Goal: Task Accomplishment & Management: Use online tool/utility

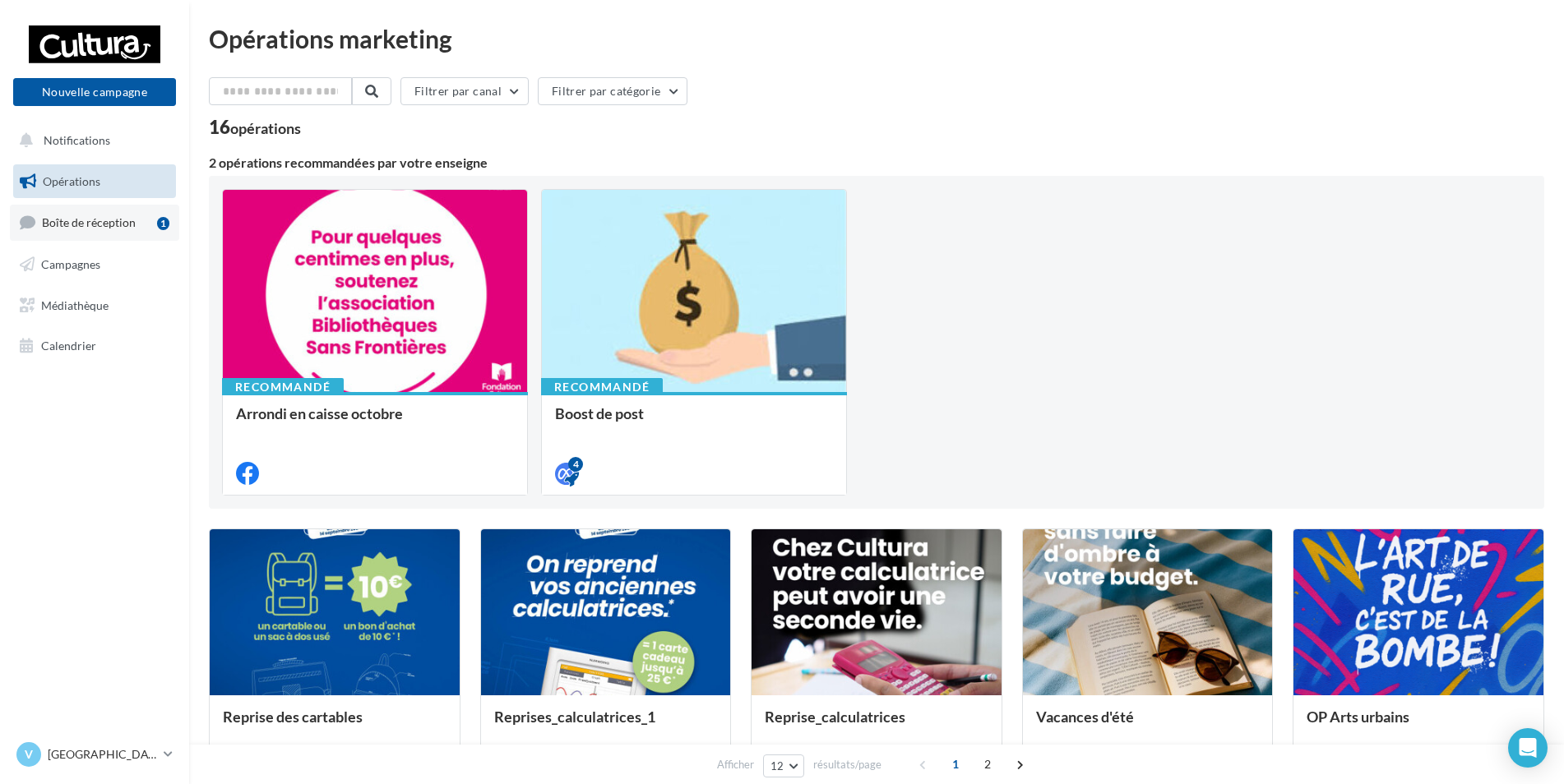
click at [119, 231] on link "Boîte de réception 1" at bounding box center [95, 221] width 170 height 35
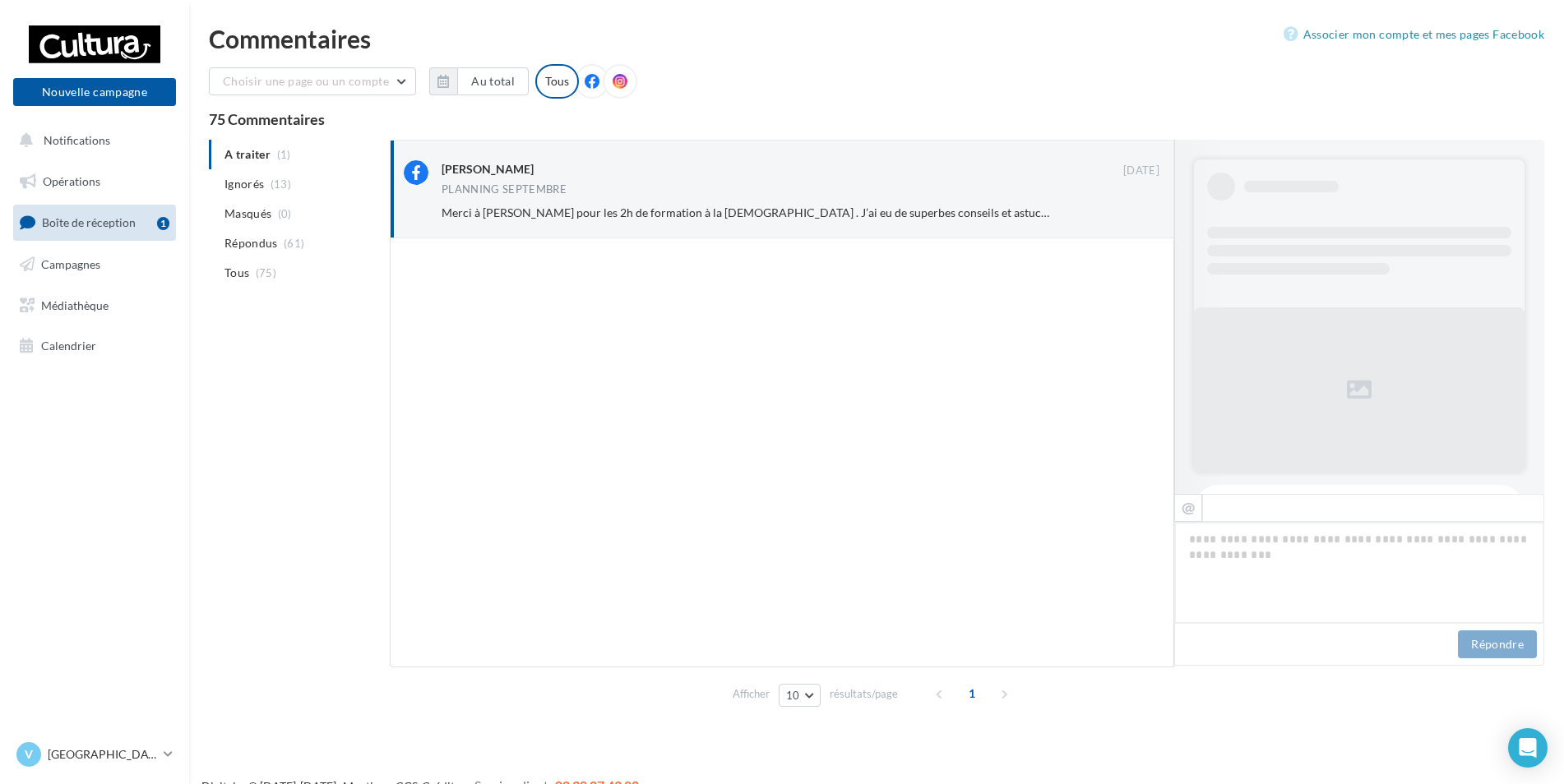
scroll to position [348, 0]
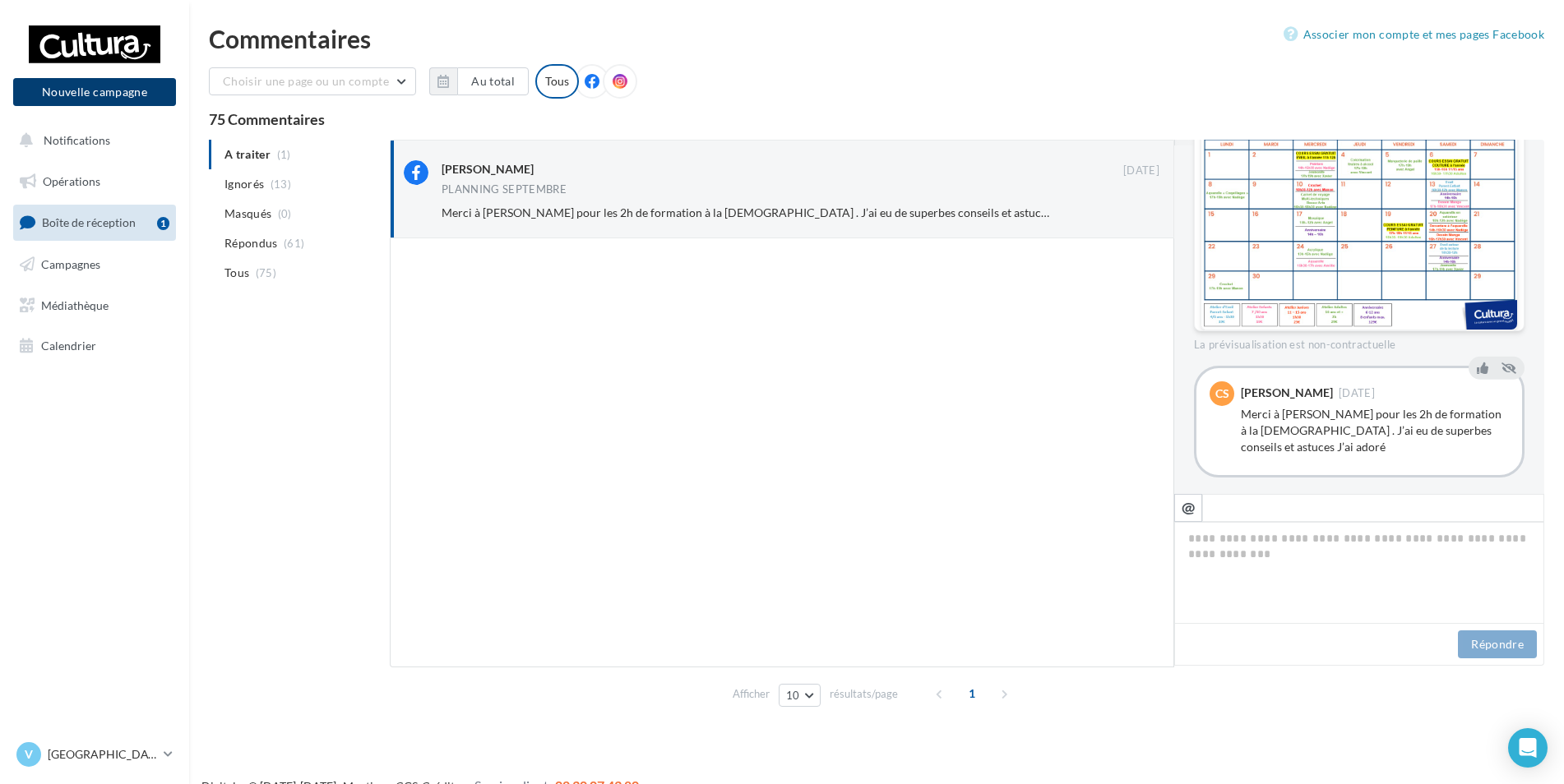
click at [127, 95] on button "Nouvelle campagne" at bounding box center [94, 92] width 163 height 28
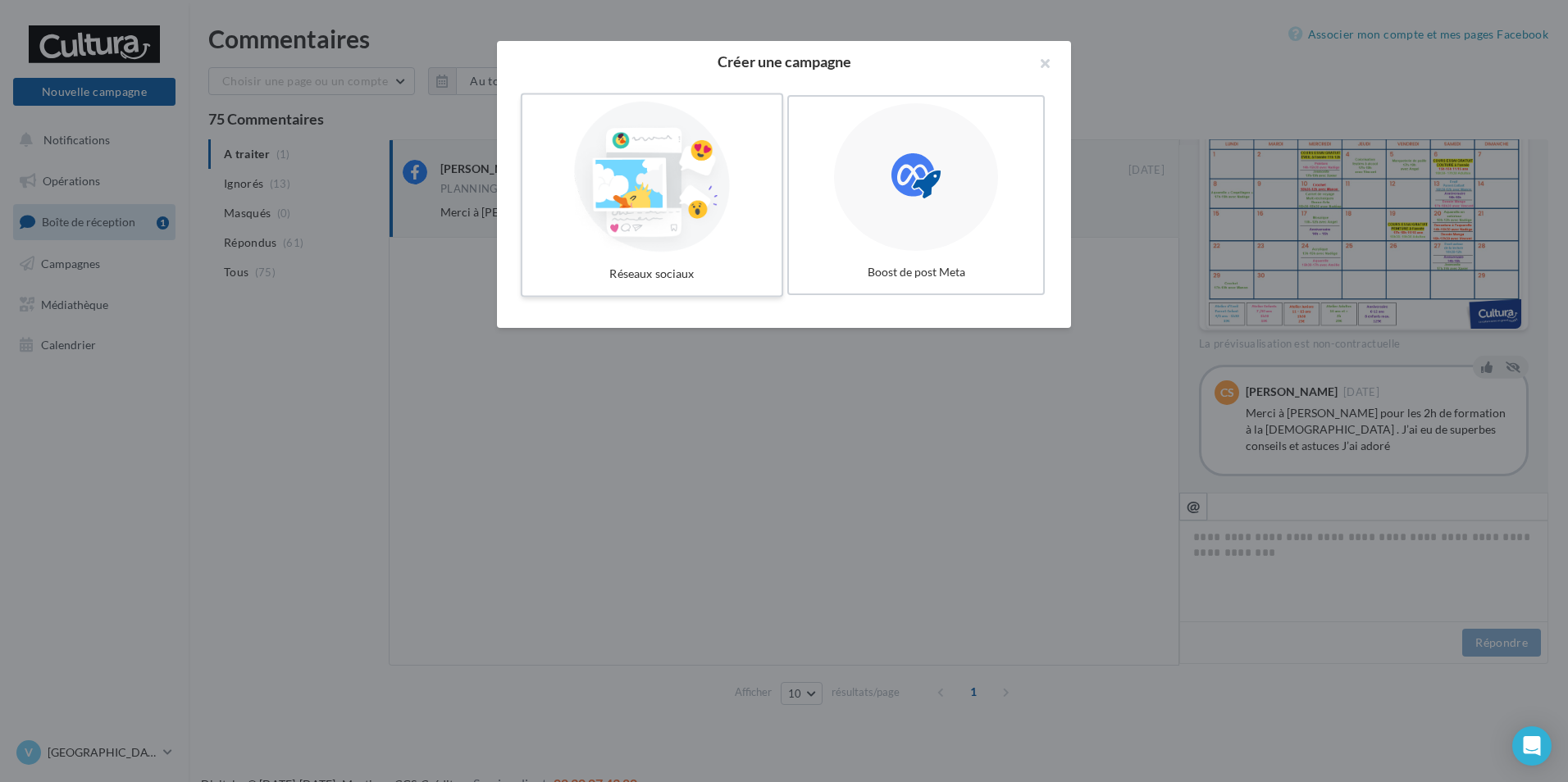
click at [727, 213] on div at bounding box center [652, 177] width 246 height 151
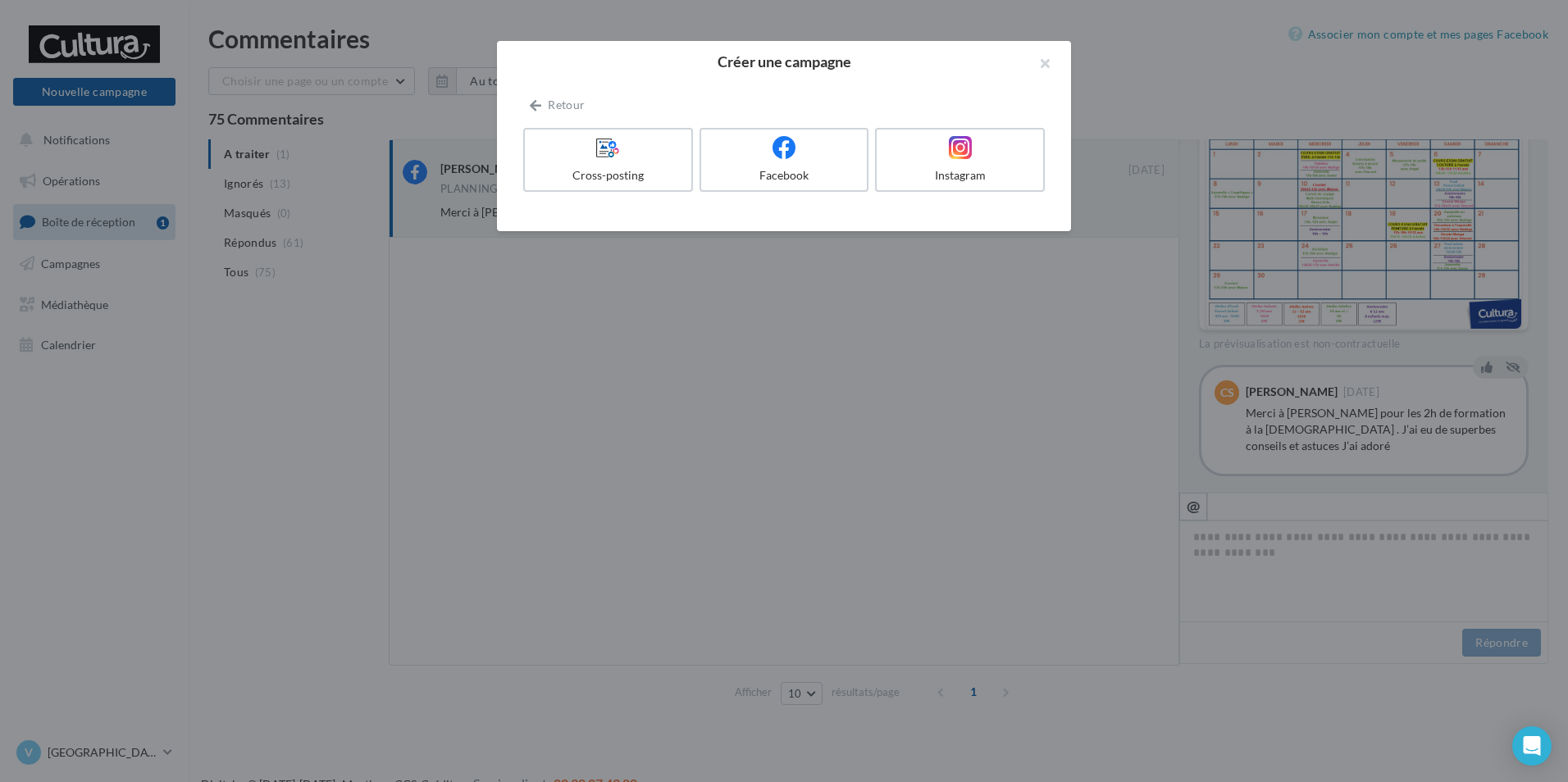
click at [753, 104] on div "Retour Cross-posting Facebook Instagram" at bounding box center [784, 147] width 521 height 103
click at [776, 151] on icon at bounding box center [784, 147] width 24 height 24
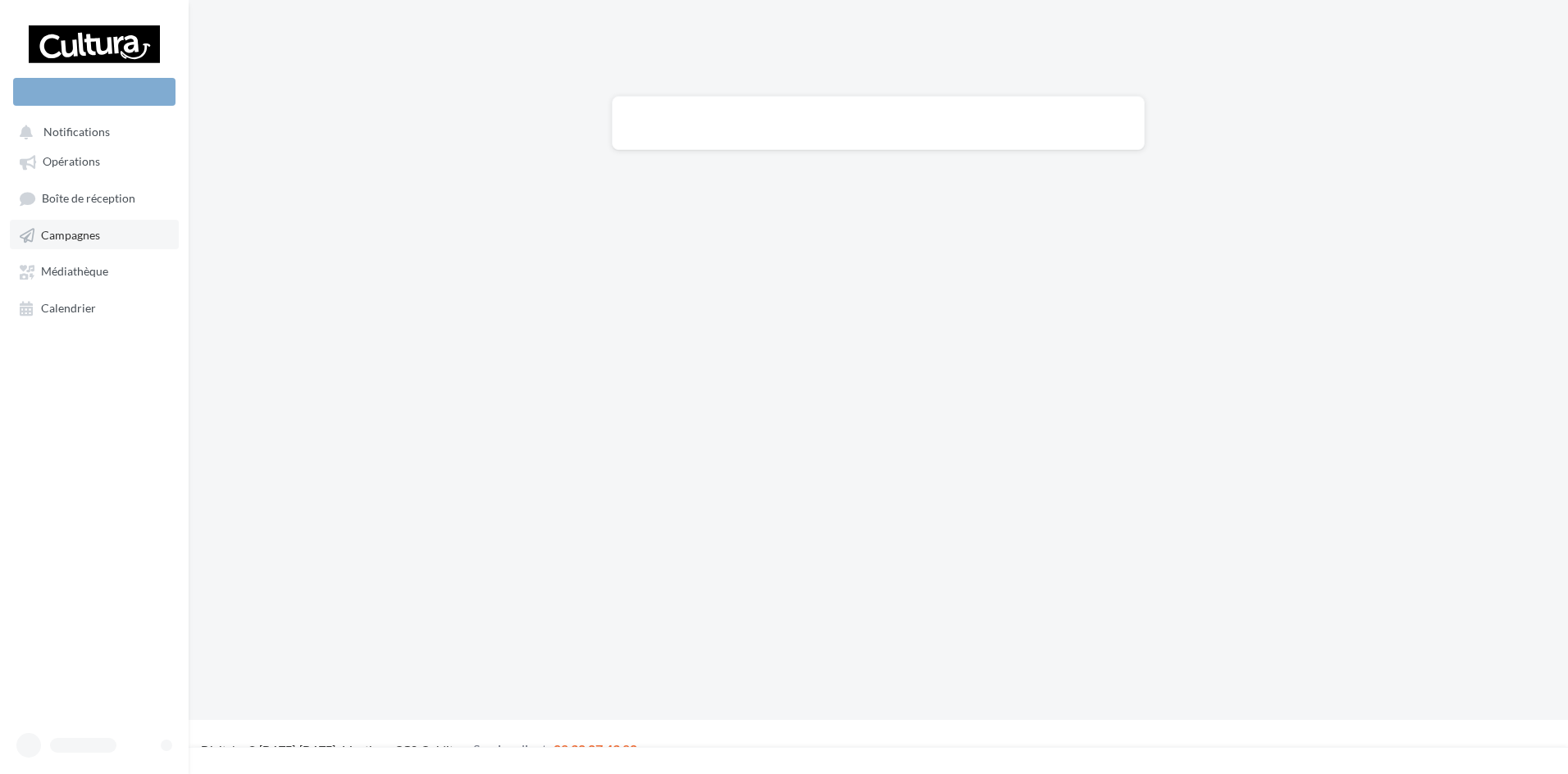
drag, startPoint x: 0, startPoint y: 0, endPoint x: 125, endPoint y: 241, distance: 271.5
click at [125, 241] on link "Campagnes" at bounding box center [95, 235] width 169 height 30
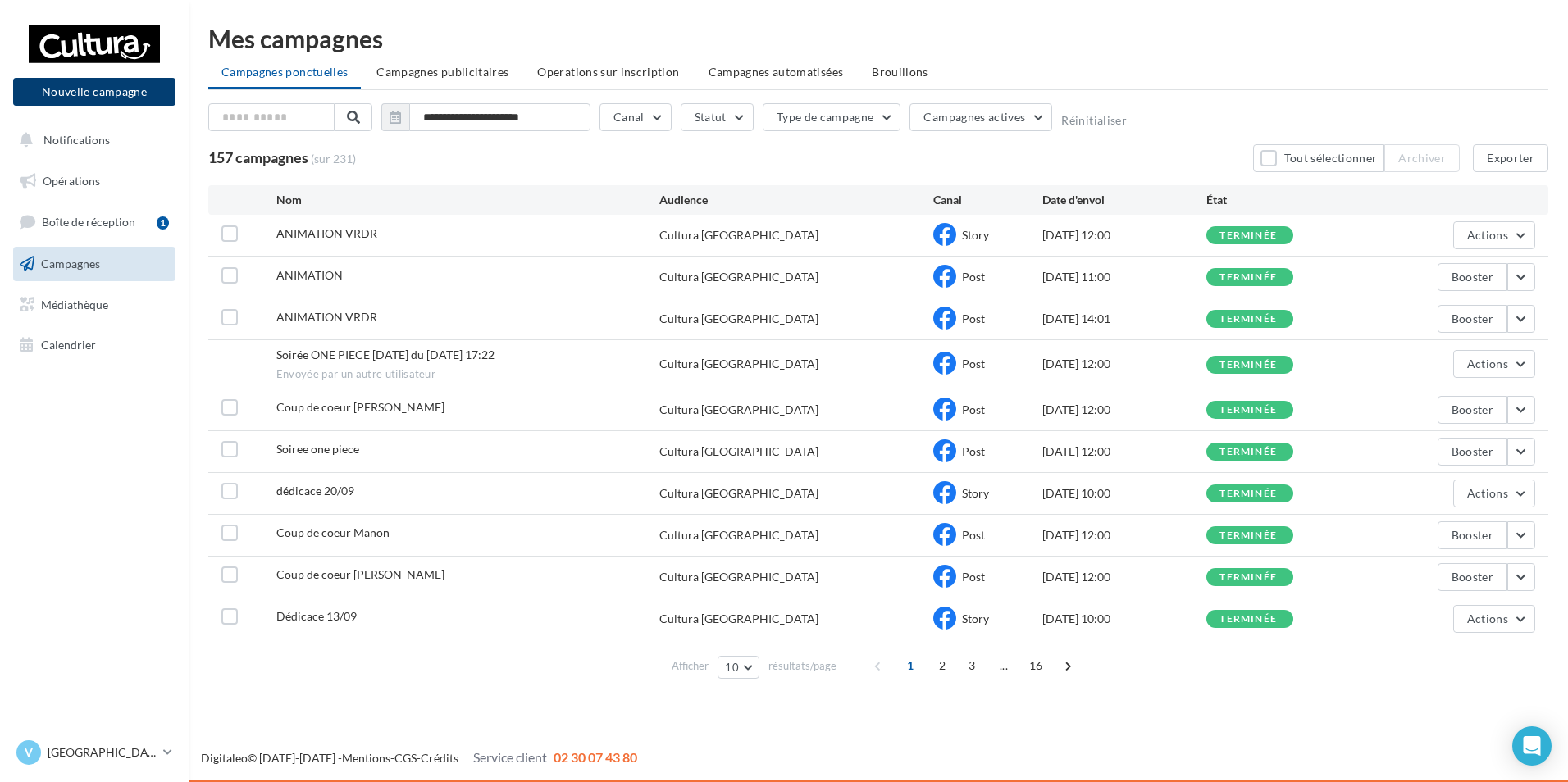
click at [144, 101] on button "Nouvelle campagne" at bounding box center [94, 92] width 162 height 28
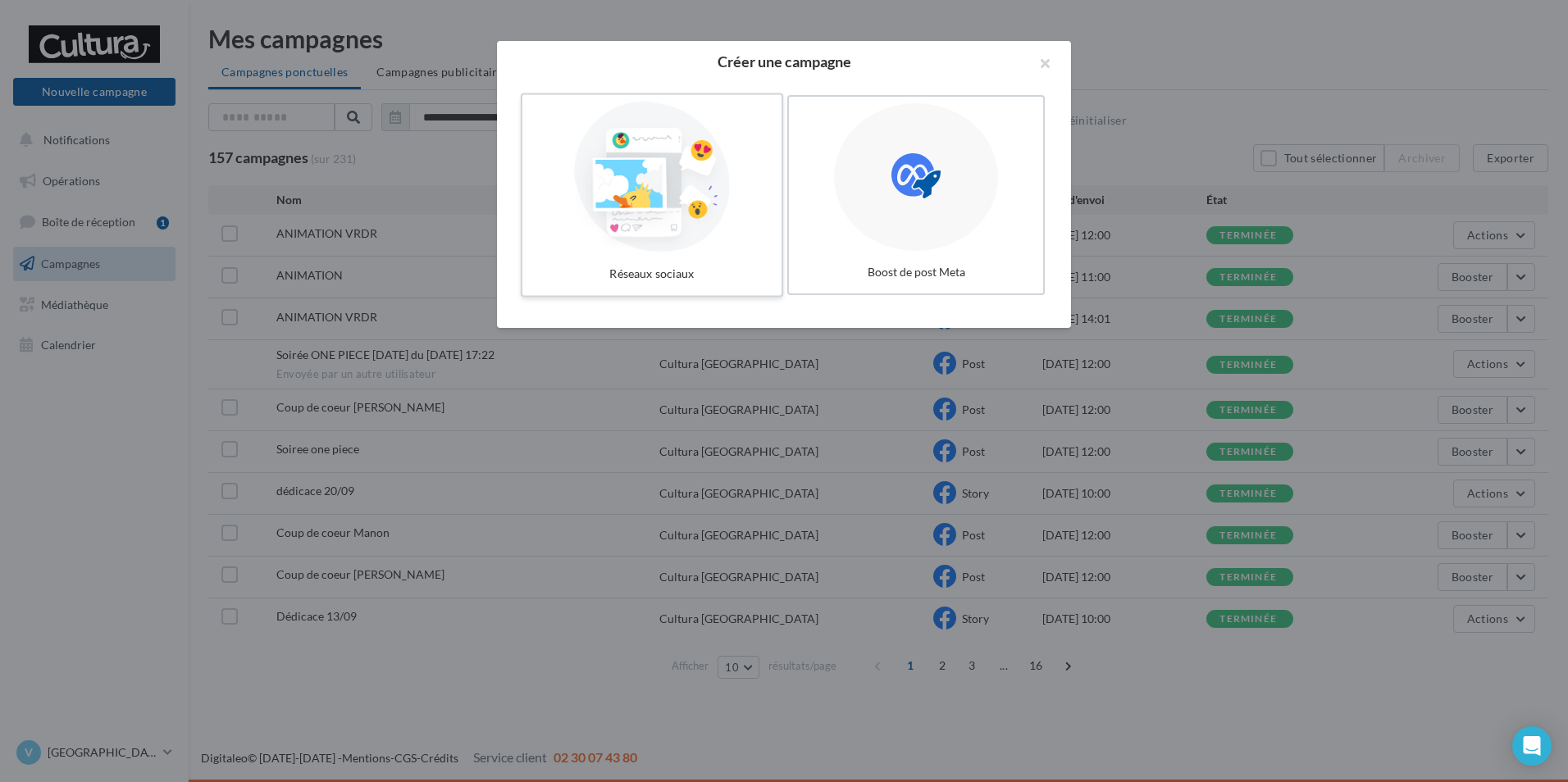
click at [746, 243] on div at bounding box center [652, 177] width 246 height 151
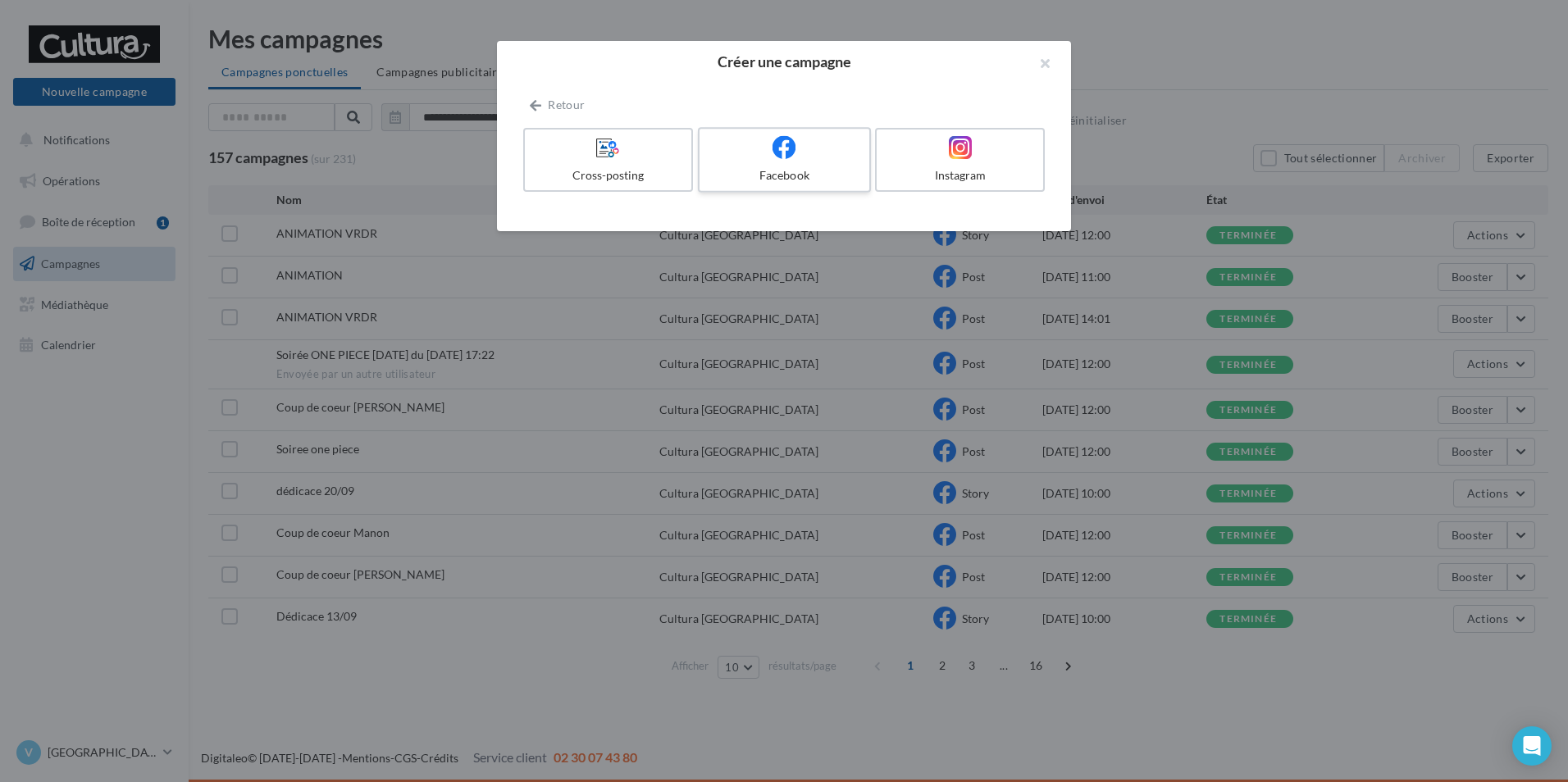
click at [818, 160] on div at bounding box center [784, 148] width 156 height 26
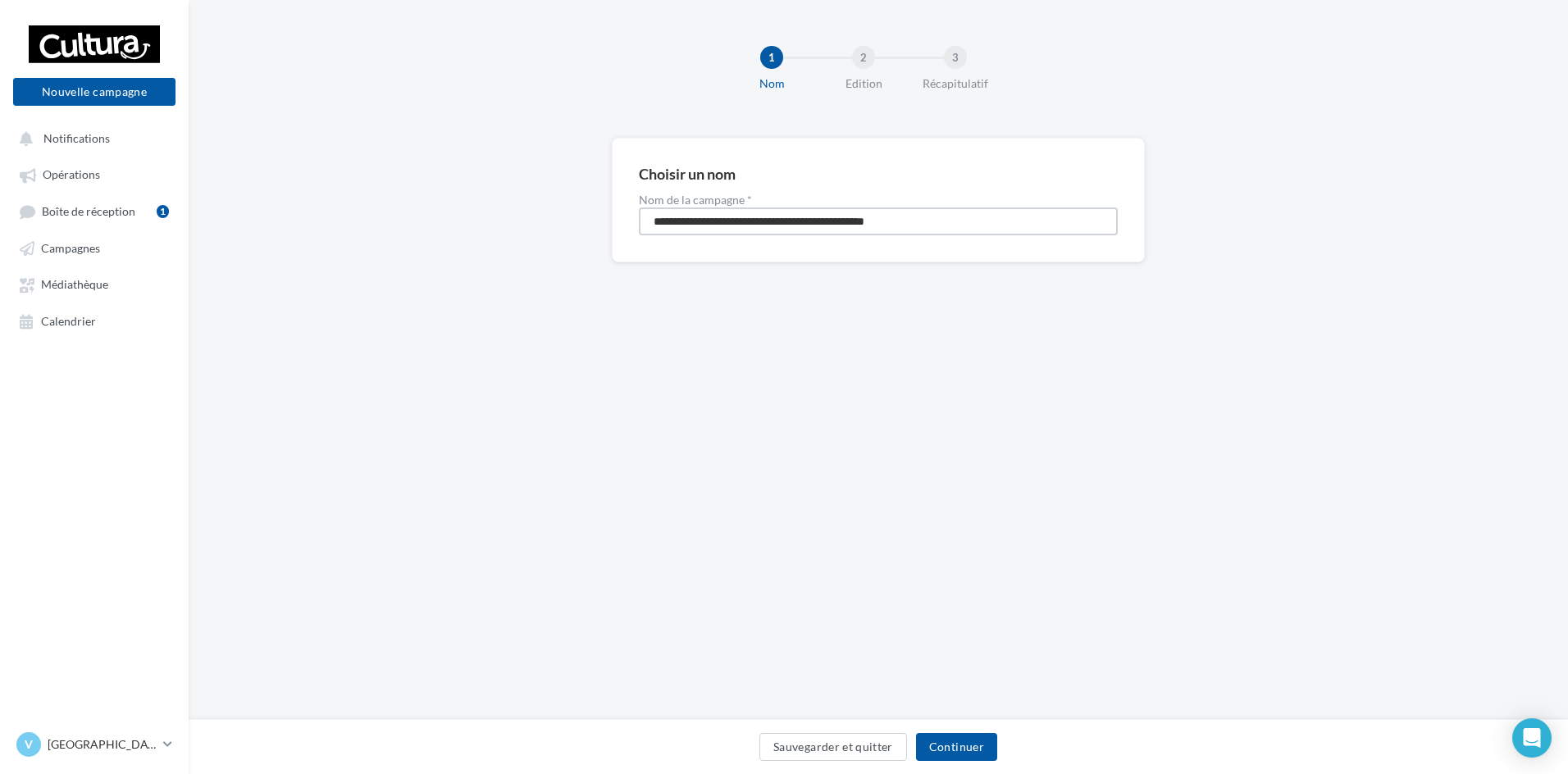
drag, startPoint x: 951, startPoint y: 214, endPoint x: 0, endPoint y: 220, distance: 951.0
click at [0, 233] on html "Nouvelle campagne Nouvelle campagne Notifications Opérations Boîte de réception…" at bounding box center [784, 387] width 1568 height 774
type input "**********"
click at [977, 734] on button "Continuer" at bounding box center [957, 747] width 82 height 28
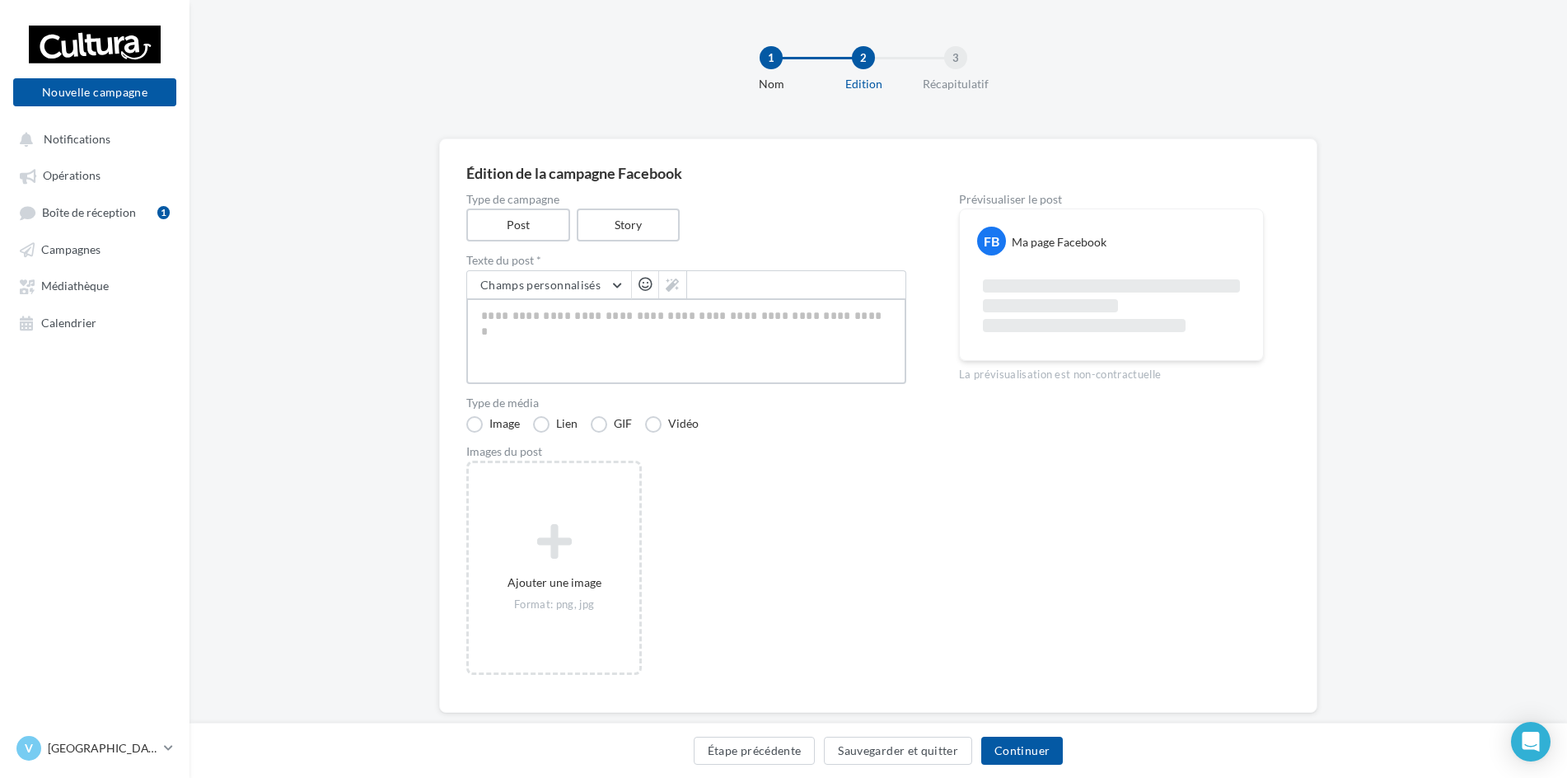
click at [663, 353] on textarea at bounding box center [686, 341] width 440 height 86
paste textarea "**********"
type textarea "**********"
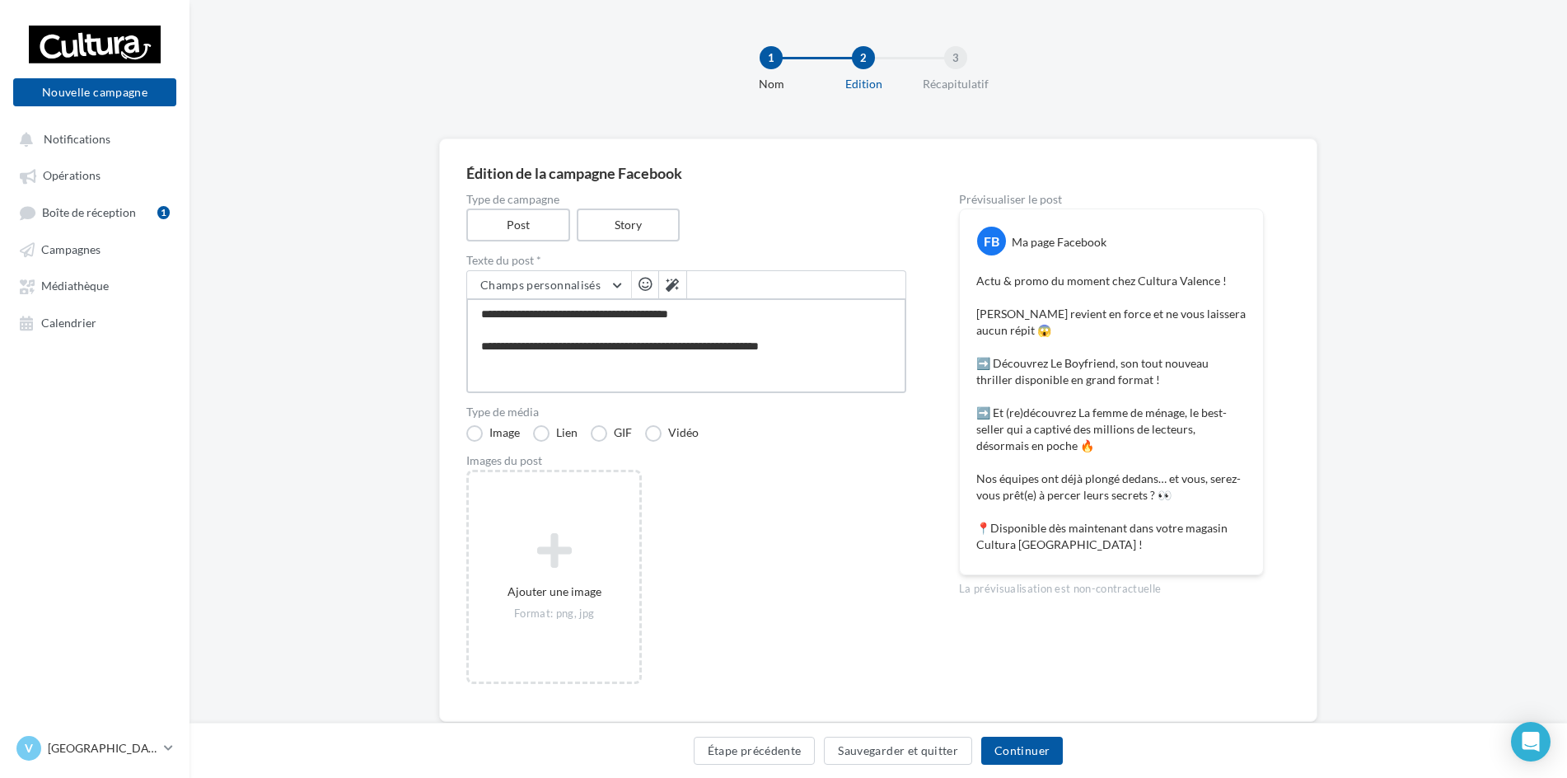
click at [513, 363] on textarea "**********" at bounding box center [686, 345] width 440 height 95
type textarea "**********"
click at [494, 330] on textarea "**********" at bounding box center [686, 345] width 440 height 95
click at [522, 379] on textarea "**********" at bounding box center [686, 345] width 440 height 95
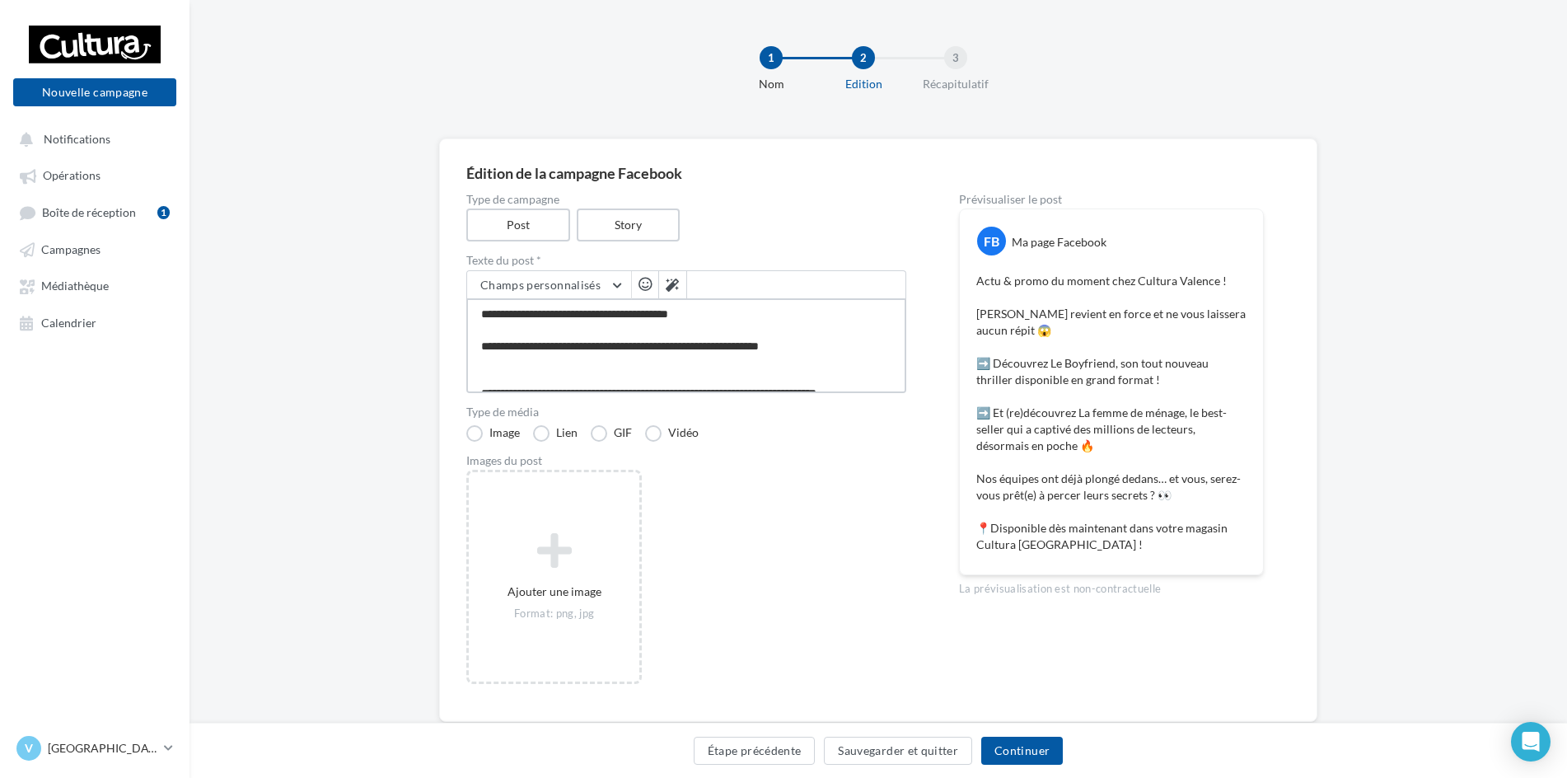
type textarea "**********"
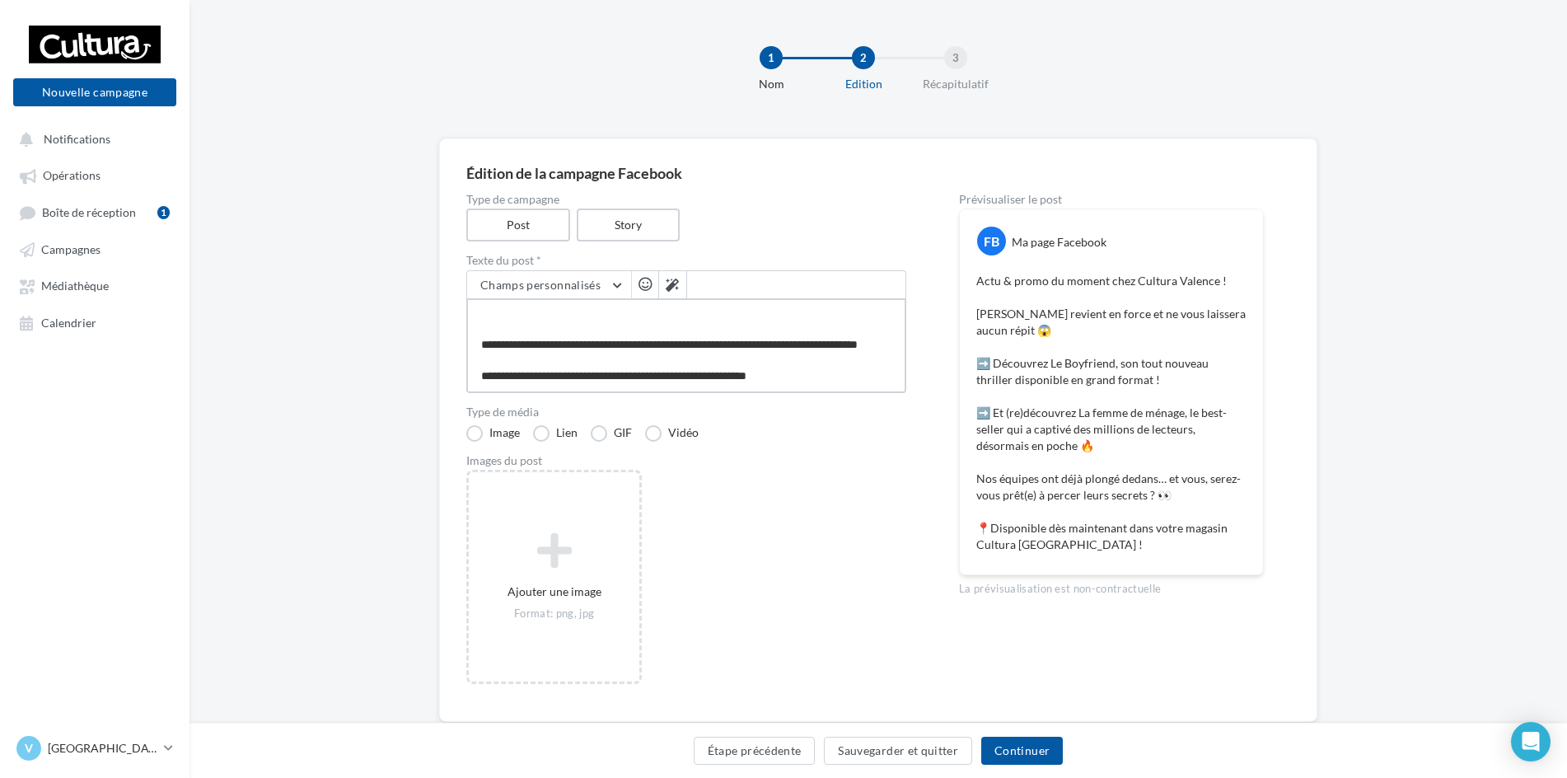
click at [509, 320] on textarea "**********" at bounding box center [686, 345] width 440 height 95
type textarea "**********"
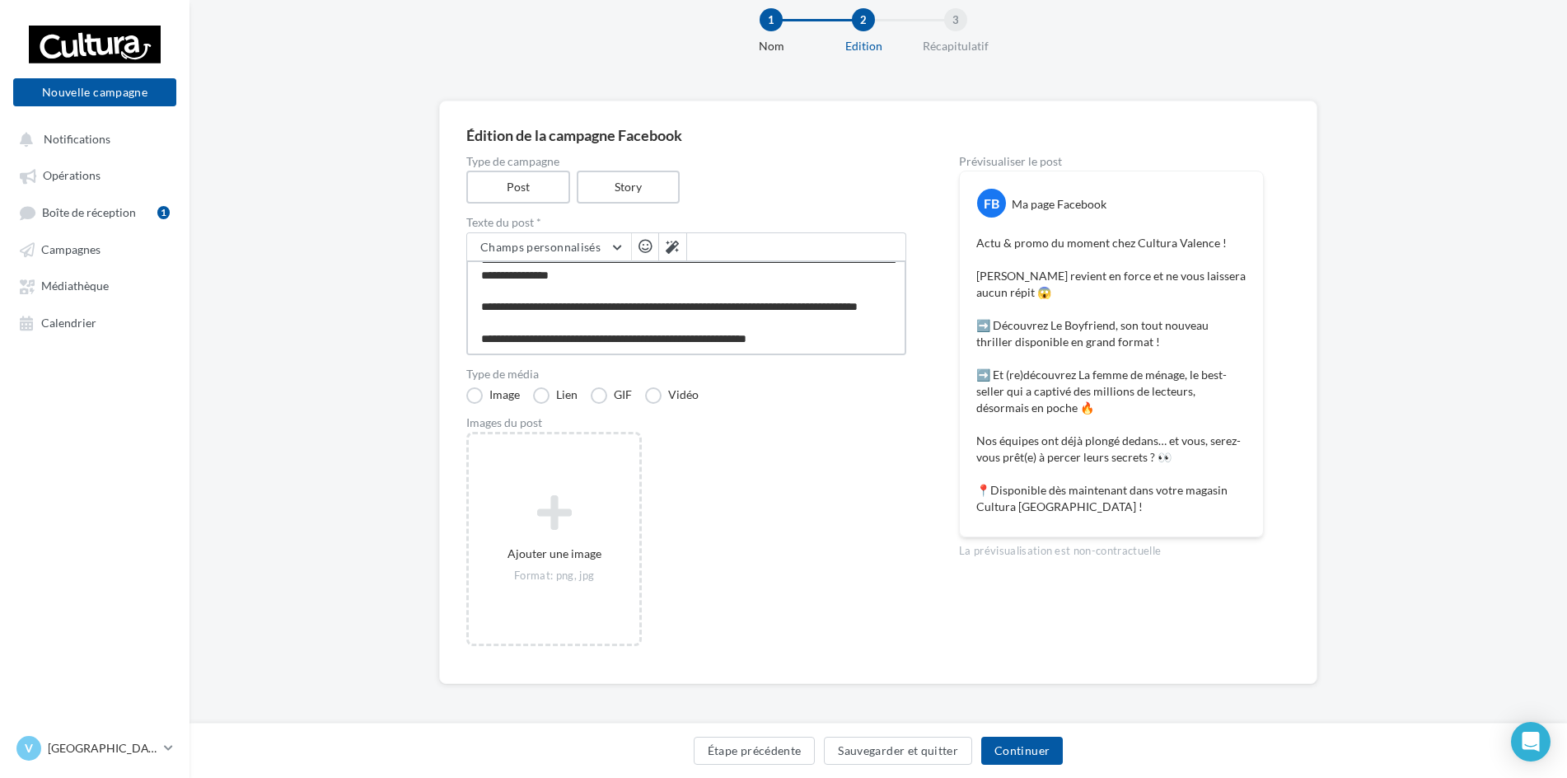
scroll to position [41, 0]
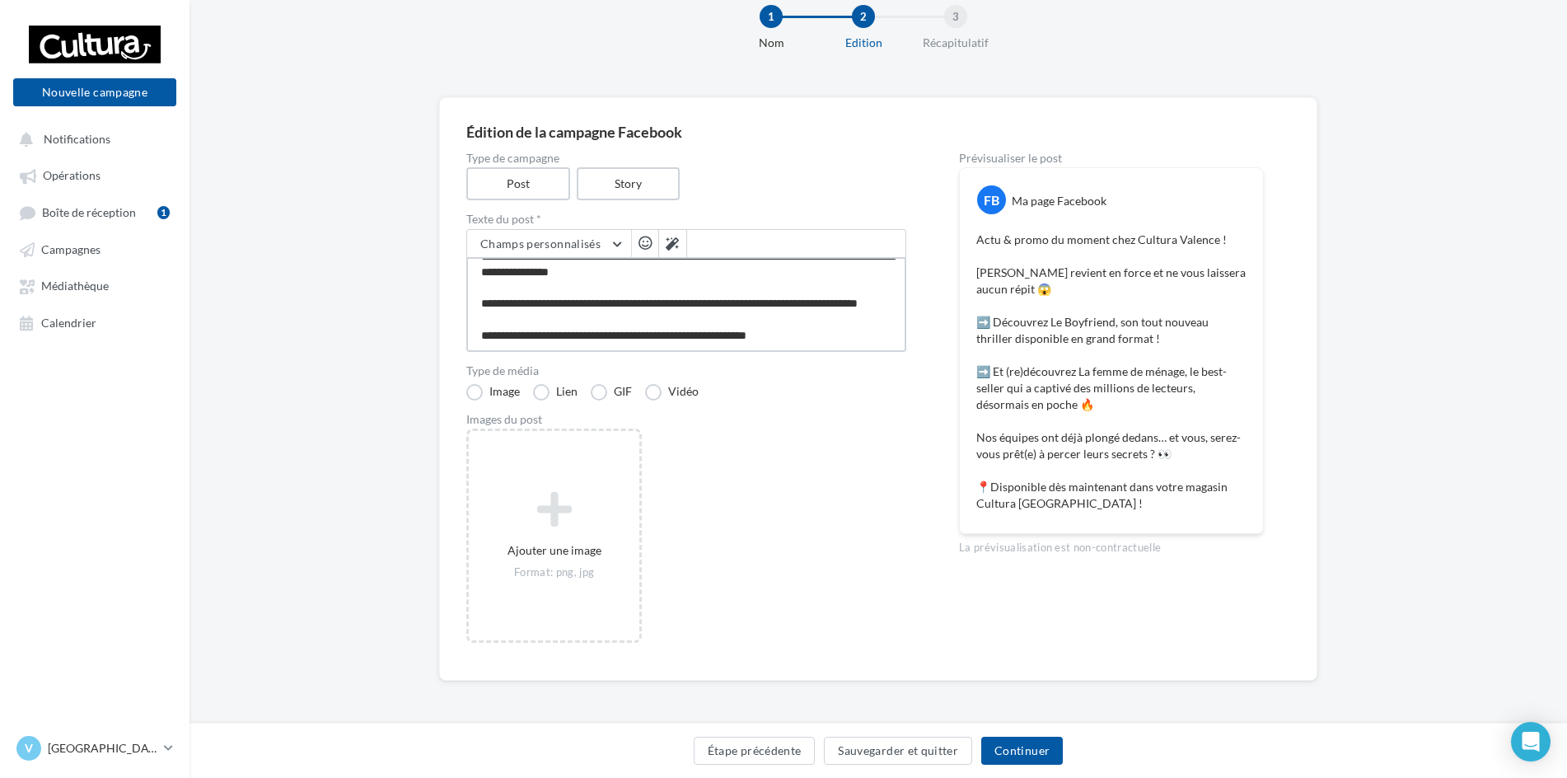
click at [546, 305] on textarea "**********" at bounding box center [686, 304] width 440 height 95
type textarea "**********"
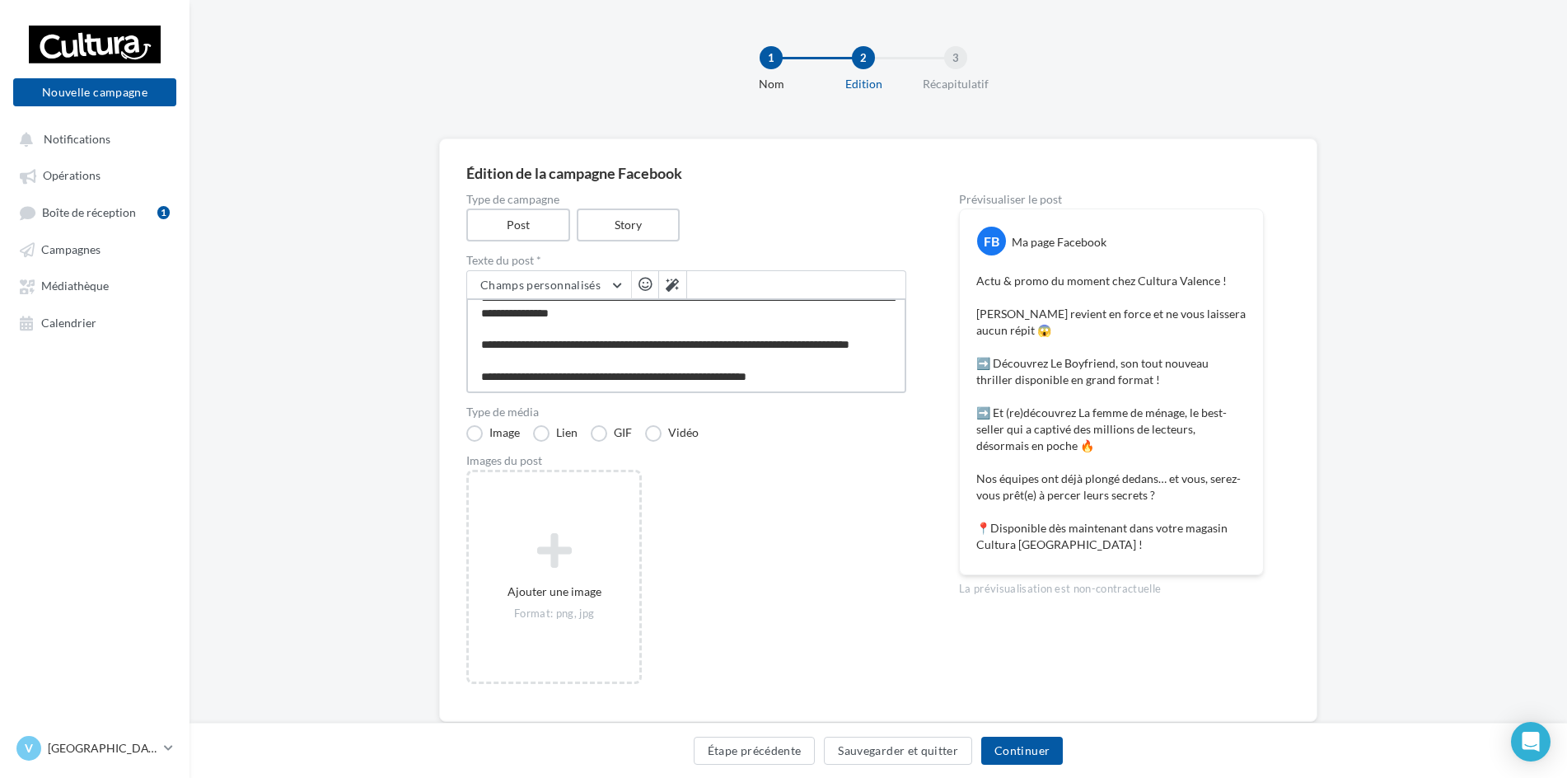
type textarea "**********"
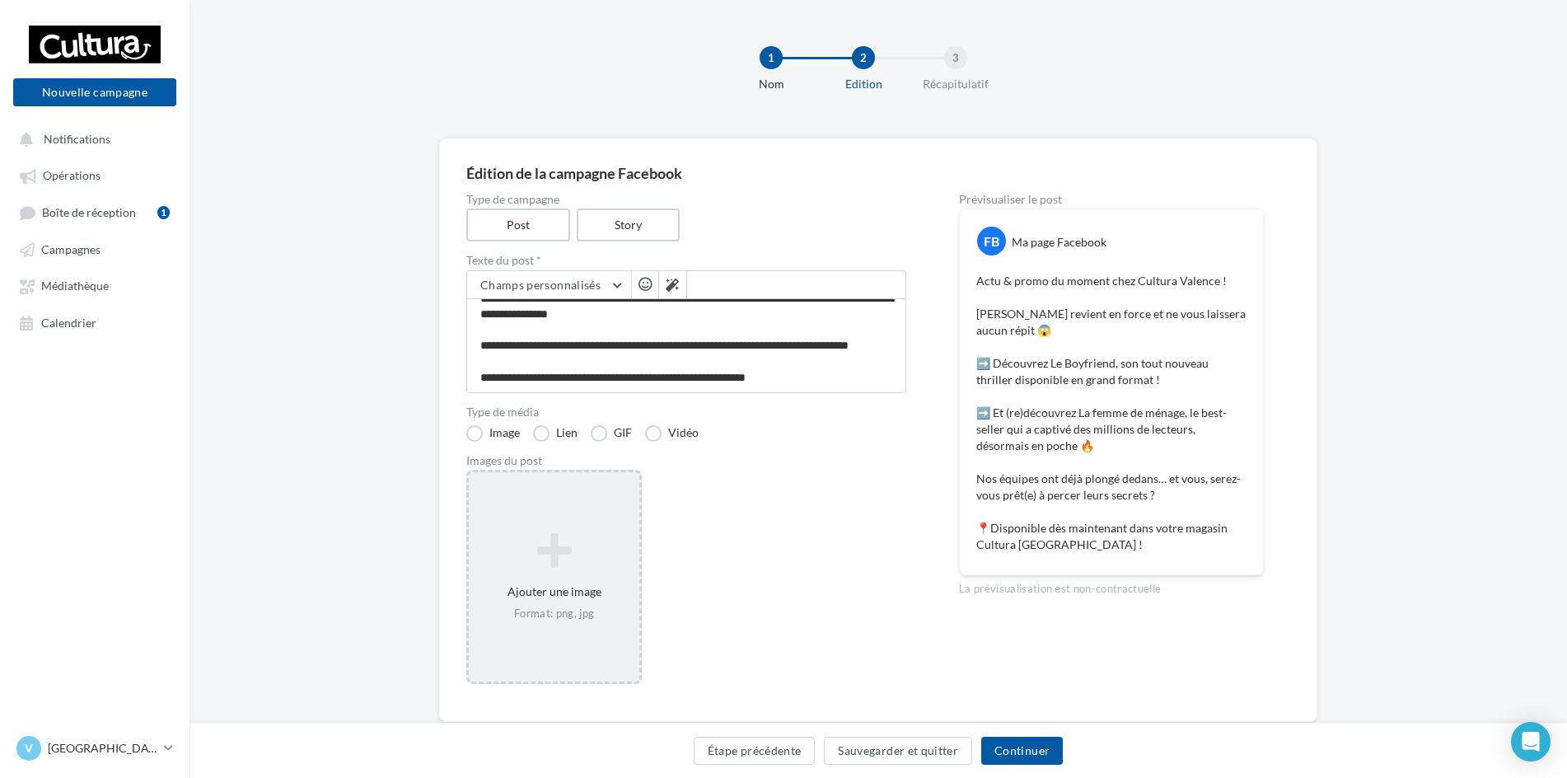
scroll to position [143, 0]
click at [515, 570] on icon at bounding box center [554, 551] width 157 height 40
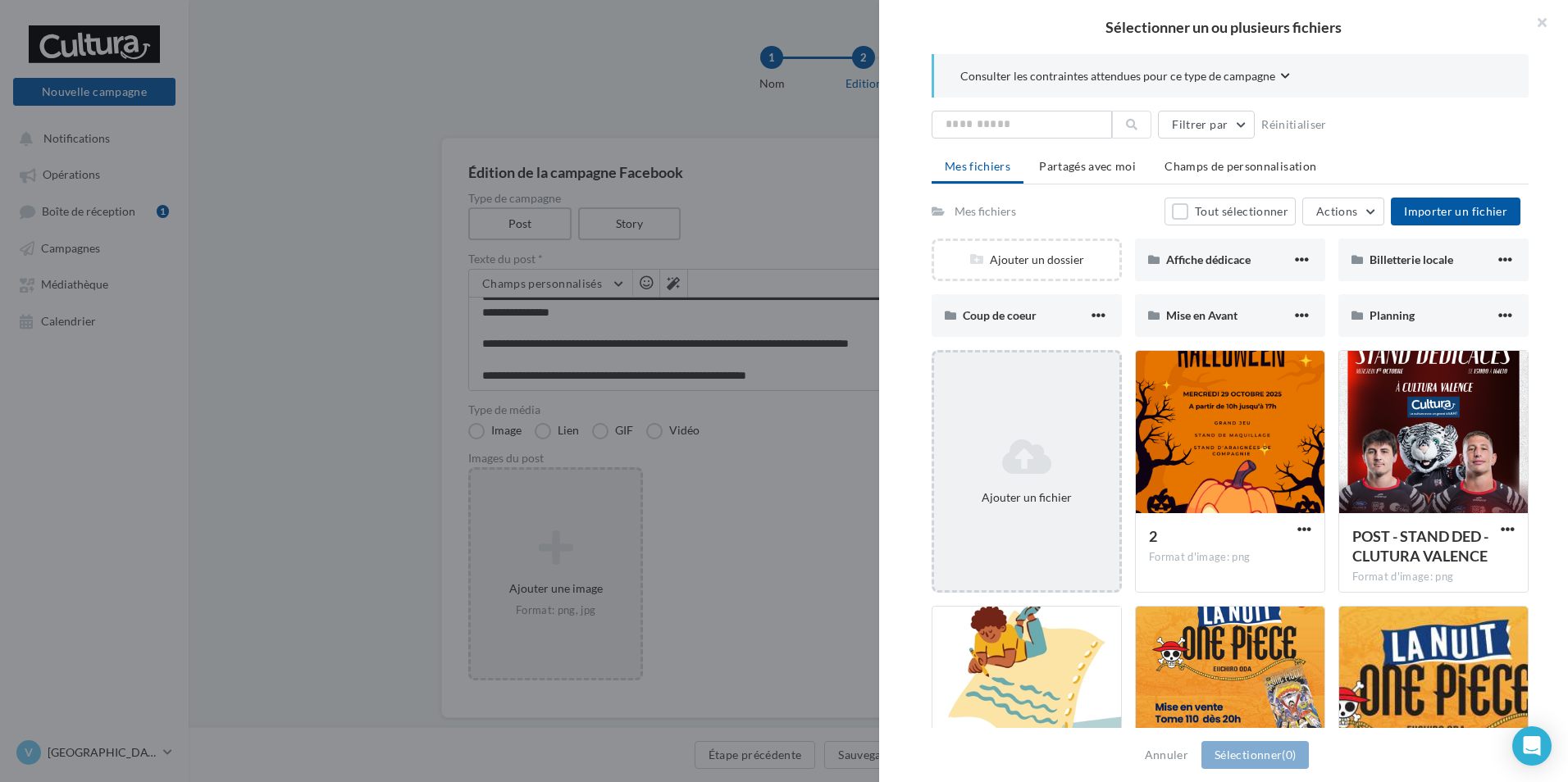
click at [967, 432] on div "Ajouter un fichier" at bounding box center [1027, 472] width 185 height 82
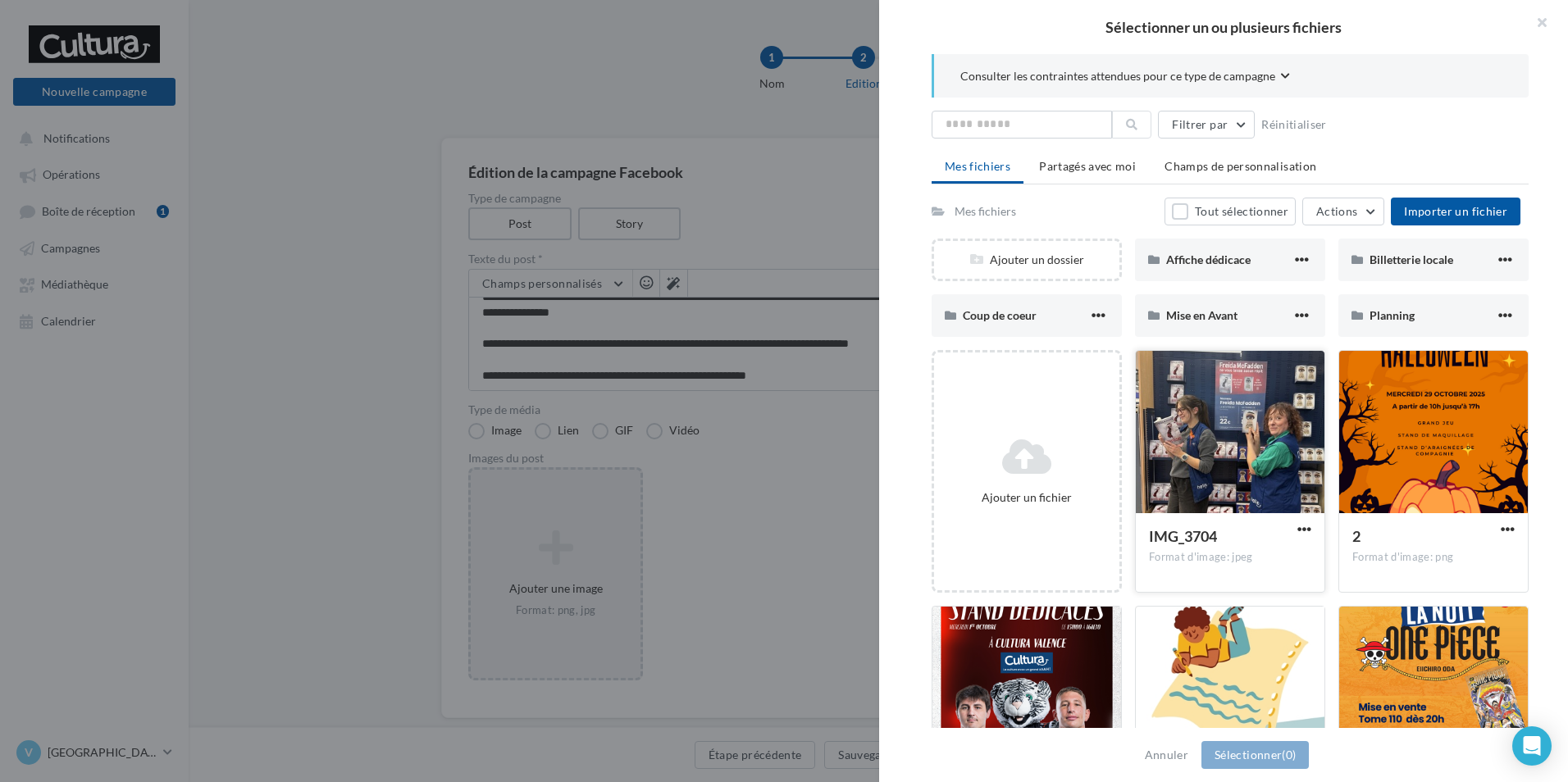
click at [1230, 399] on div at bounding box center [1230, 433] width 189 height 164
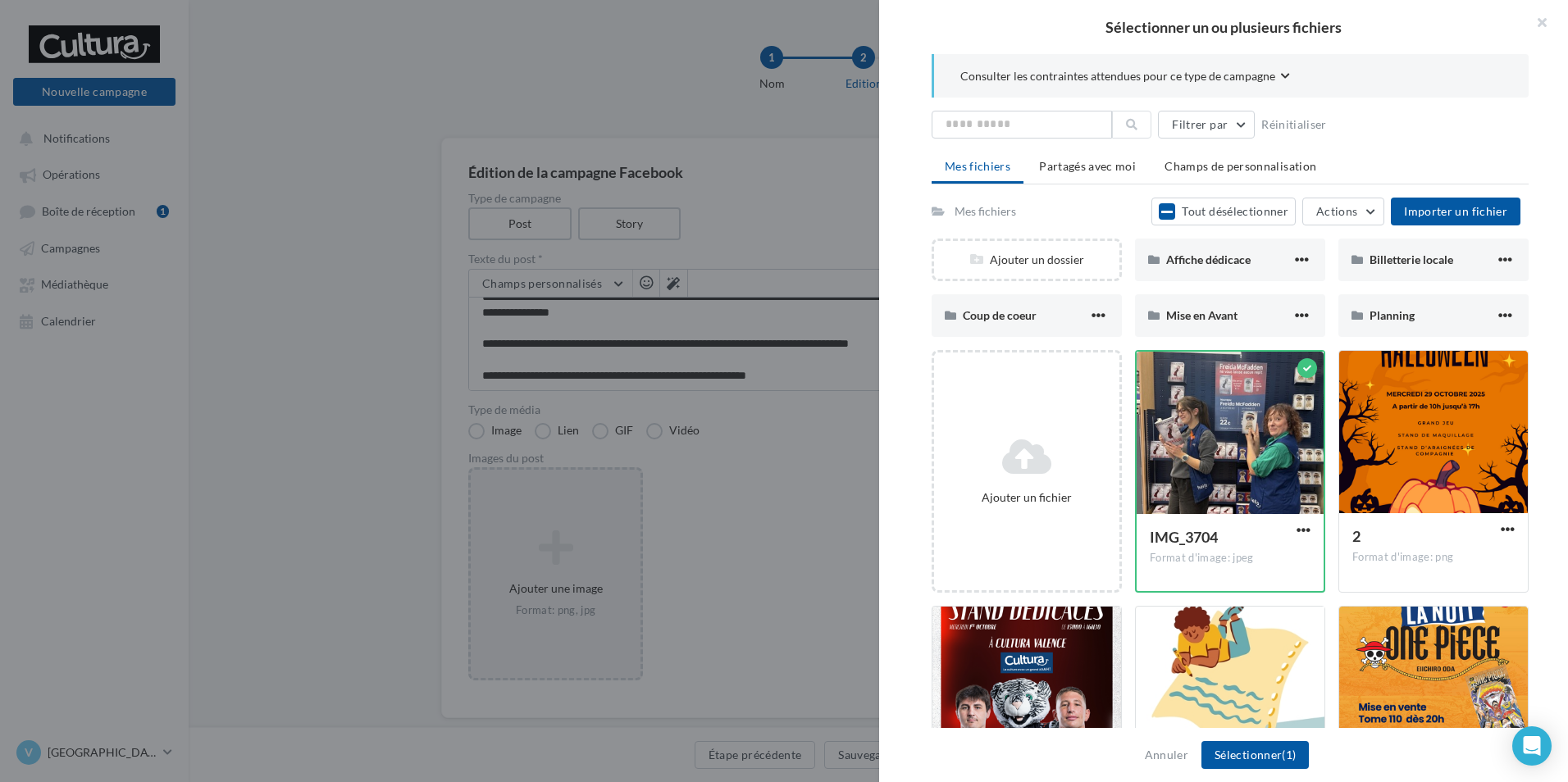
click at [1313, 762] on div "Annuler Sélectionner (1)" at bounding box center [1223, 755] width 688 height 54
click at [1280, 757] on button "Sélectionner (1)" at bounding box center [1255, 755] width 107 height 28
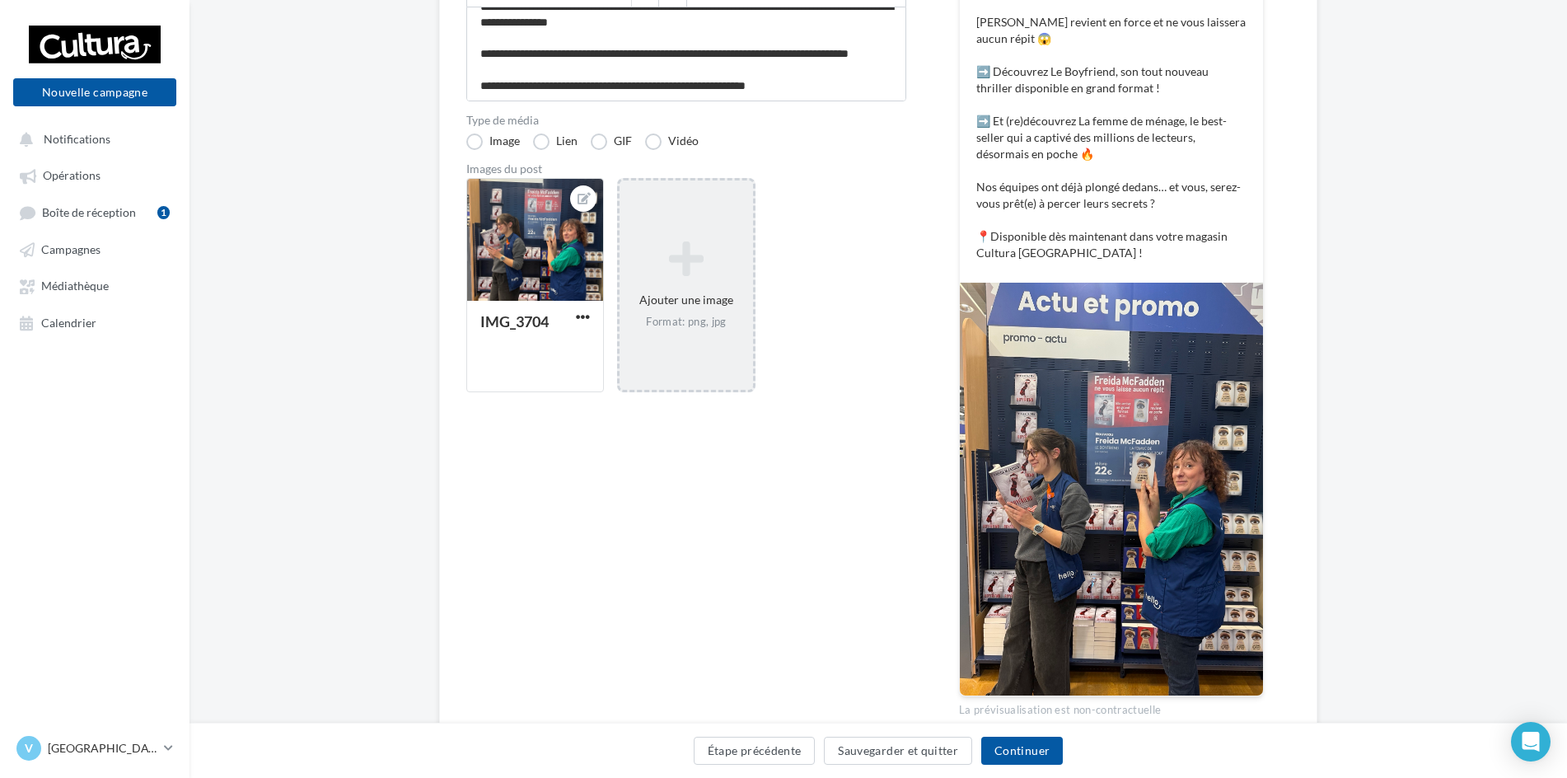
scroll to position [330, 0]
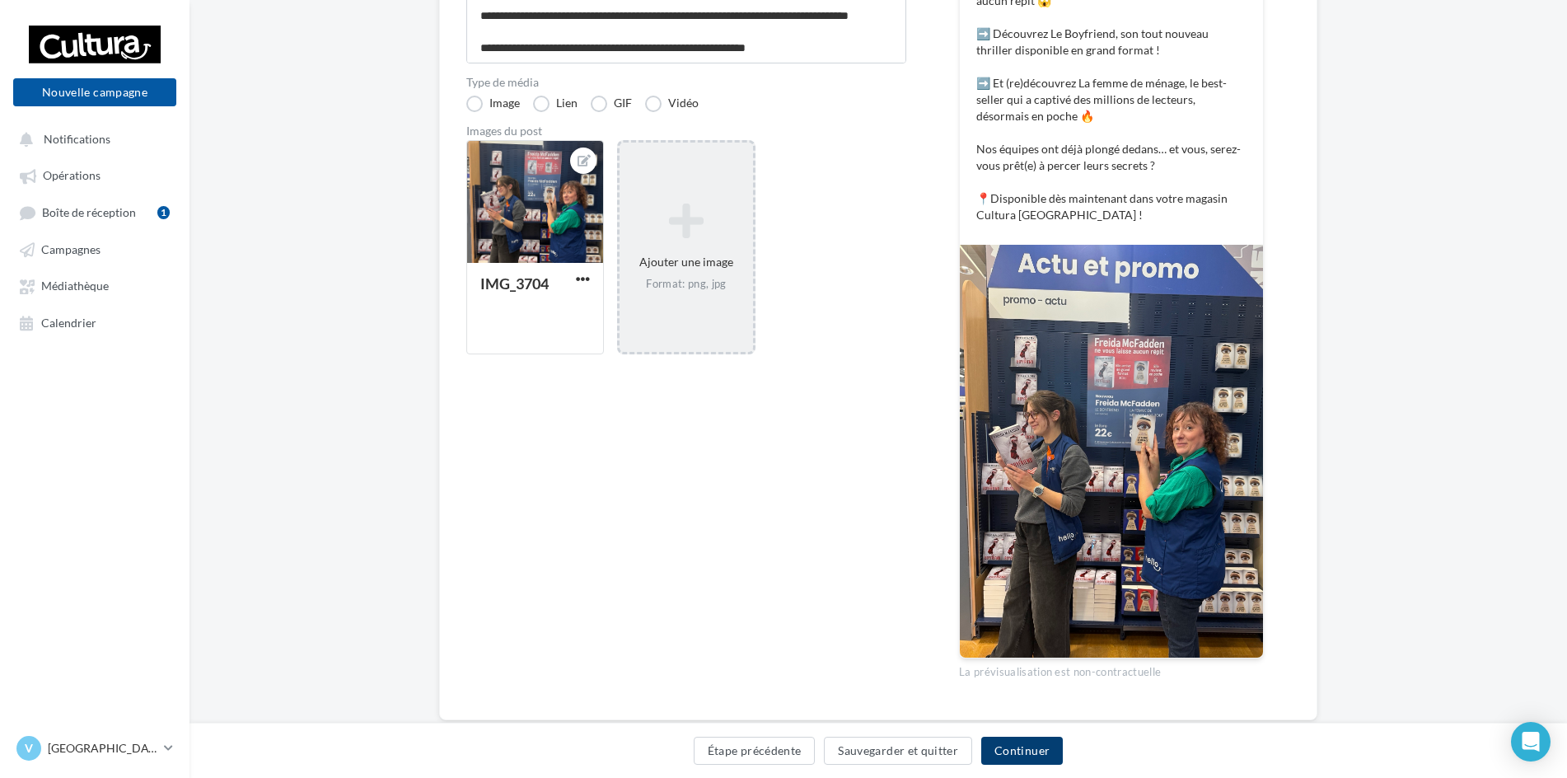
click at [1015, 743] on button "Continuer" at bounding box center [1023, 751] width 82 height 28
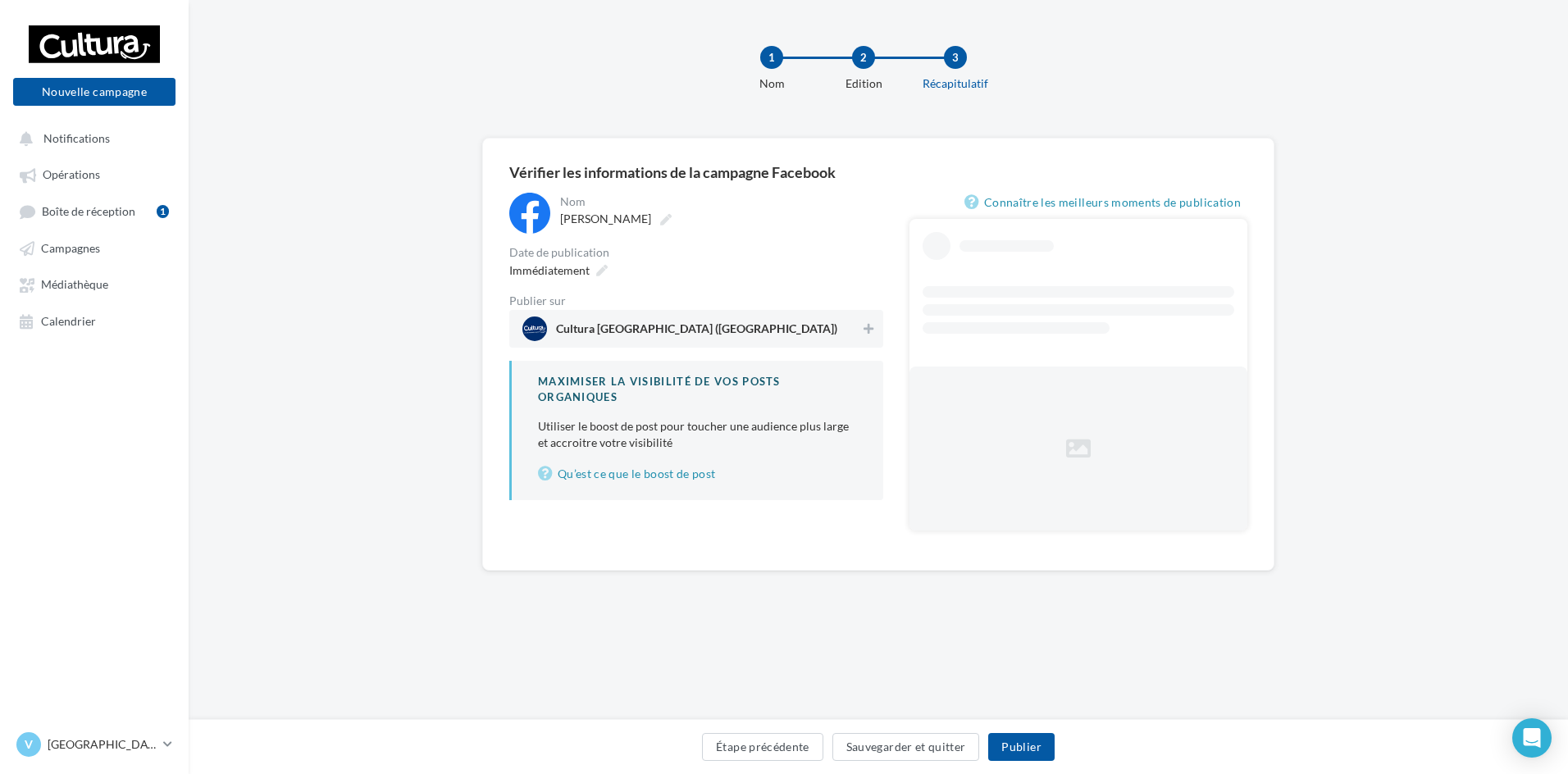
click at [825, 333] on span "Cultura [GEOGRAPHIC_DATA] ([GEOGRAPHIC_DATA])" at bounding box center [691, 328] width 338 height 25
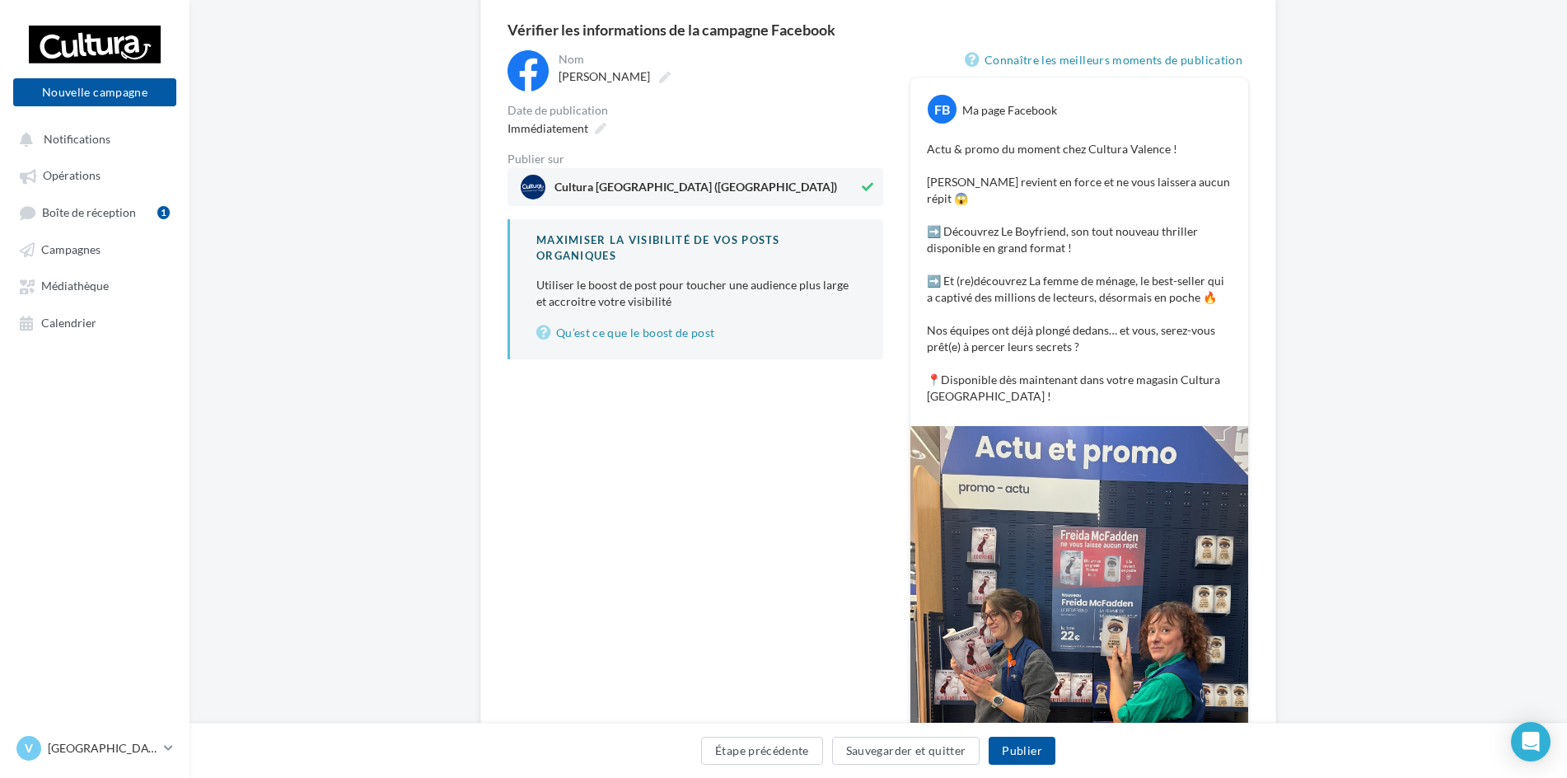
scroll to position [247, 0]
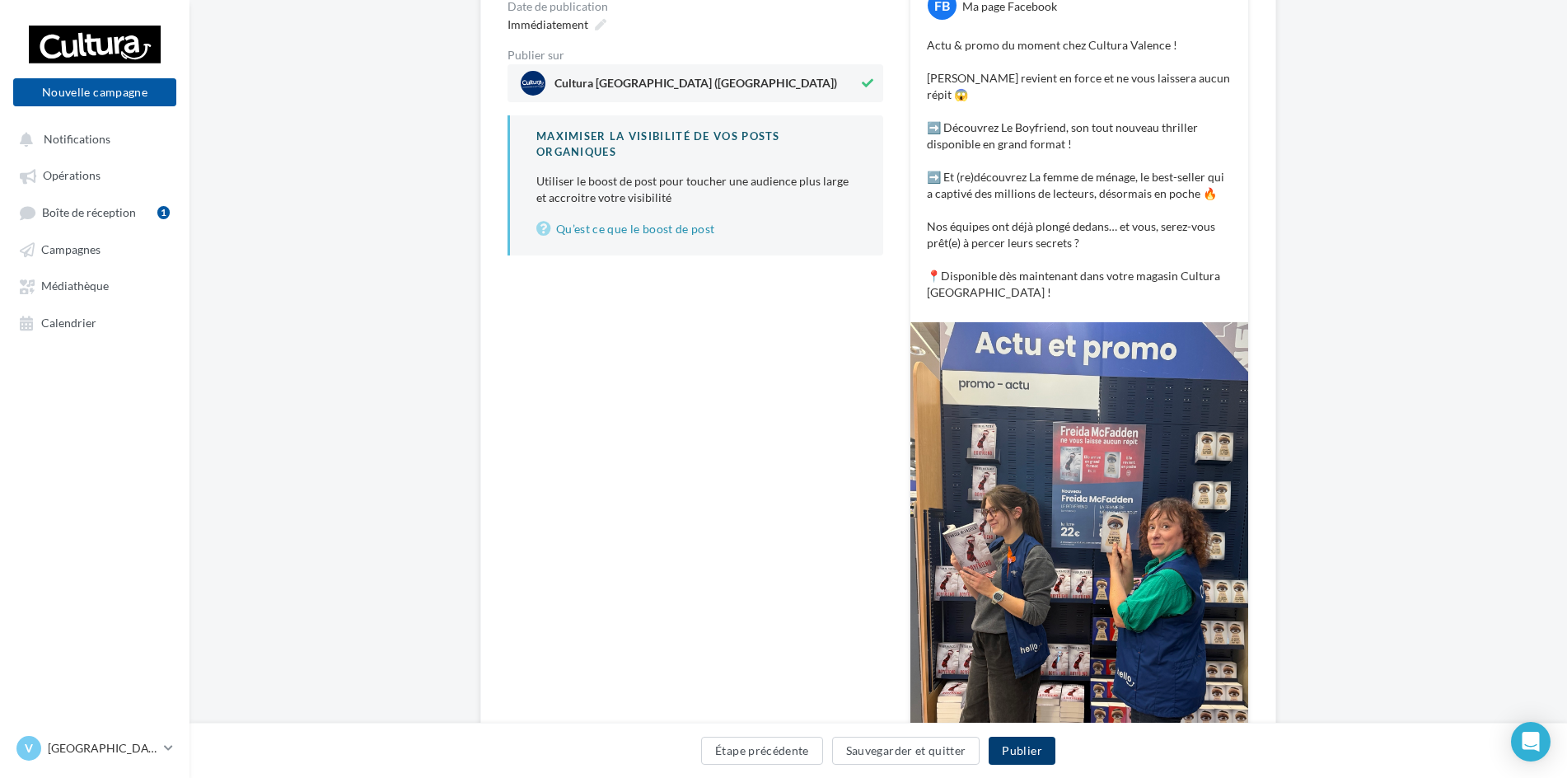
click at [1025, 753] on button "Publier" at bounding box center [1022, 751] width 66 height 28
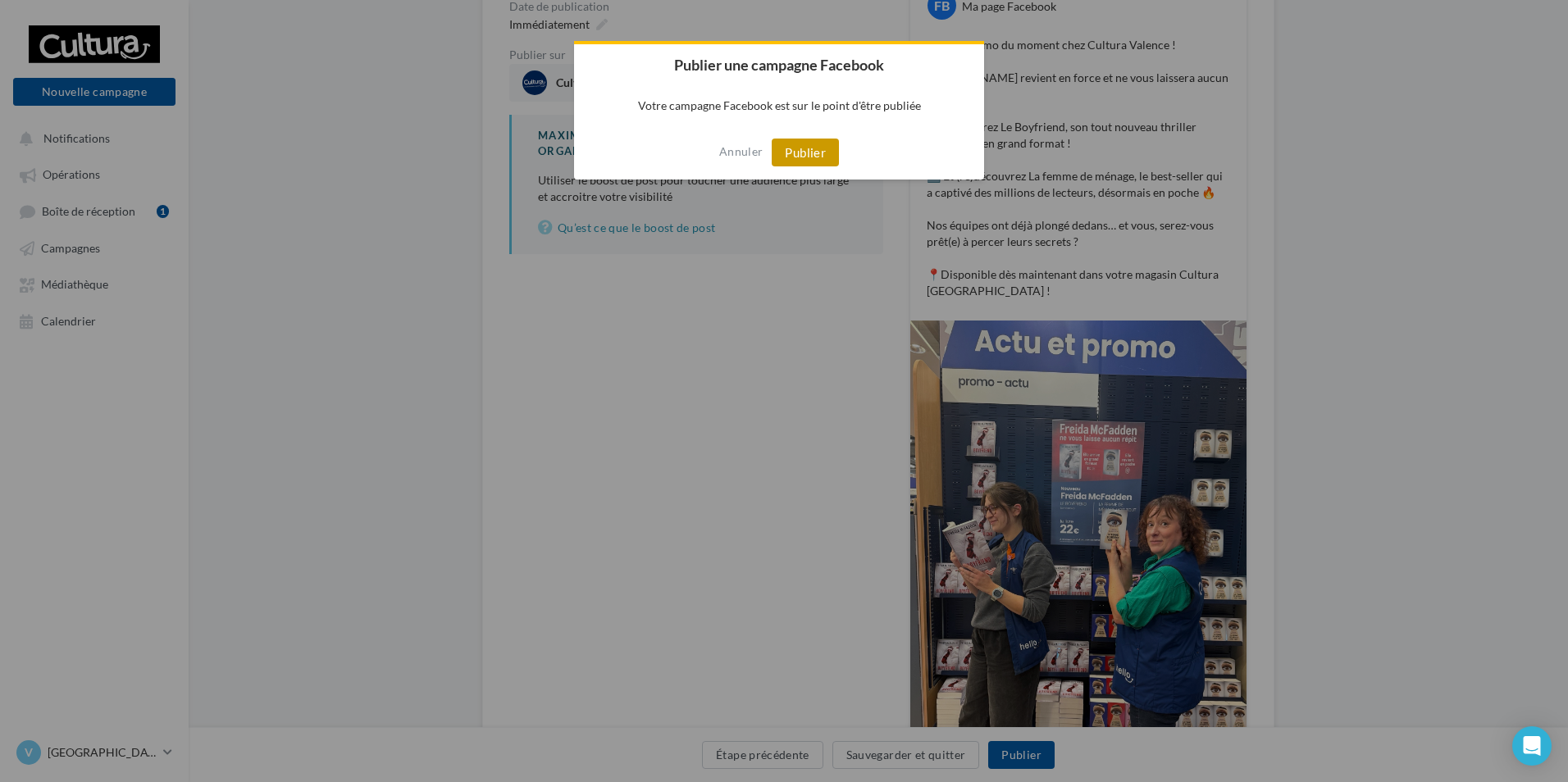
click at [809, 148] on button "Publier" at bounding box center [805, 152] width 68 height 28
click at [781, 146] on button "OK" at bounding box center [779, 152] width 45 height 28
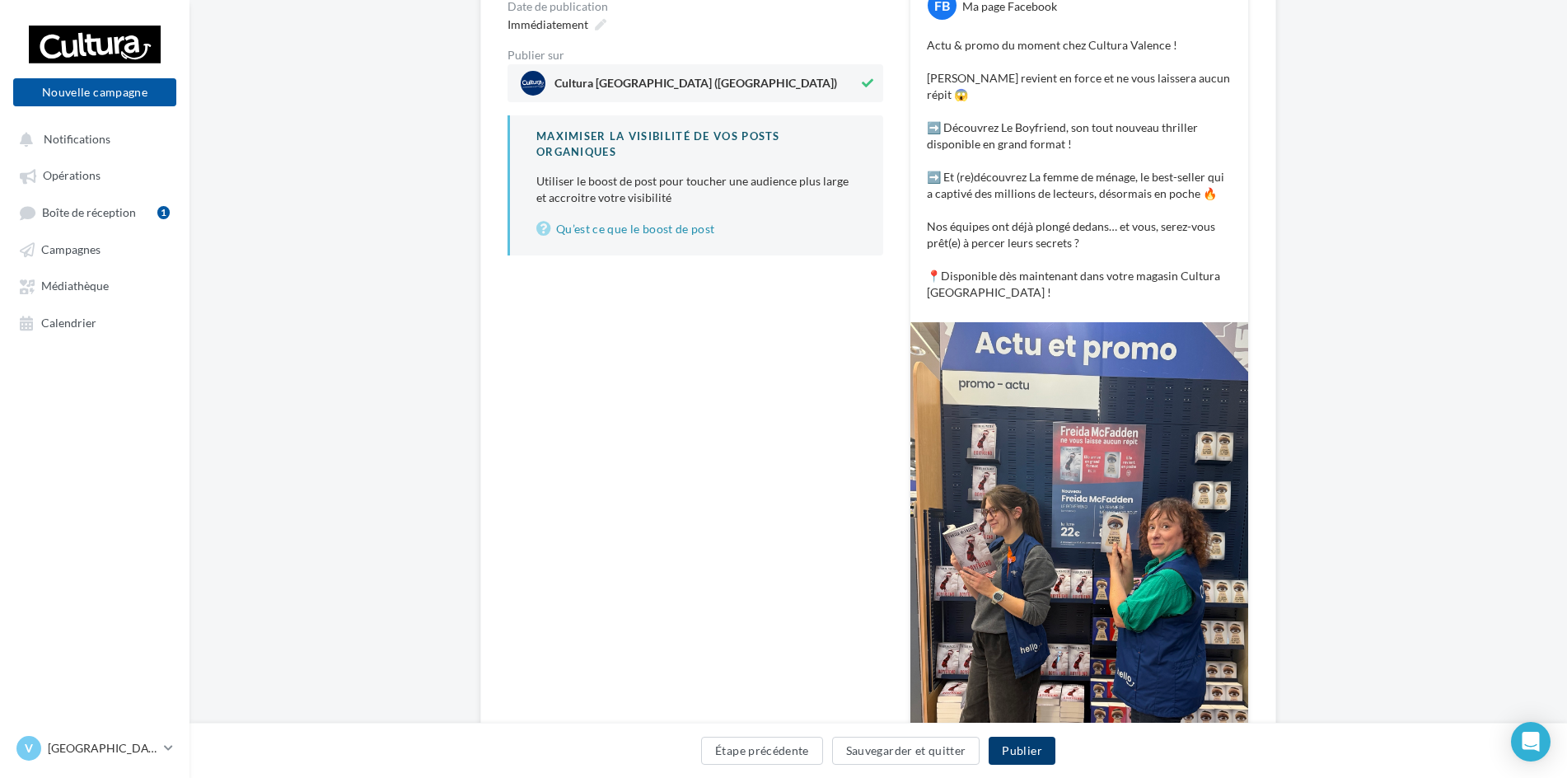
click at [1047, 754] on button "Publier" at bounding box center [1022, 751] width 66 height 28
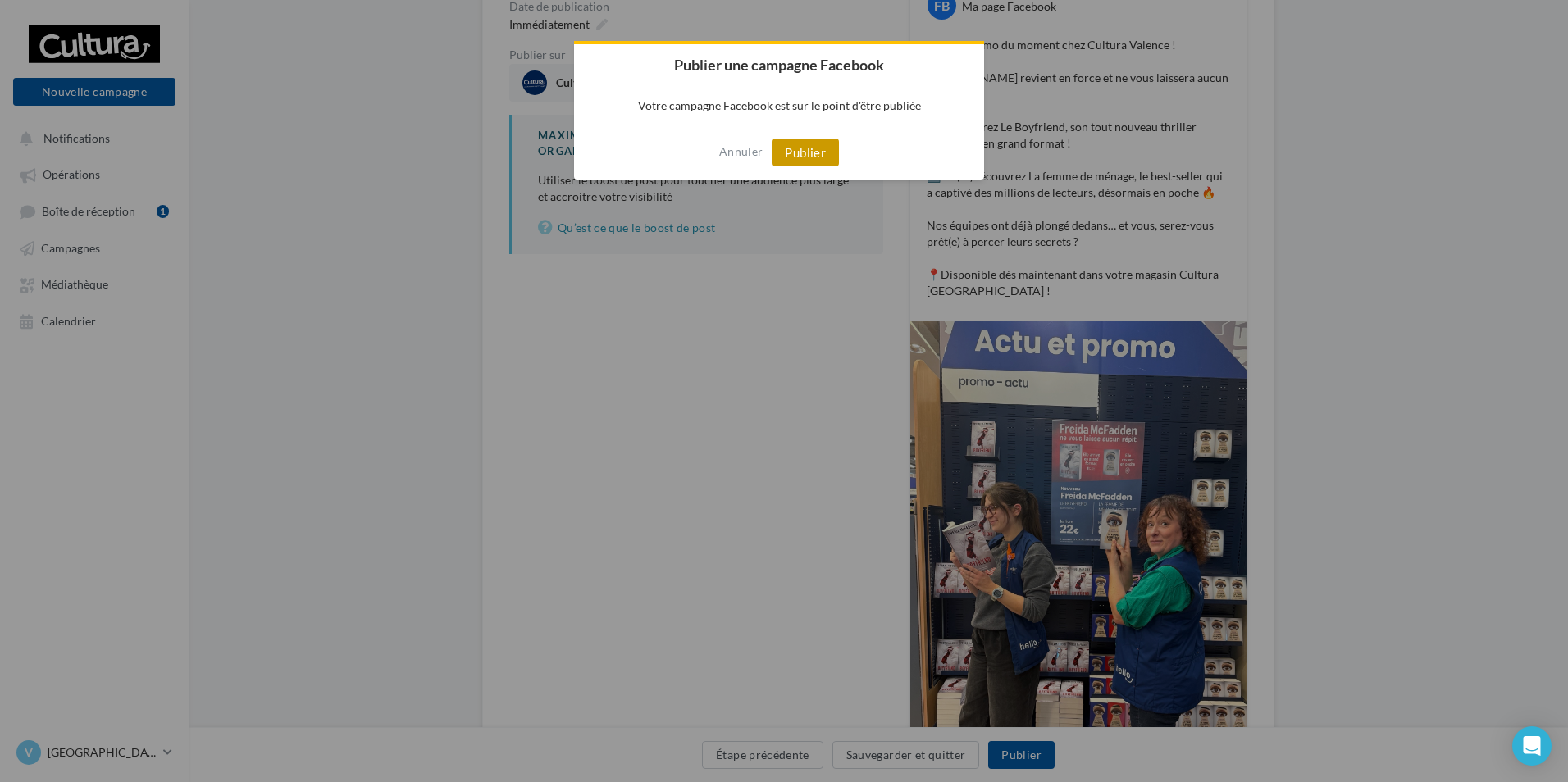
click at [798, 158] on button "Publier" at bounding box center [805, 152] width 68 height 28
click at [767, 150] on button "OK" at bounding box center [779, 152] width 45 height 28
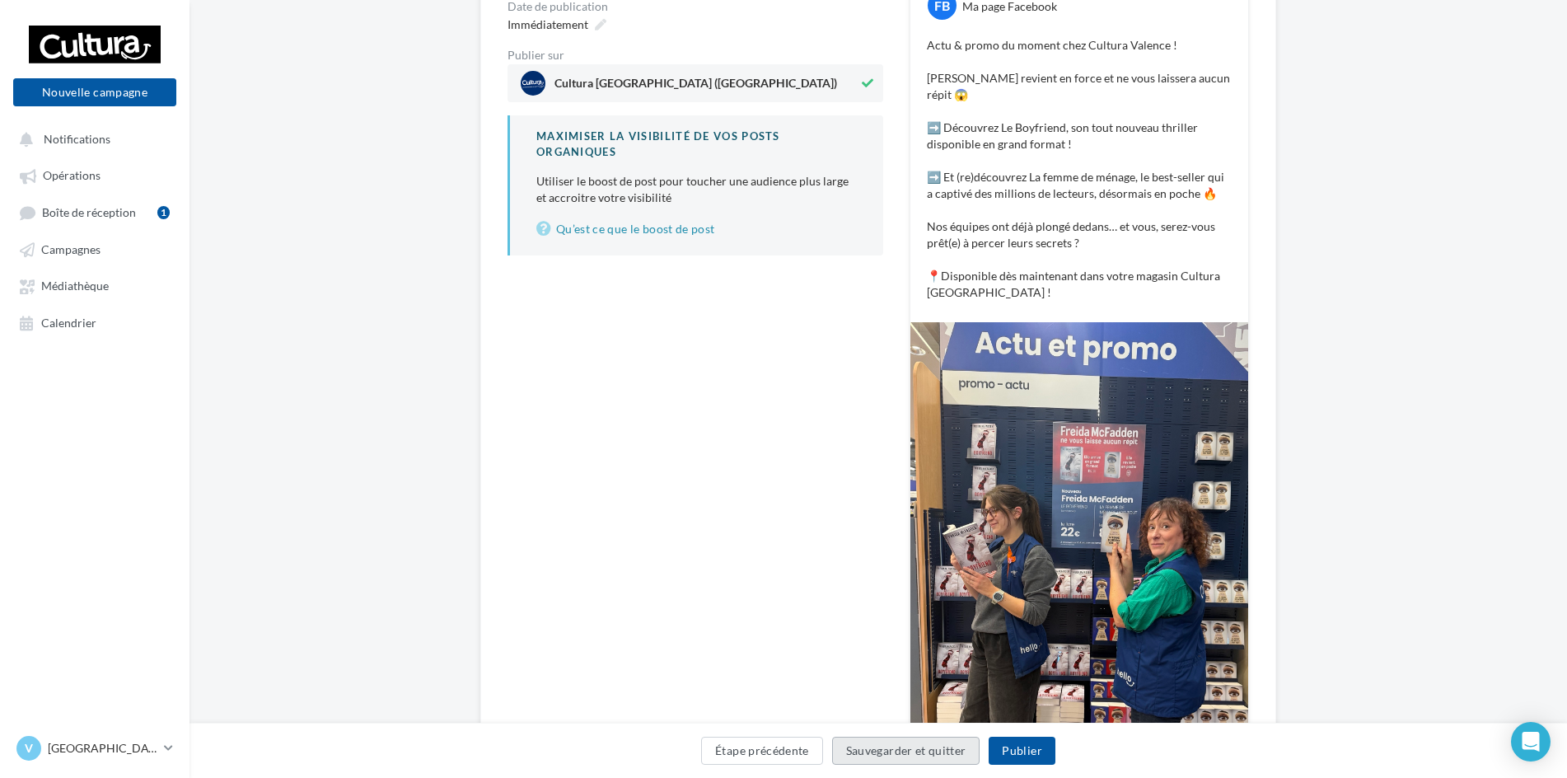
click at [864, 757] on button "Sauvegarder et quitter" at bounding box center [906, 751] width 148 height 28
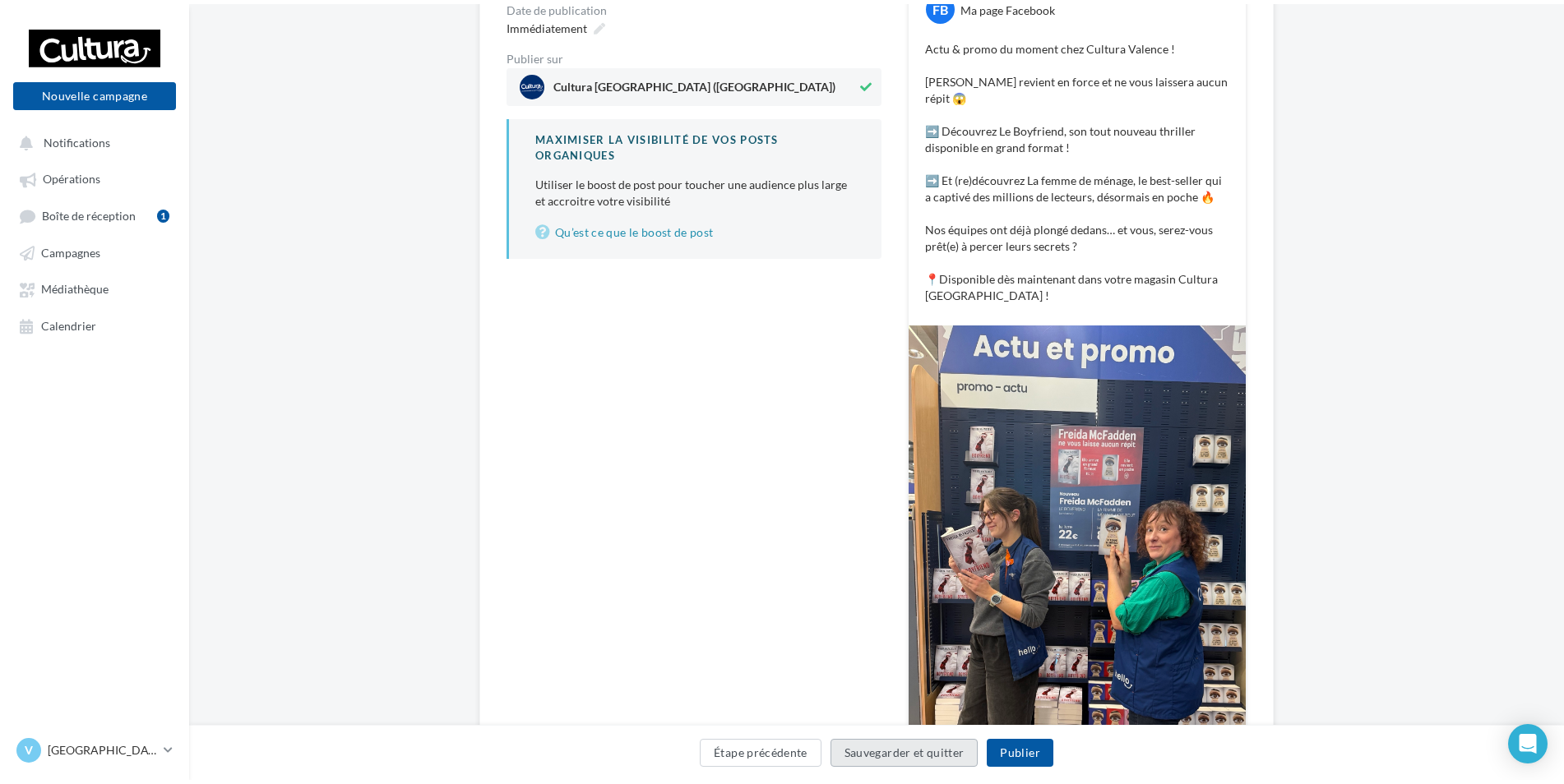
scroll to position [26, 0]
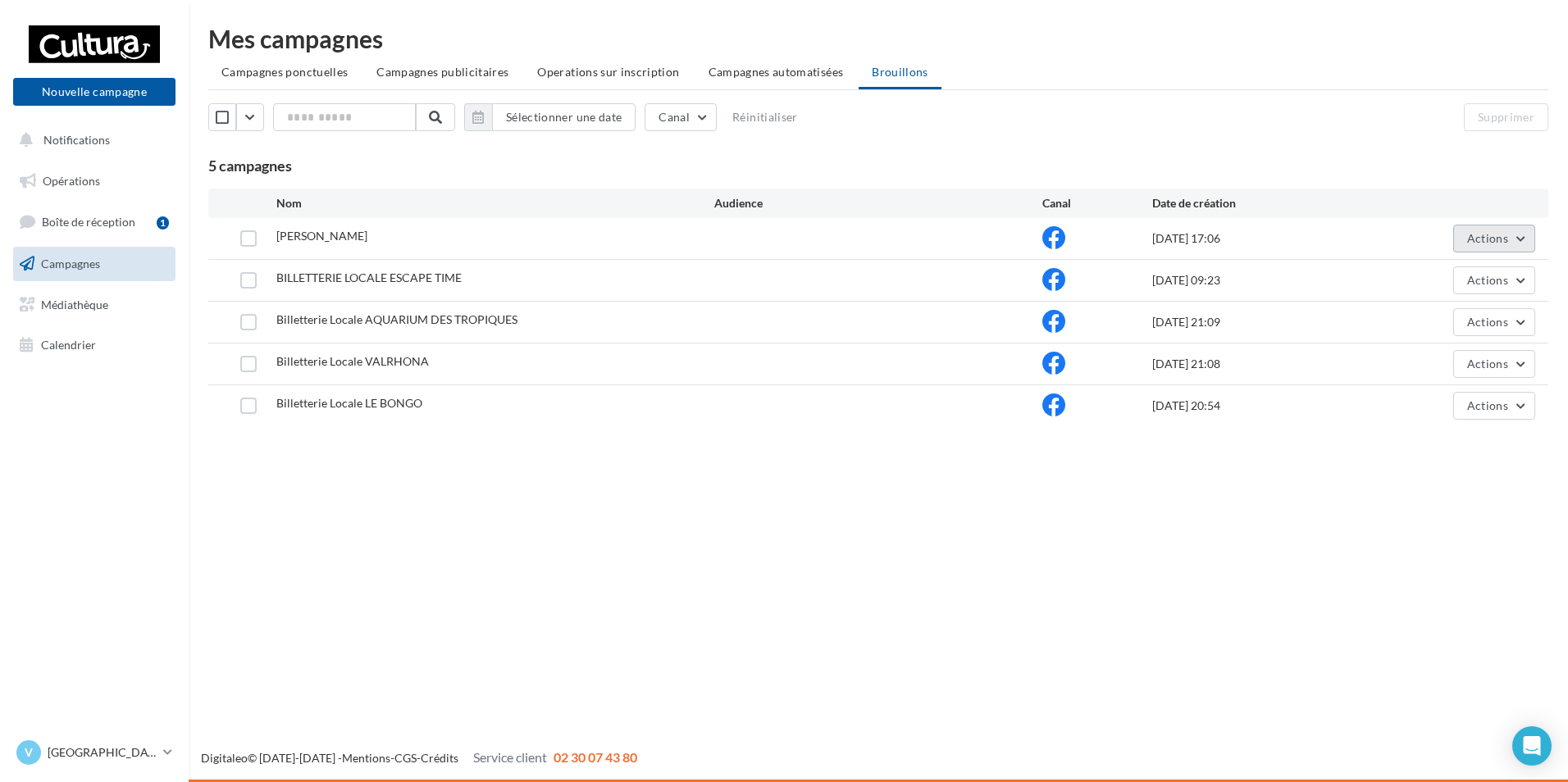
click at [1492, 230] on button "Actions" at bounding box center [1493, 239] width 82 height 28
click at [1450, 284] on button "Editer" at bounding box center [1453, 277] width 164 height 43
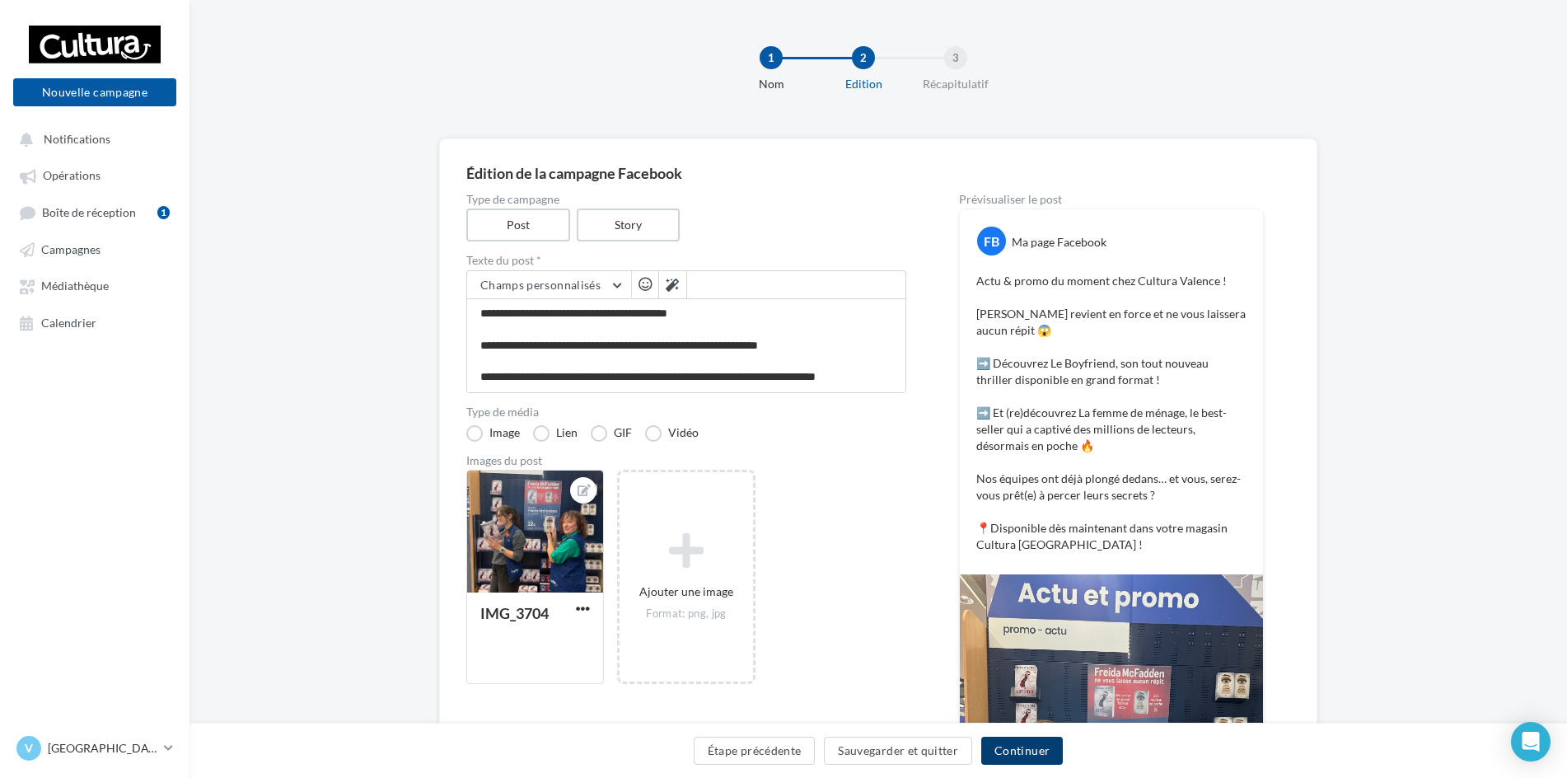
click at [1047, 746] on button "Continuer" at bounding box center [1023, 751] width 82 height 28
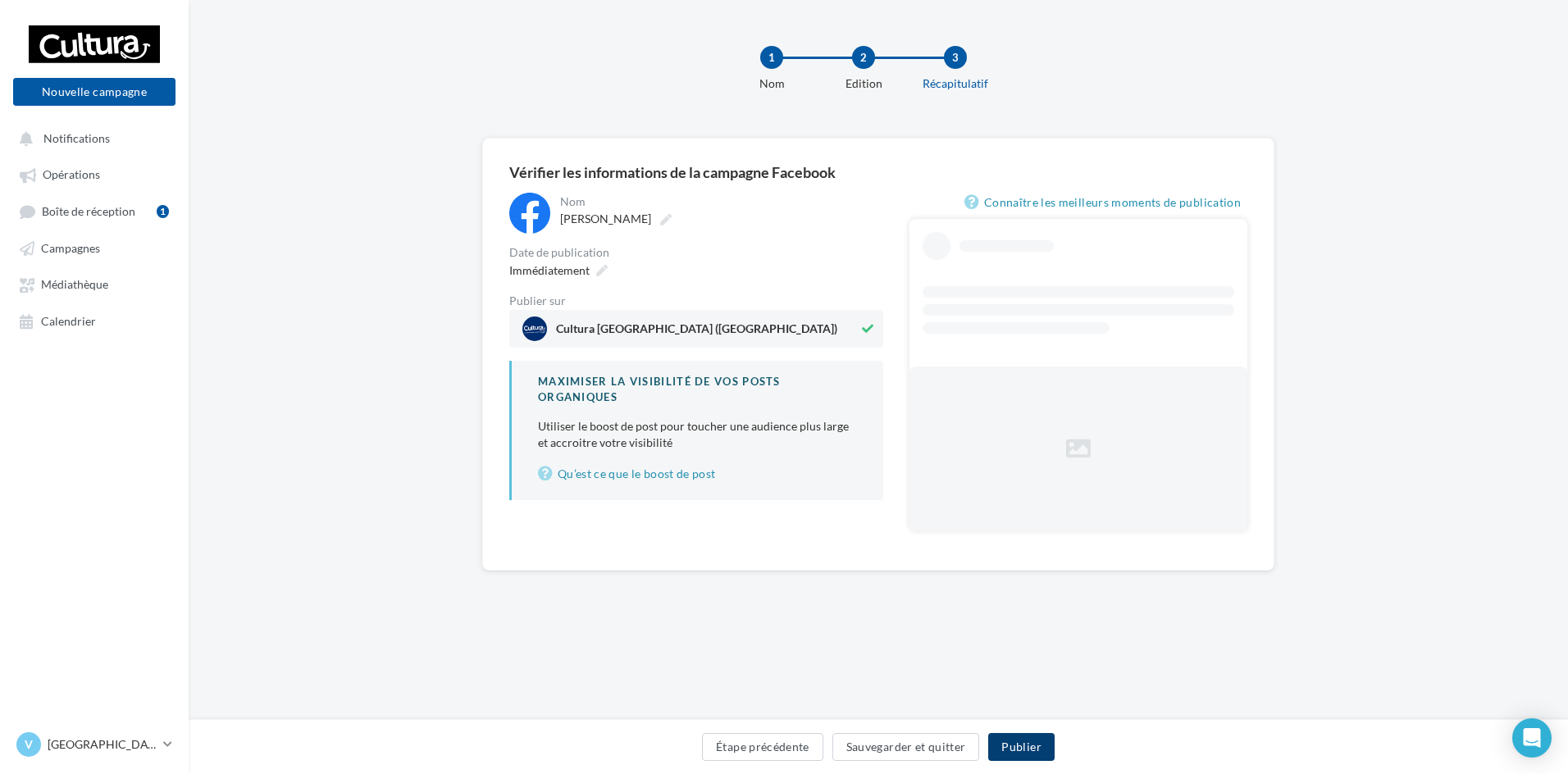
click at [1012, 744] on button "Publier" at bounding box center [1021, 747] width 66 height 28
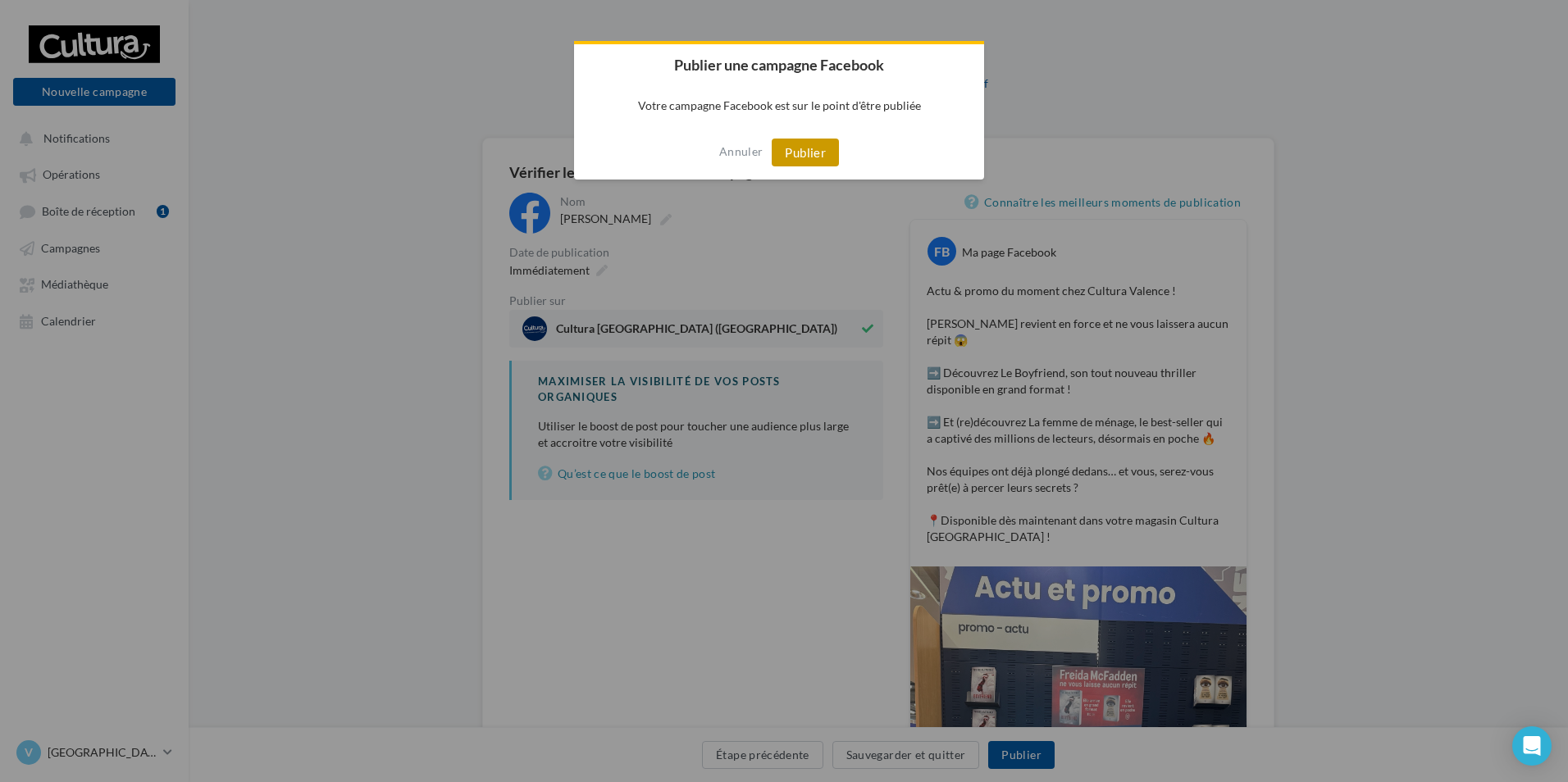
click at [802, 147] on button "Publier" at bounding box center [805, 152] width 68 height 28
click at [790, 136] on div "Cancel OK" at bounding box center [779, 152] width 410 height 54
click at [781, 152] on button "OK" at bounding box center [779, 152] width 45 height 28
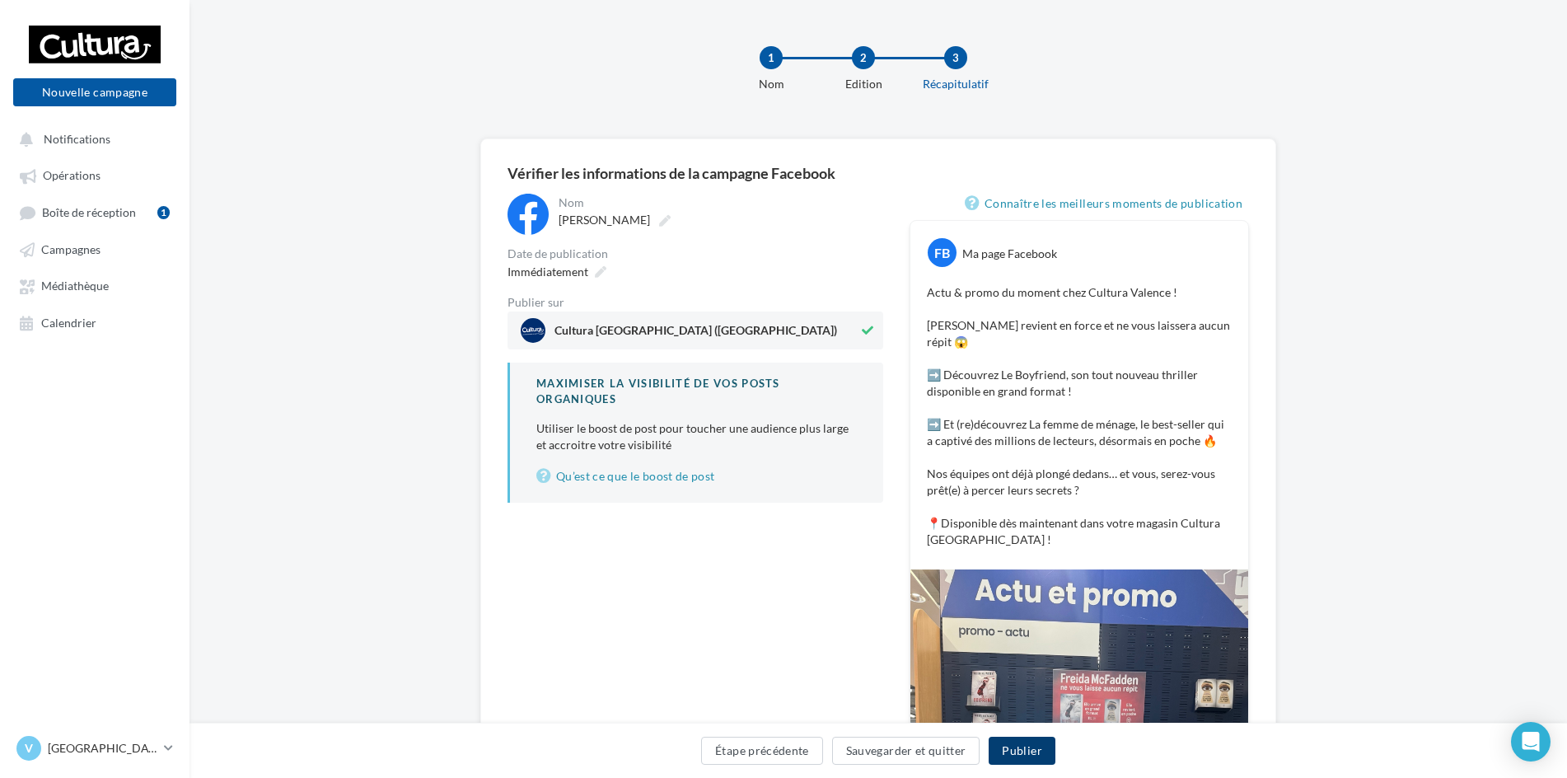
click at [1011, 739] on button "Publier" at bounding box center [1022, 751] width 66 height 28
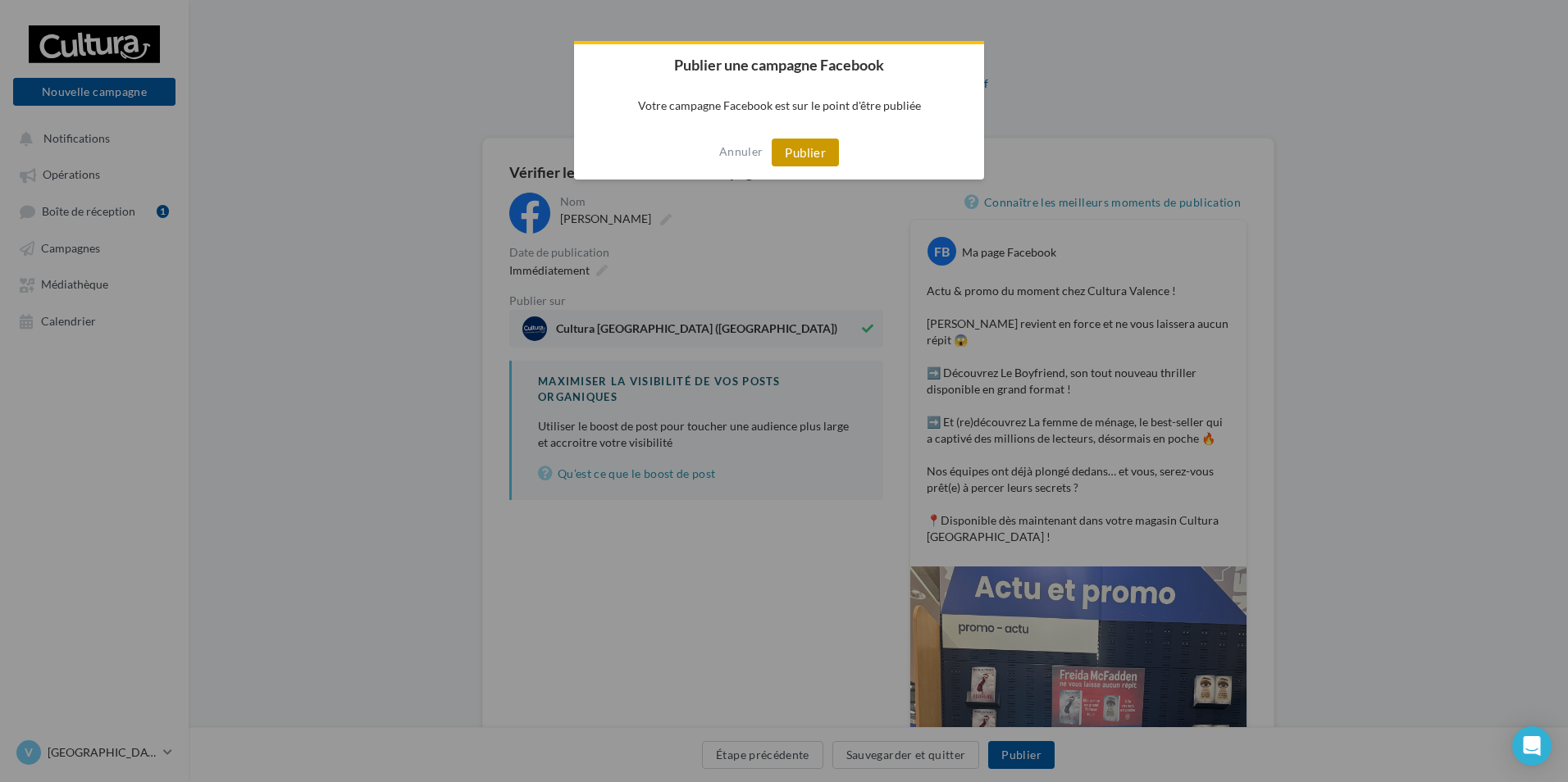
click at [799, 151] on button "Publier" at bounding box center [805, 152] width 68 height 28
click at [799, 151] on button "OK" at bounding box center [779, 152] width 45 height 28
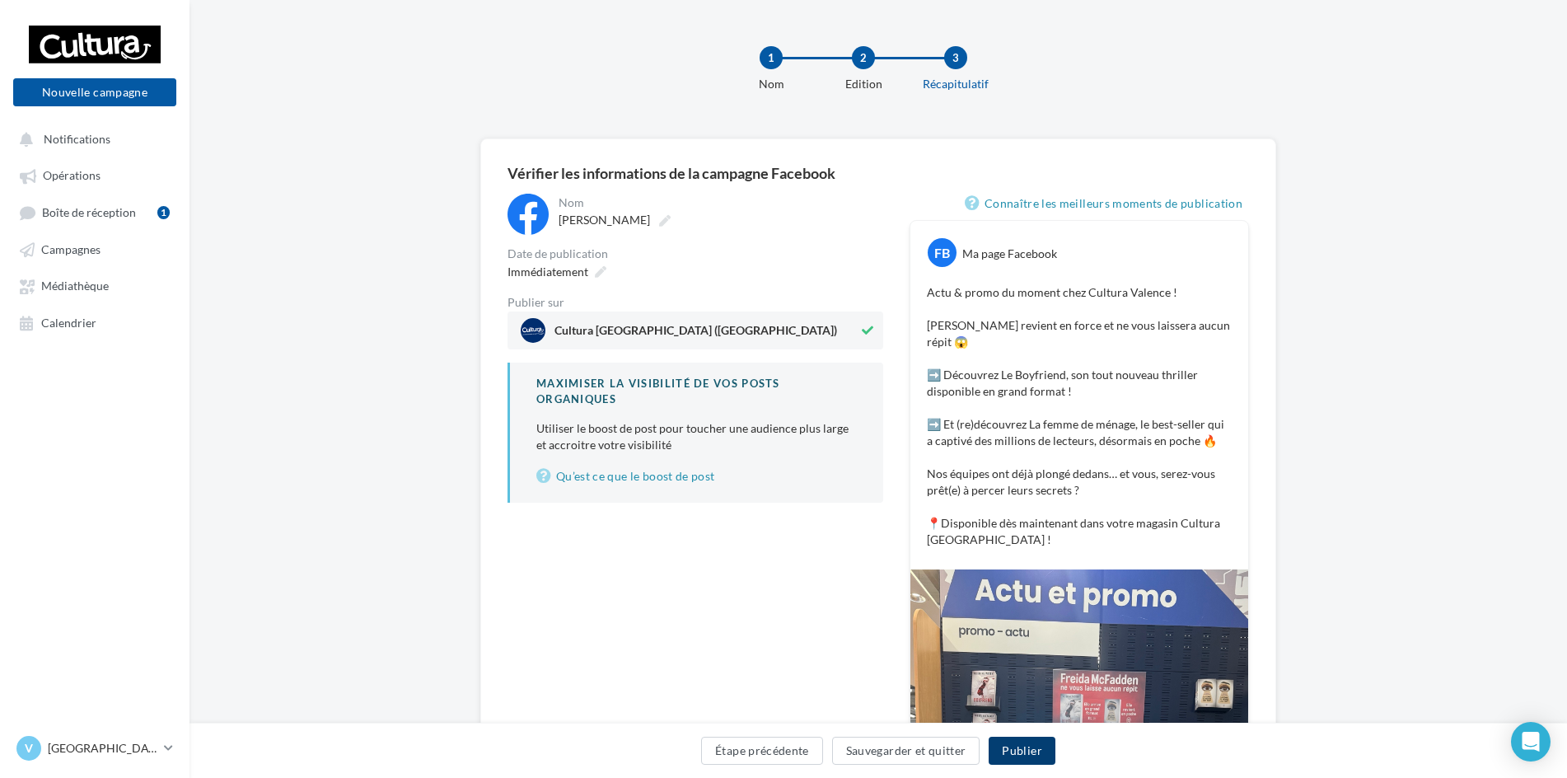
click at [1024, 749] on button "Publier" at bounding box center [1022, 751] width 66 height 28
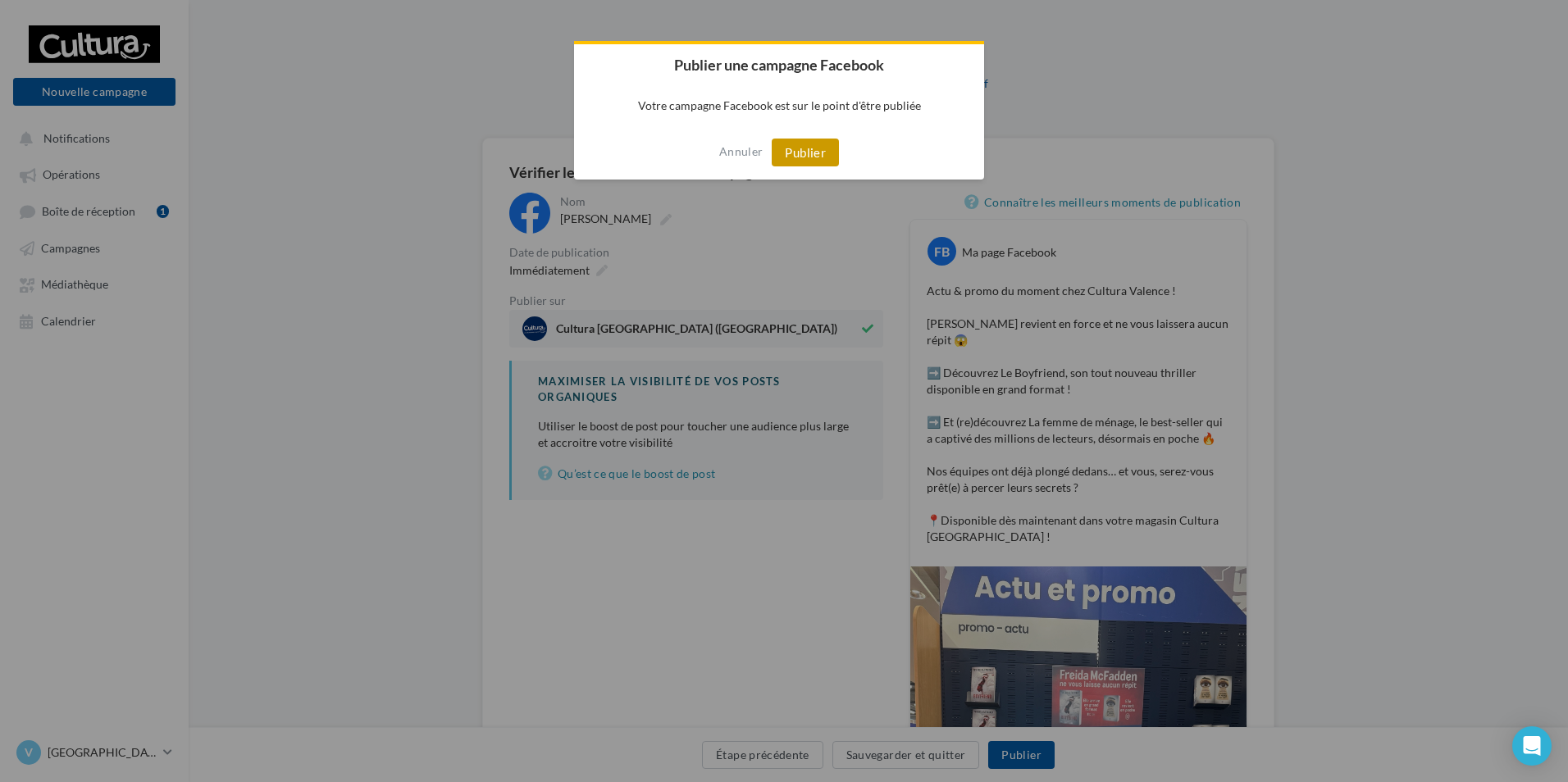
click at [800, 156] on button "Publier" at bounding box center [805, 152] width 68 height 28
click at [787, 159] on button "OK" at bounding box center [779, 152] width 45 height 28
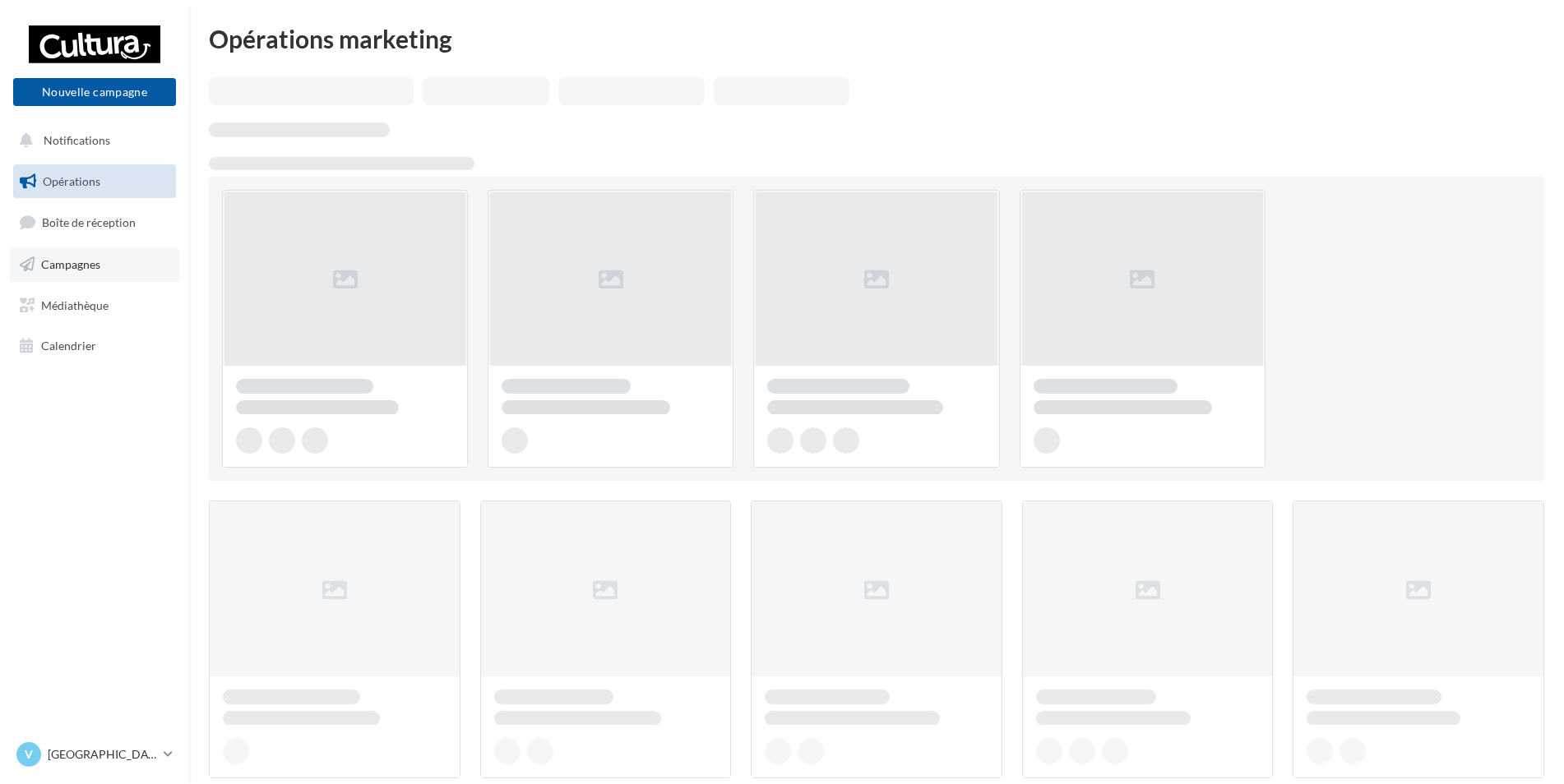
click at [82, 267] on span "Campagnes" at bounding box center [70, 264] width 59 height 14
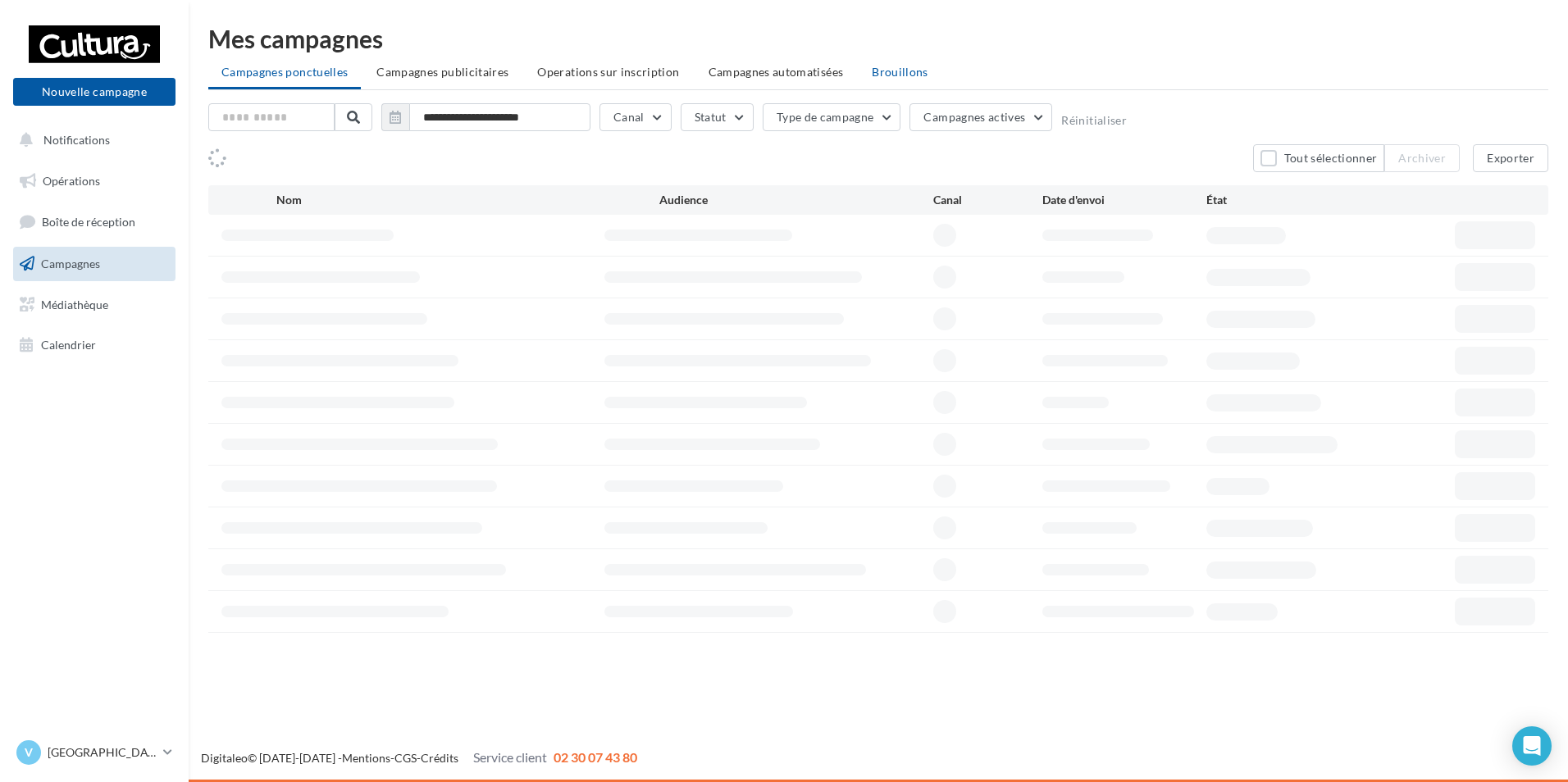
click at [906, 58] on li "Brouillons" at bounding box center [899, 73] width 83 height 30
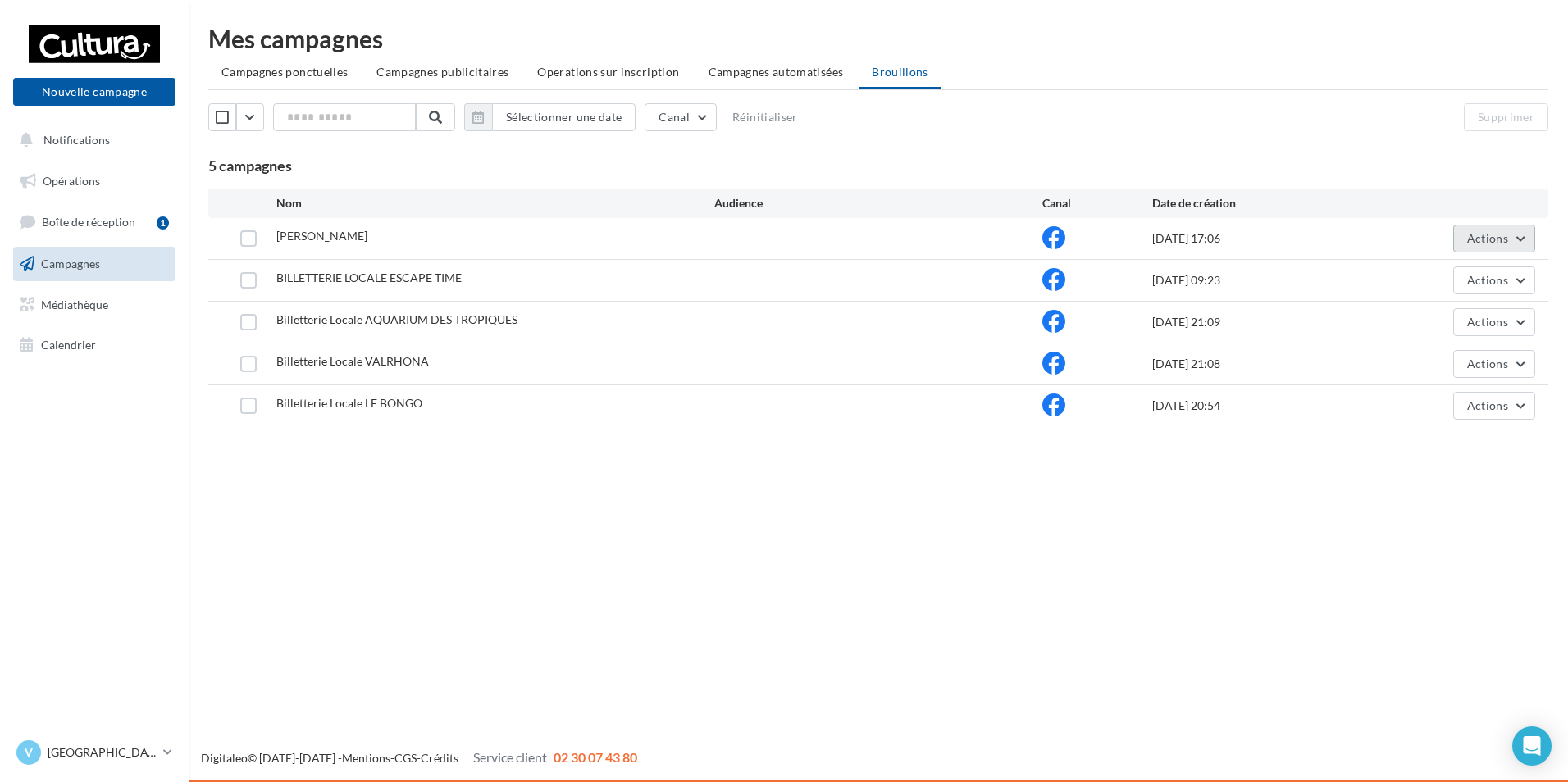
click at [1489, 229] on button "Actions" at bounding box center [1493, 239] width 82 height 28
click at [1417, 268] on button "Editer" at bounding box center [1453, 277] width 164 height 43
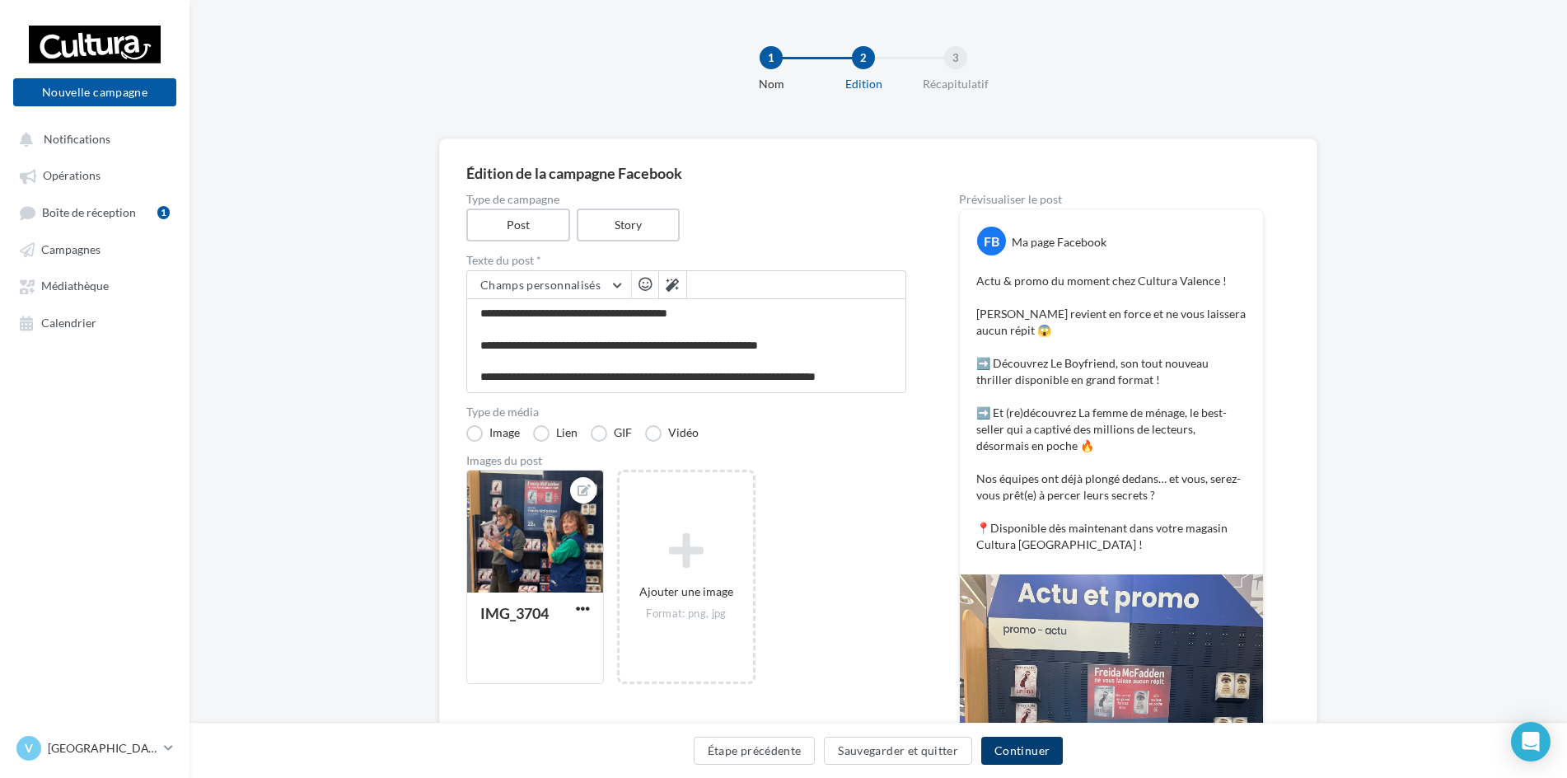
click at [1031, 757] on button "Continuer" at bounding box center [1023, 751] width 82 height 28
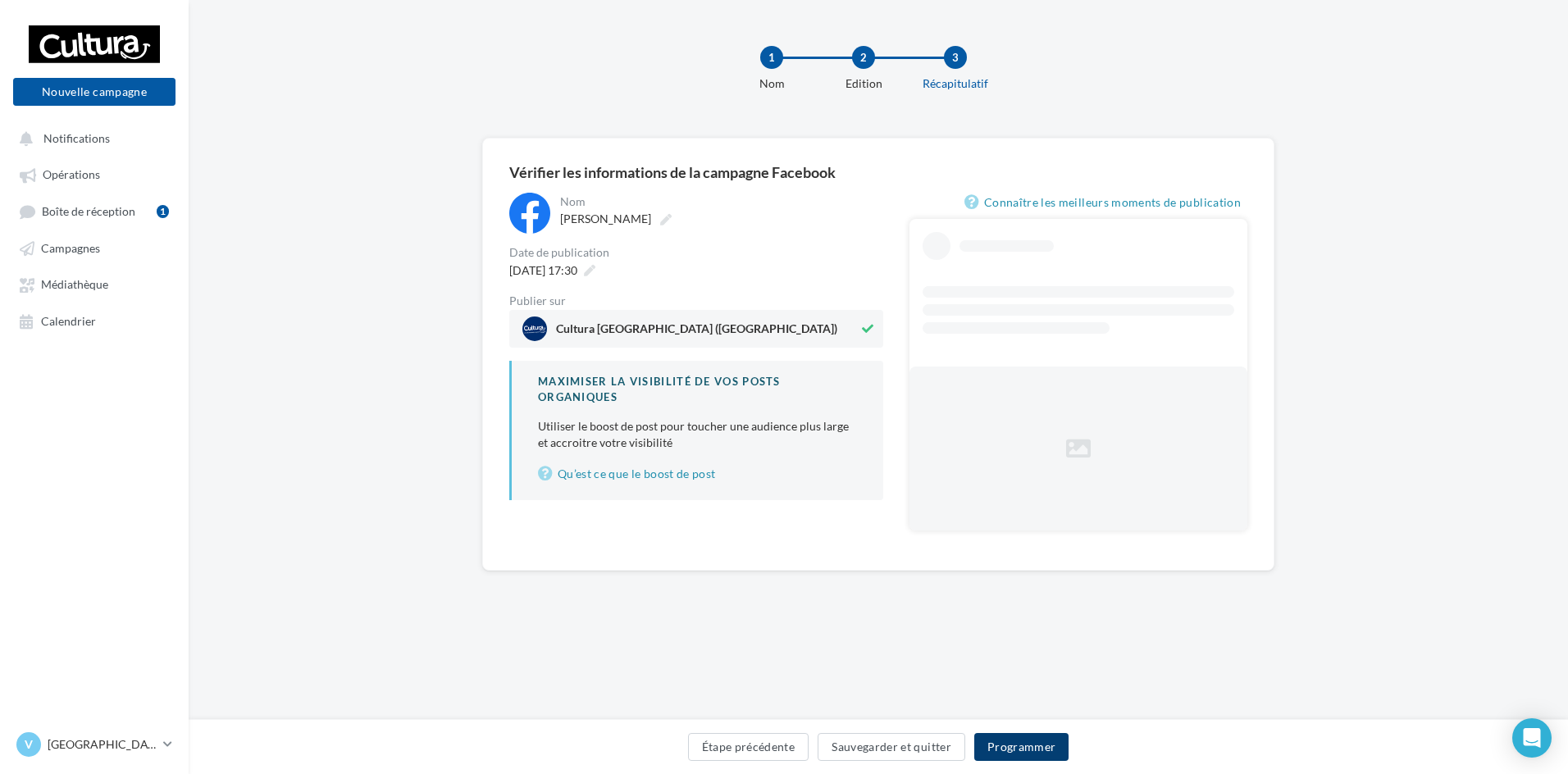
click at [1031, 737] on button "Programmer" at bounding box center [1022, 747] width 96 height 28
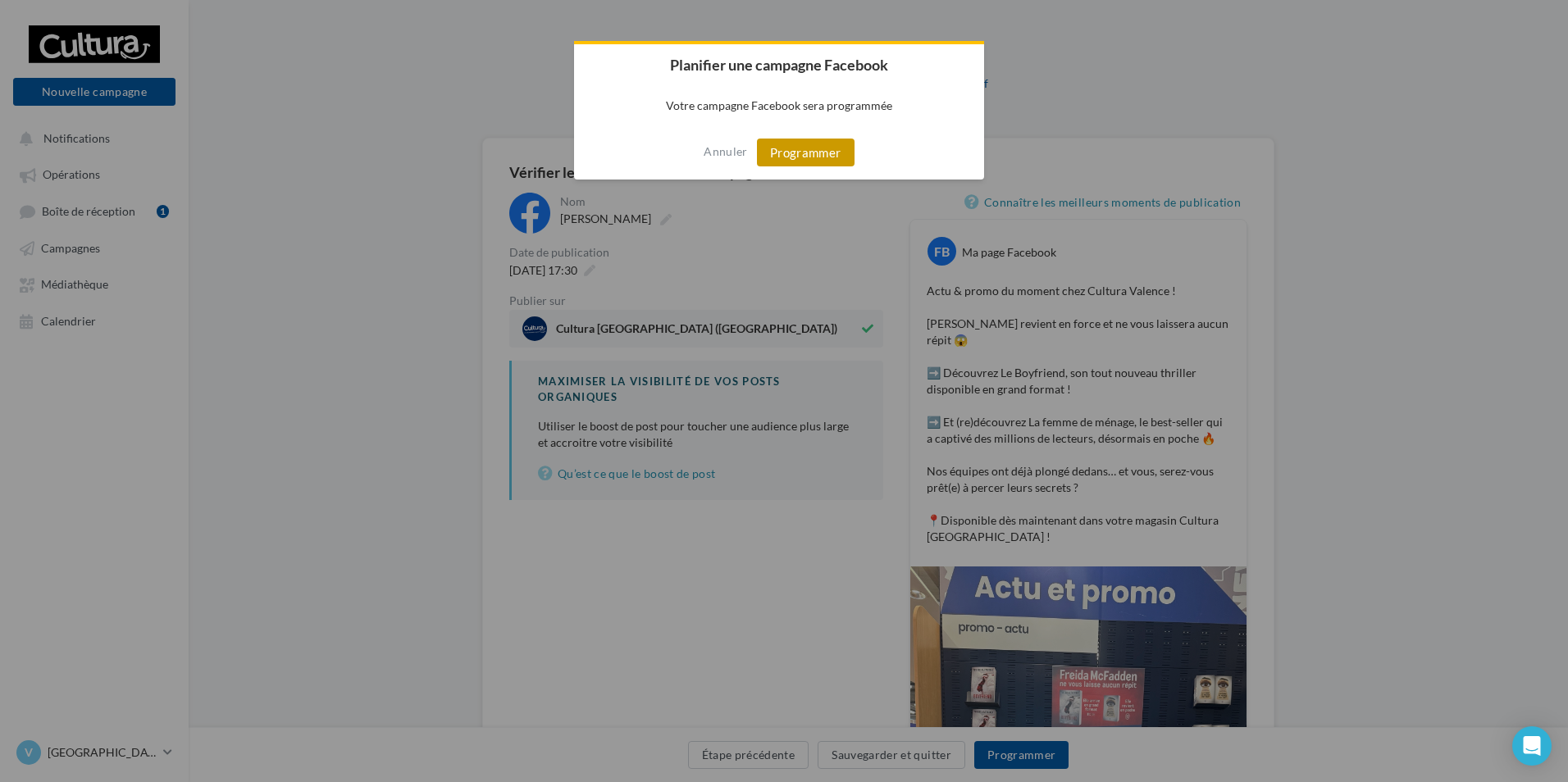
click at [786, 149] on button "Programmer" at bounding box center [806, 152] width 98 height 28
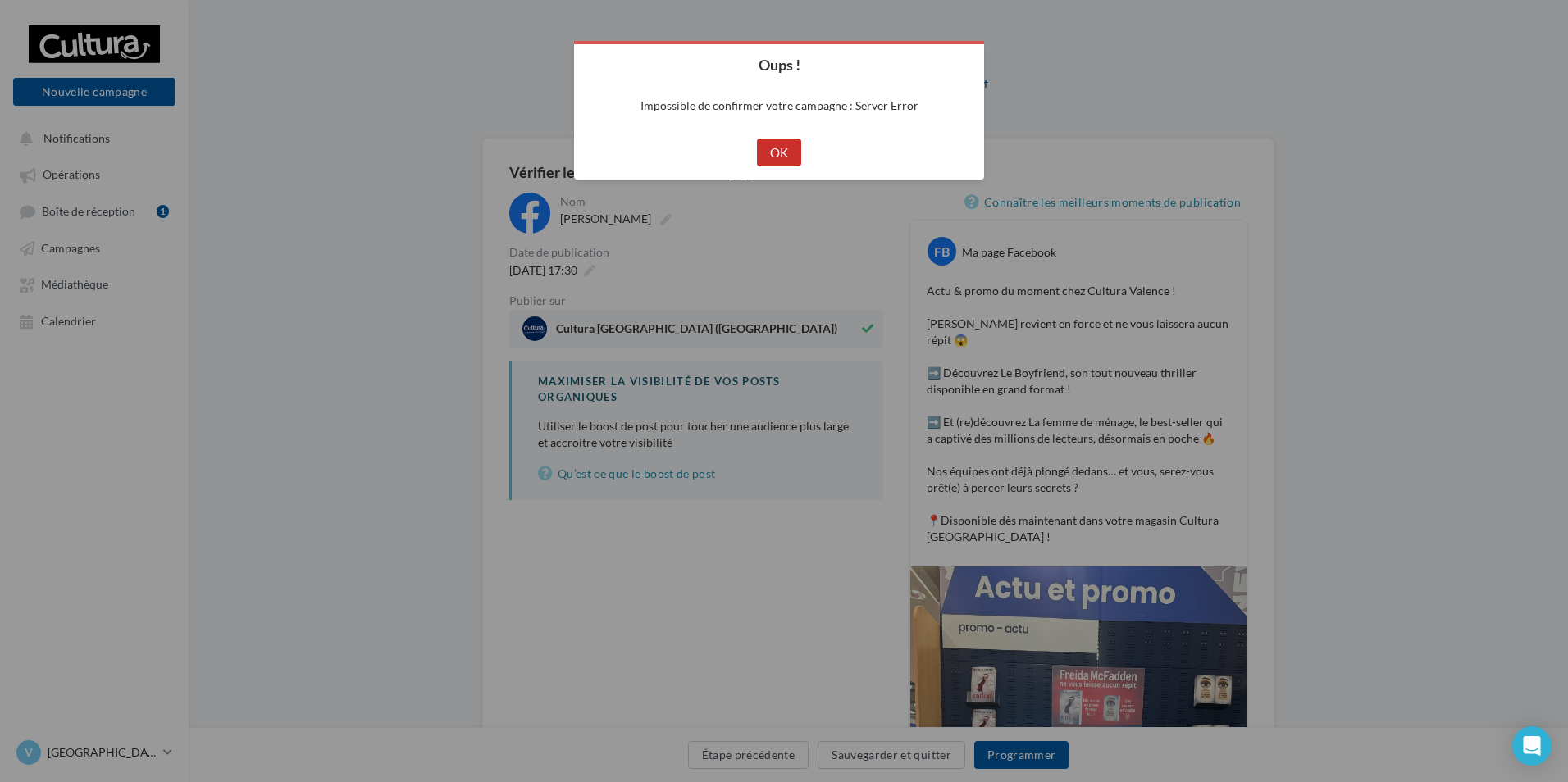
click at [791, 146] on button "OK" at bounding box center [779, 152] width 45 height 28
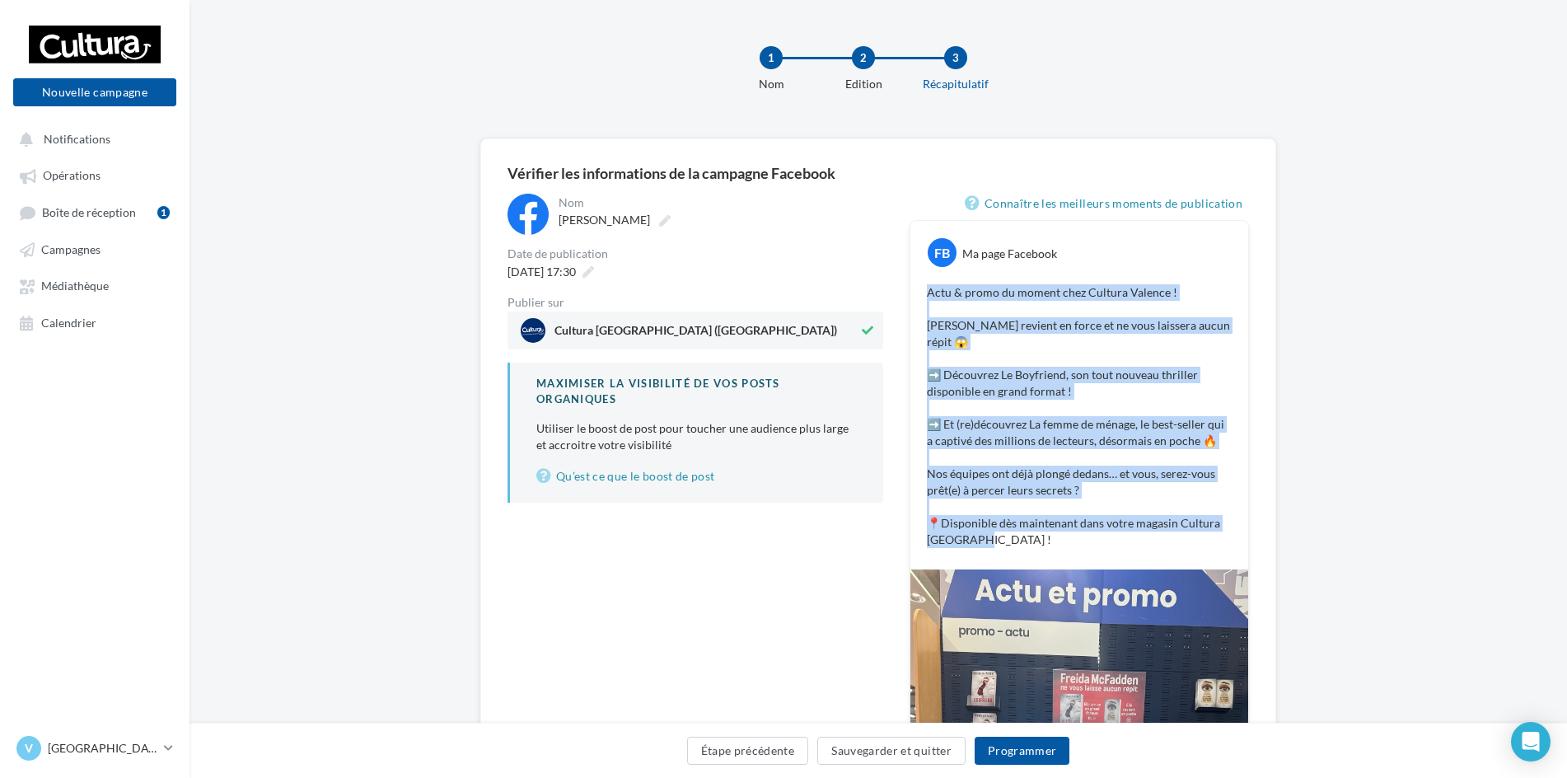
drag, startPoint x: 927, startPoint y: 296, endPoint x: 998, endPoint y: 556, distance: 269.9
click at [998, 556] on div "FB Ma page Facebook Actu & promo du moment chez Cultura Valence ! Freida McFadd…" at bounding box center [1080, 395] width 338 height 349
copy p "Actu & promo du moment chez Cultura Valence ! Freida McFadden revient en force …"
click at [922, 754] on button "Sauvegarder et quitter" at bounding box center [892, 751] width 148 height 28
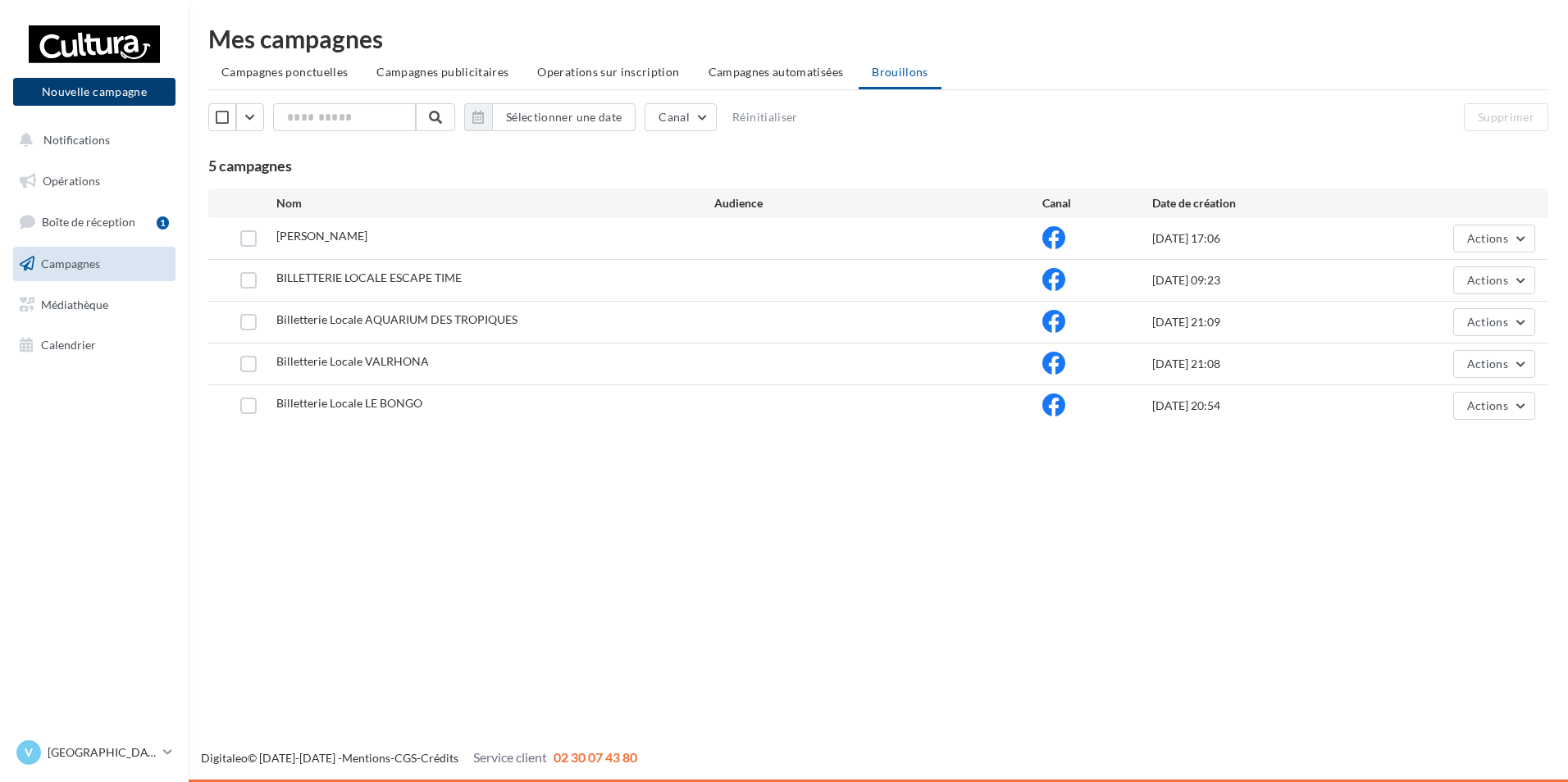
click at [106, 100] on button "Nouvelle campagne" at bounding box center [94, 92] width 162 height 28
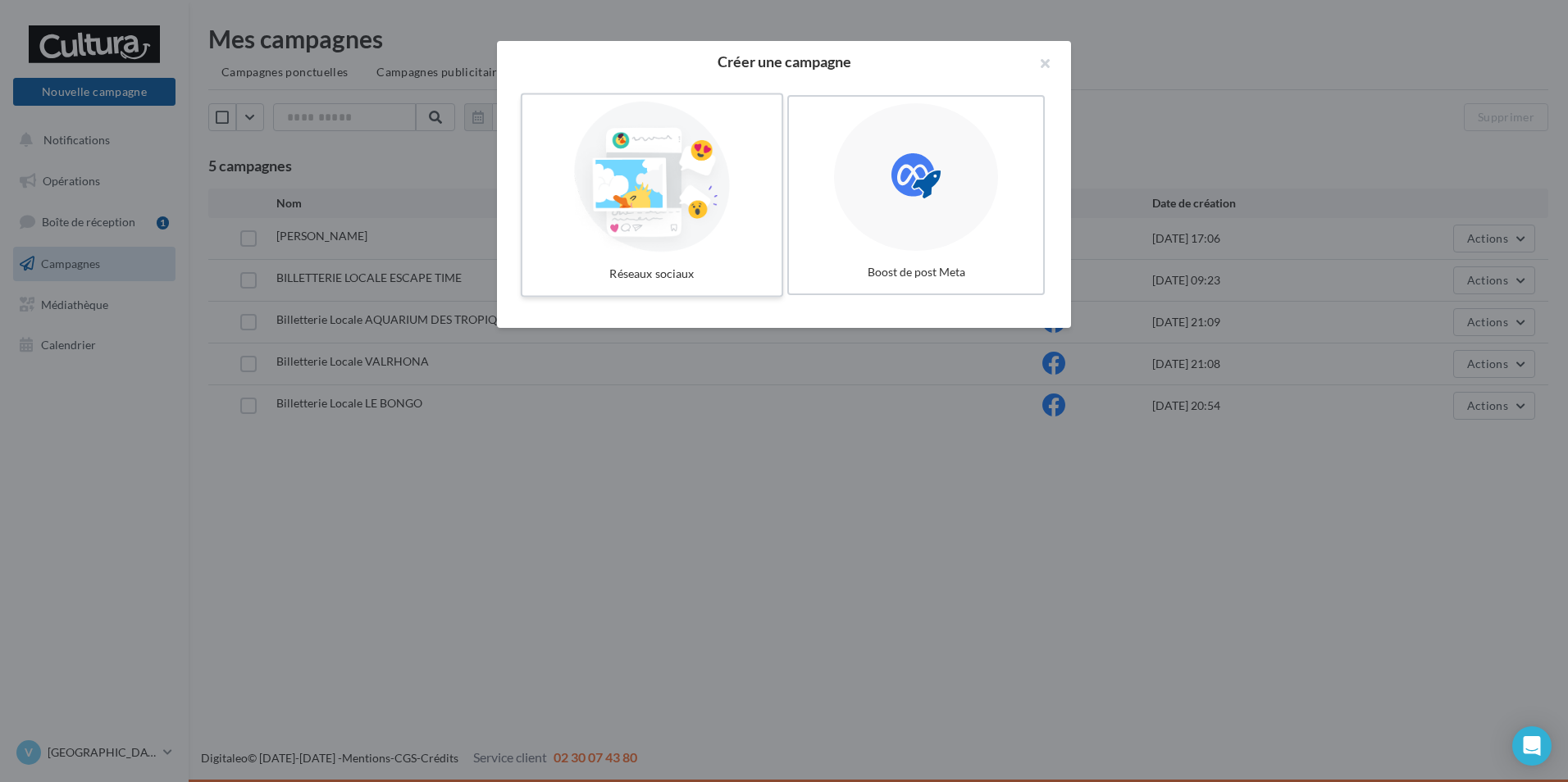
click at [566, 190] on div at bounding box center [652, 177] width 246 height 151
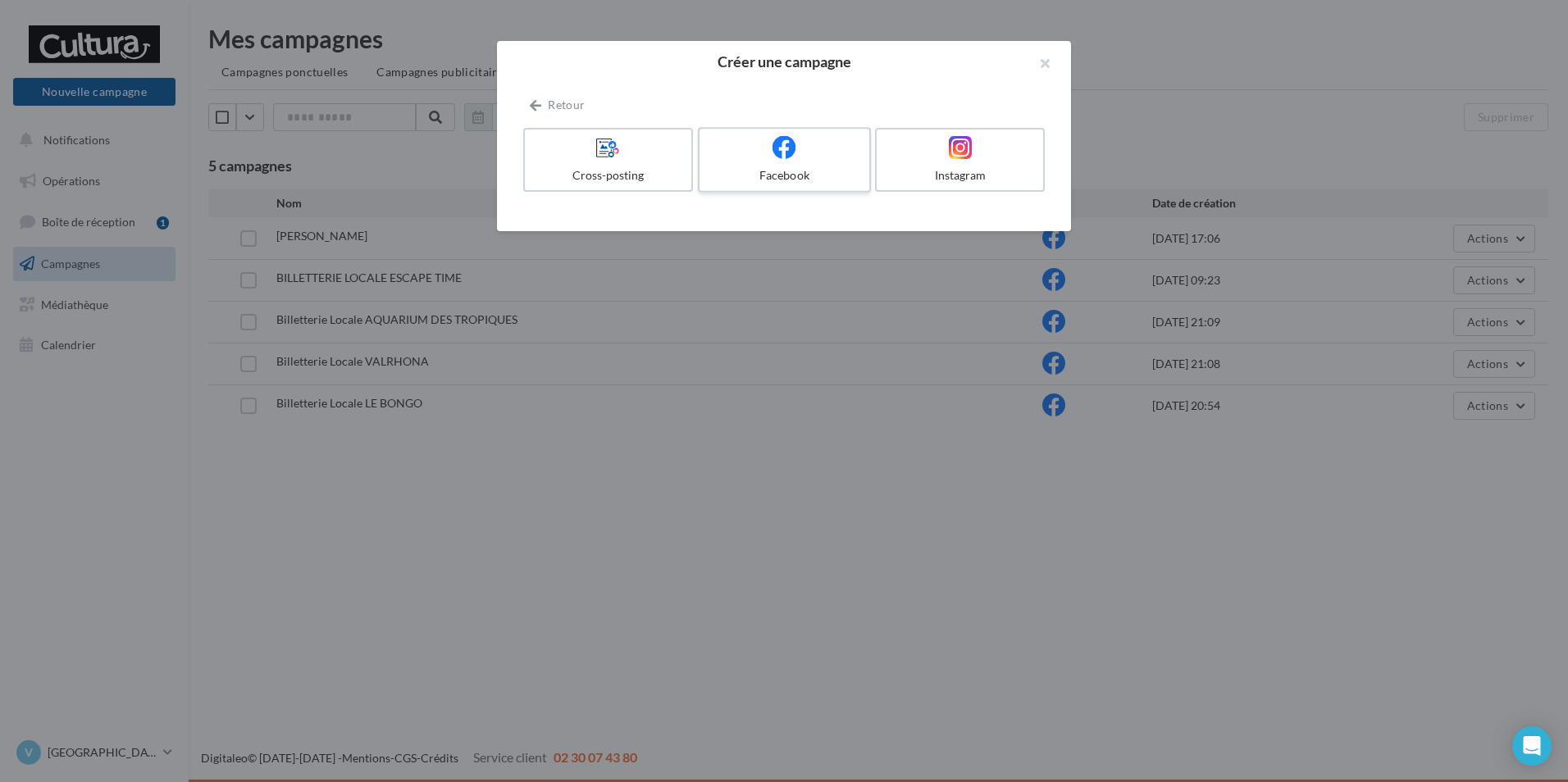
click at [842, 141] on div at bounding box center [784, 148] width 156 height 26
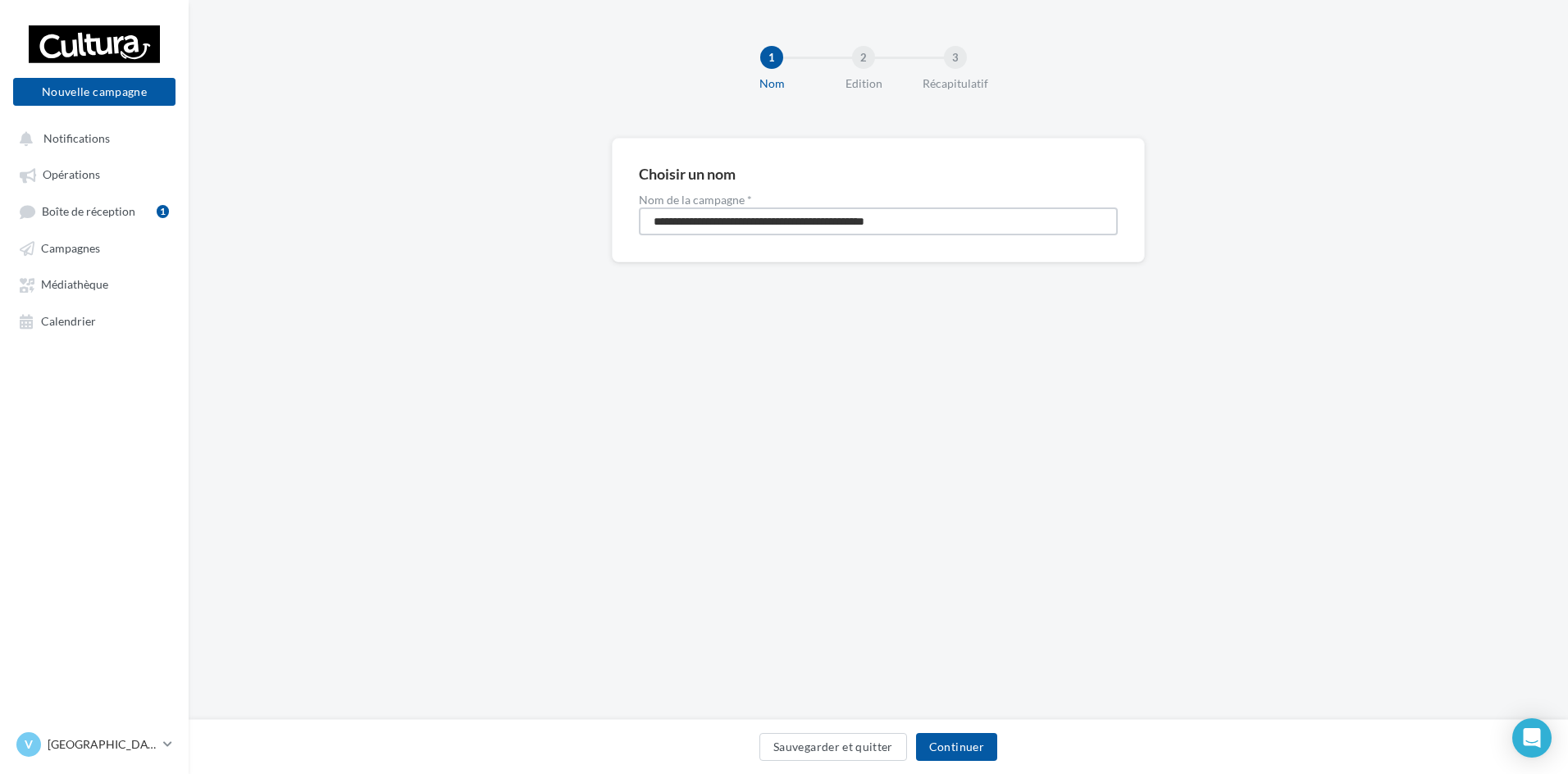
drag, startPoint x: 946, startPoint y: 224, endPoint x: 233, endPoint y: 226, distance: 713.0
click at [522, 234] on div "**********" at bounding box center [879, 226] width 1379 height 177
type input "******"
click at [970, 753] on button "Continuer" at bounding box center [957, 747] width 82 height 28
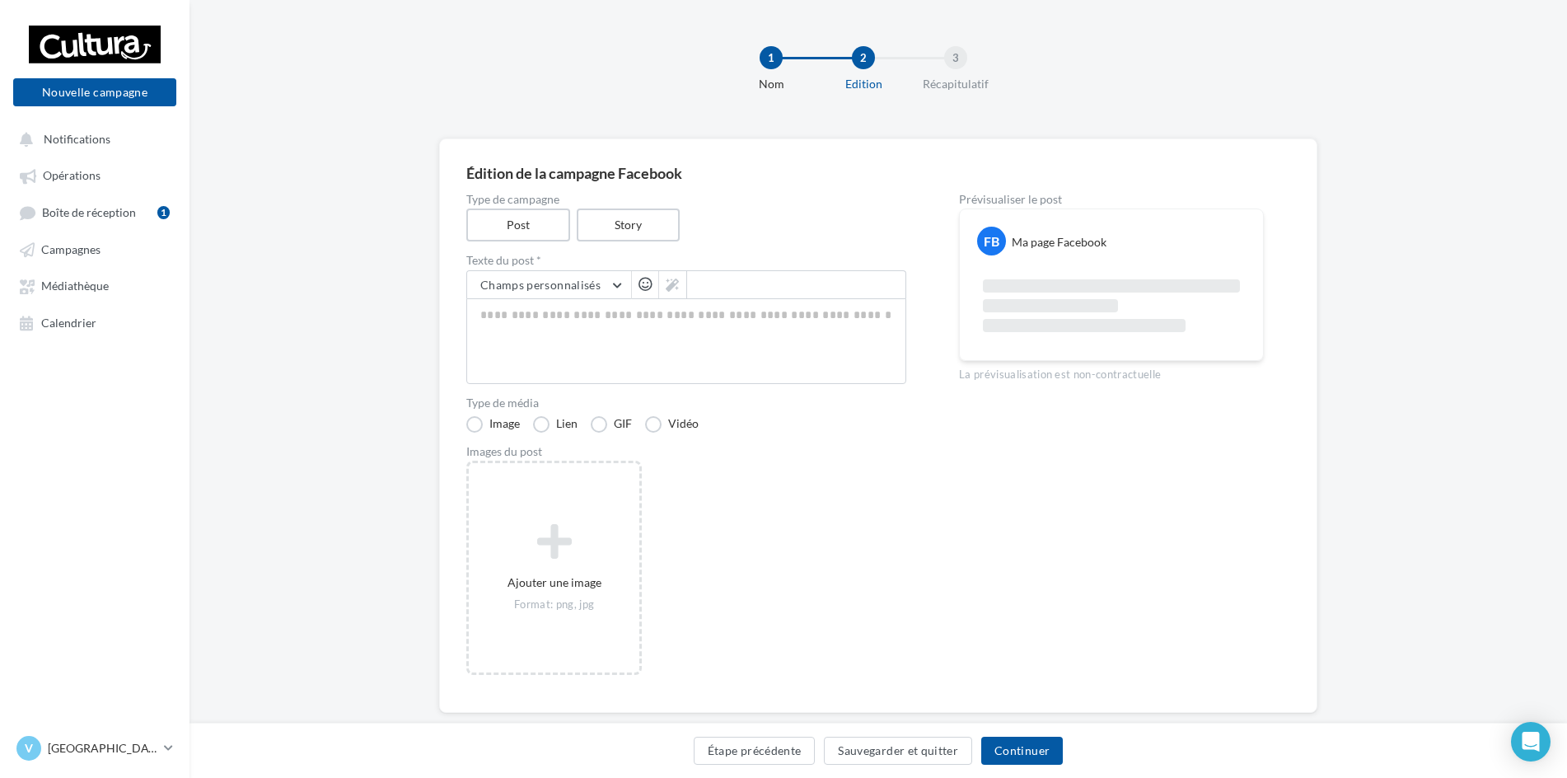
click at [633, 292] on div at bounding box center [645, 285] width 26 height 28
click at [618, 312] on textarea at bounding box center [686, 341] width 440 height 86
paste textarea "**********"
type textarea "**********"
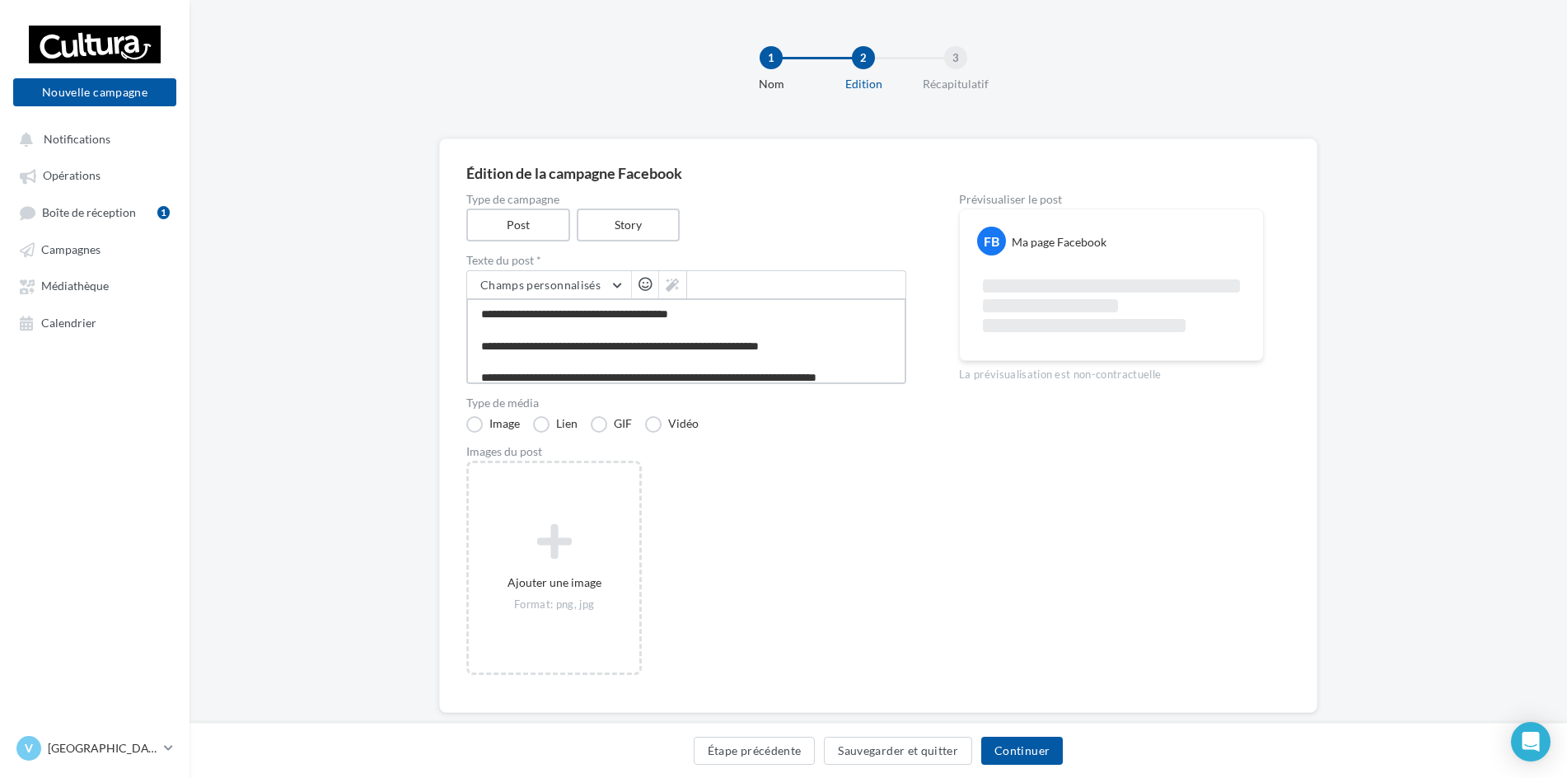
type textarea "**********"
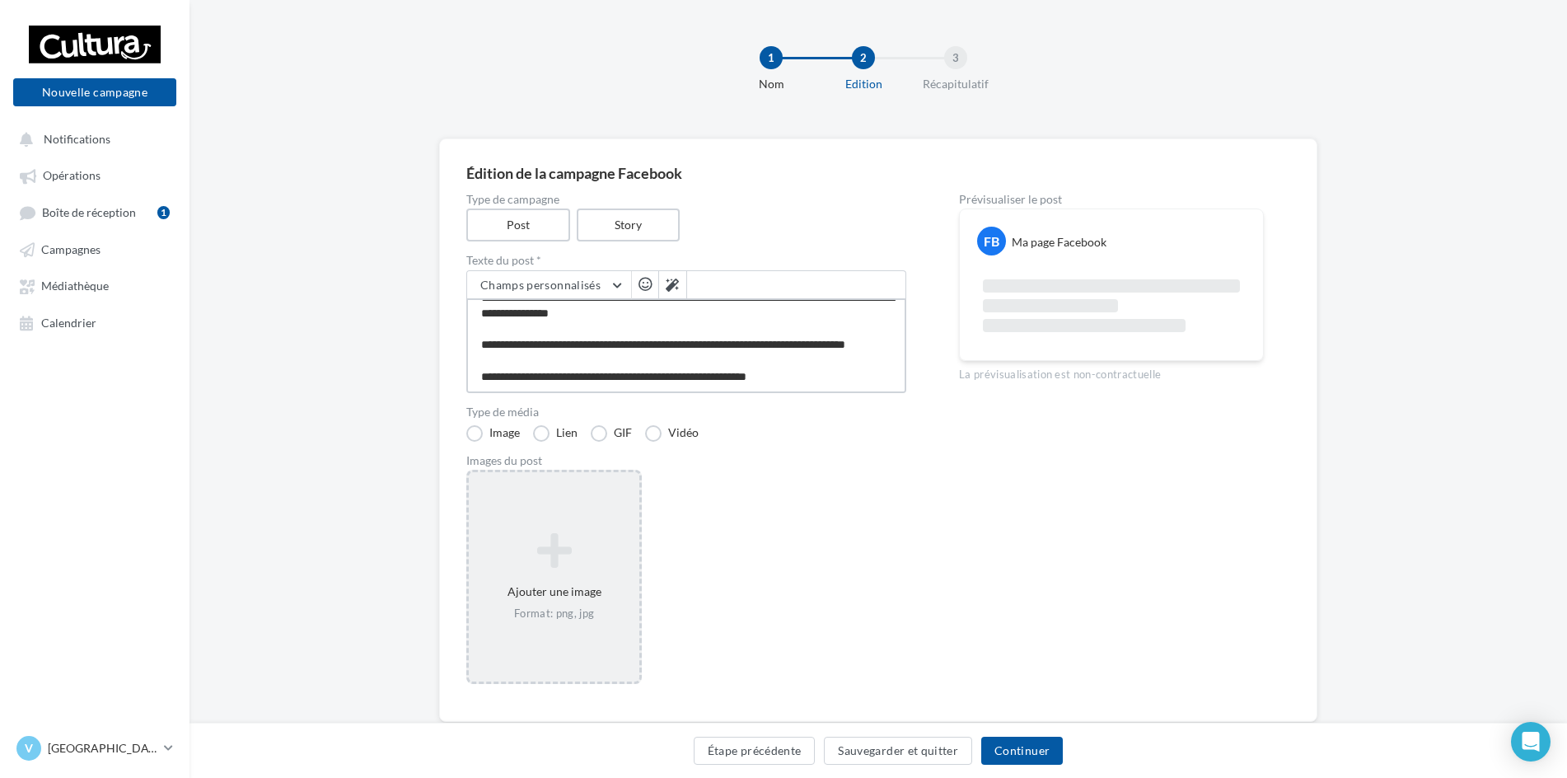
type textarea "**********"
click at [547, 583] on div "Ajouter une image Format: png, jpg" at bounding box center [554, 576] width 171 height 105
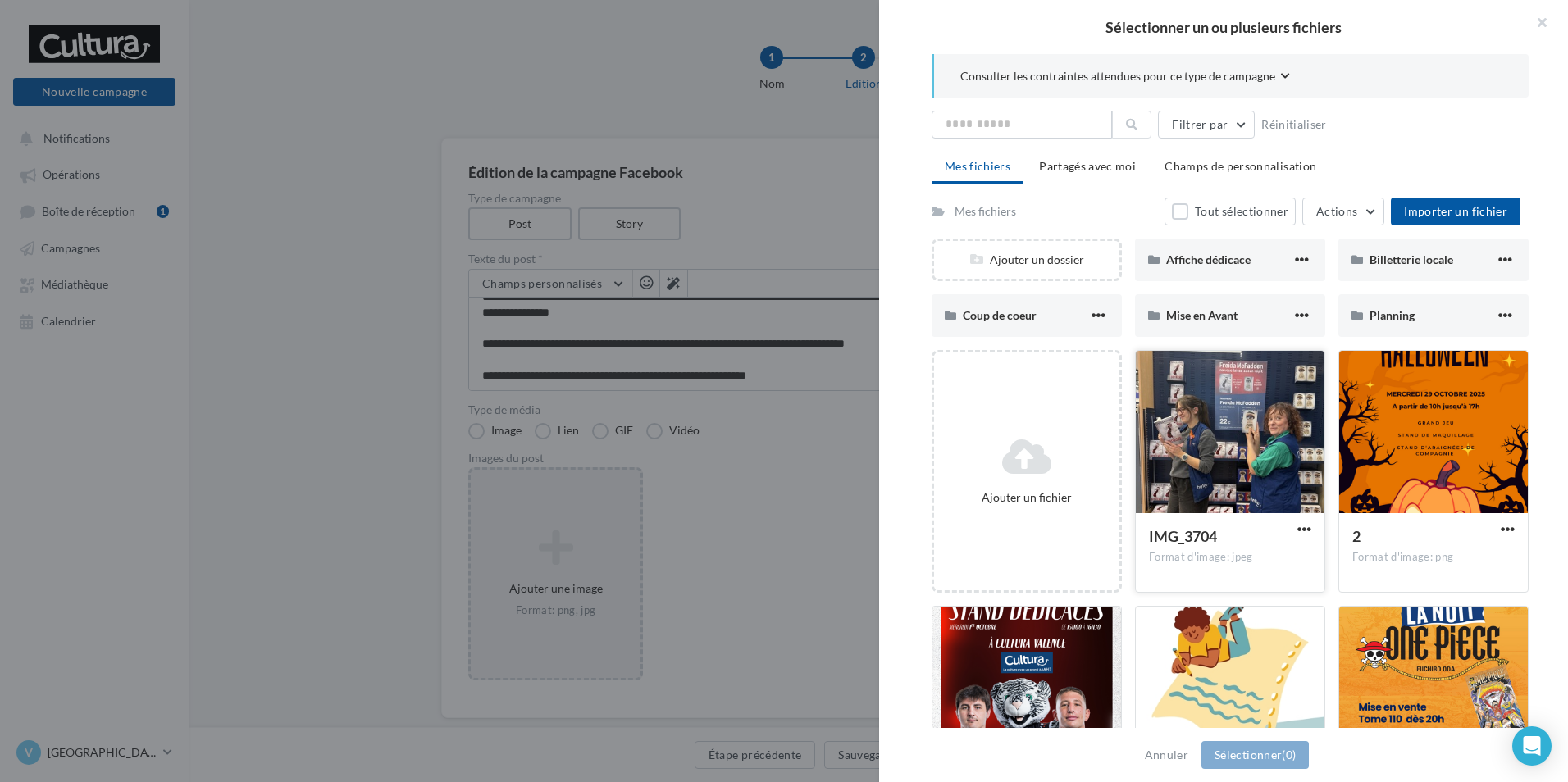
click at [1210, 406] on div at bounding box center [1230, 433] width 189 height 164
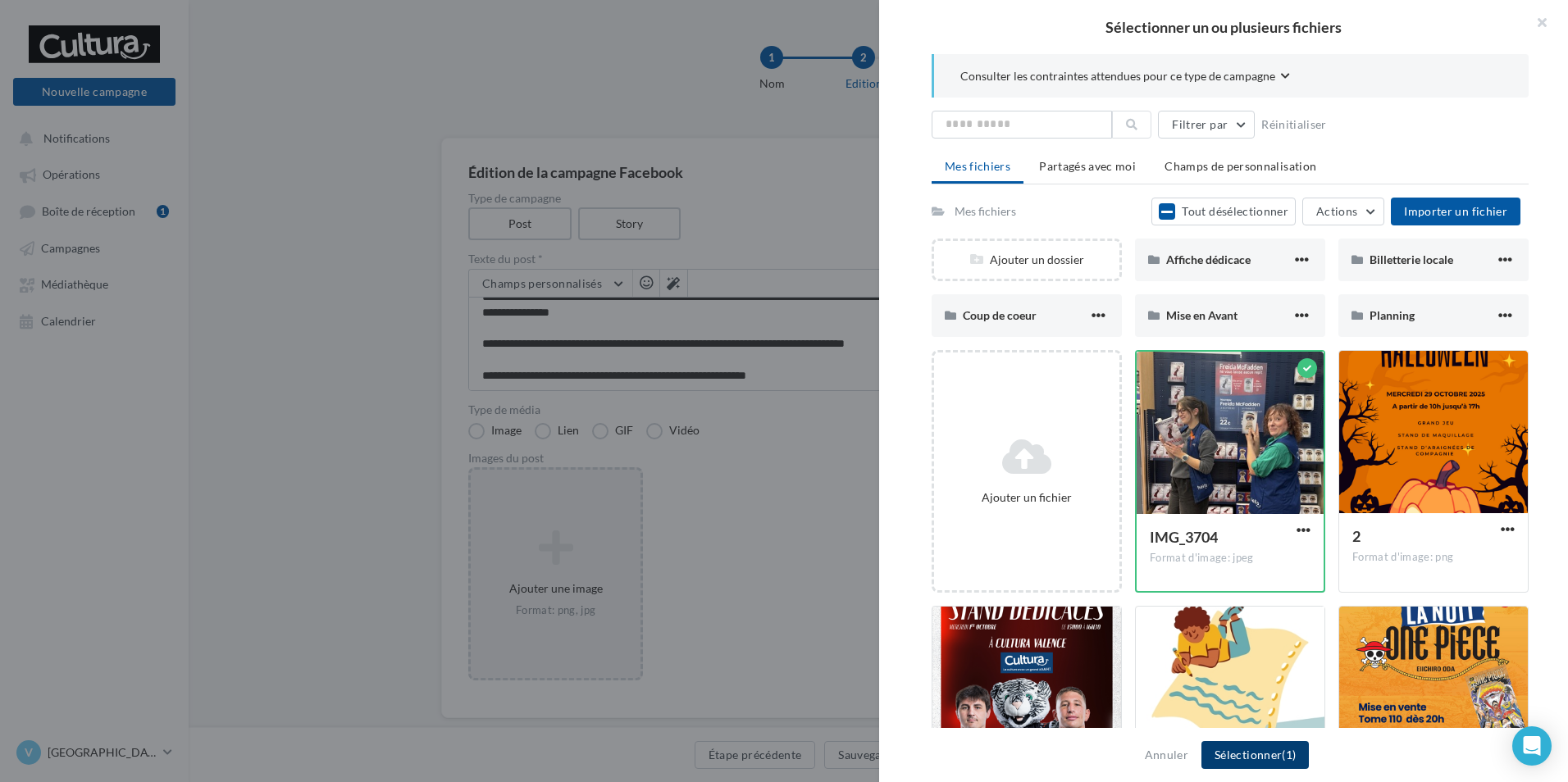
click at [1279, 748] on button "Sélectionner (1)" at bounding box center [1255, 755] width 107 height 28
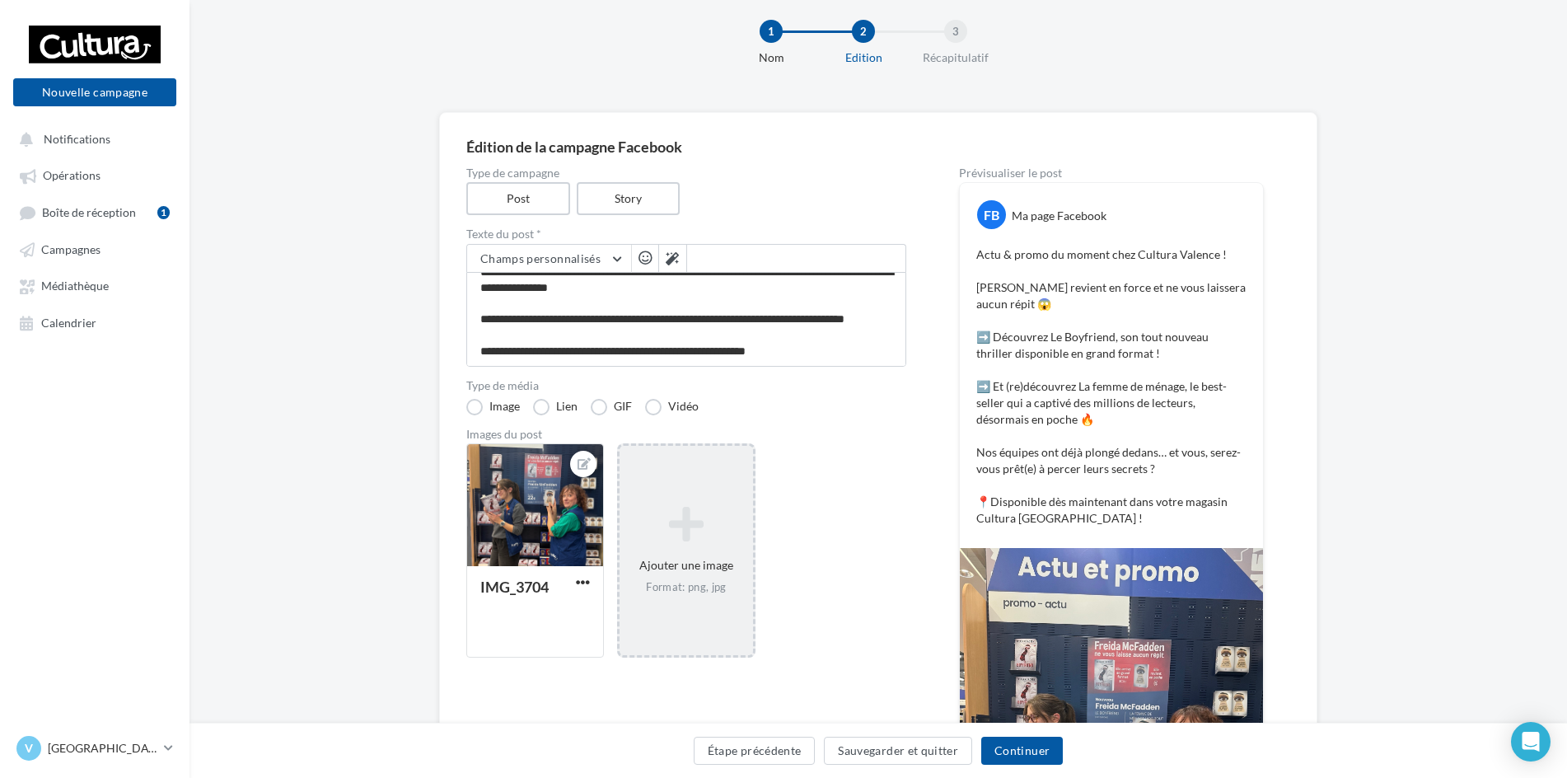
scroll to position [41, 0]
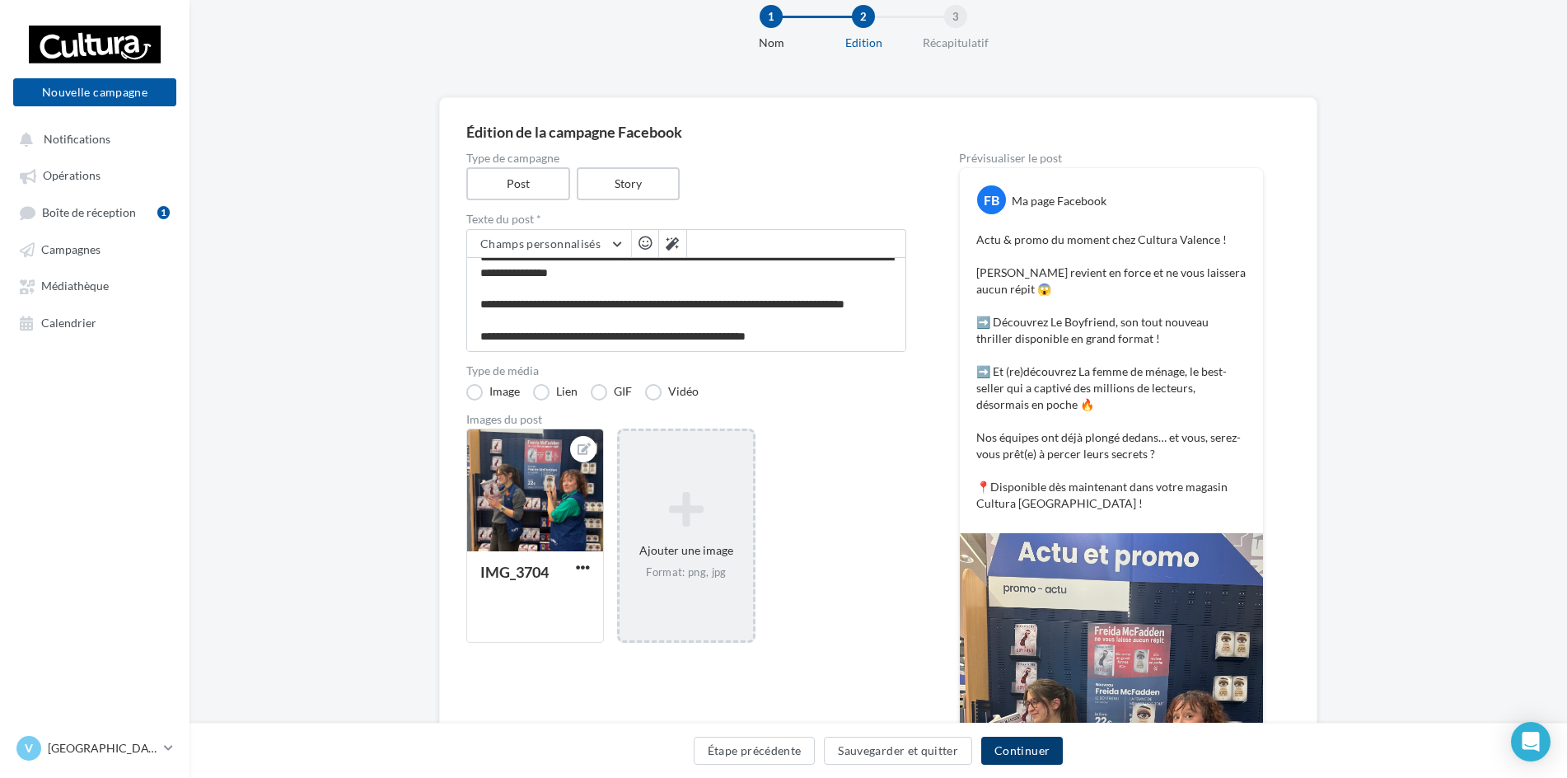
click at [1034, 747] on button "Continuer" at bounding box center [1023, 751] width 82 height 28
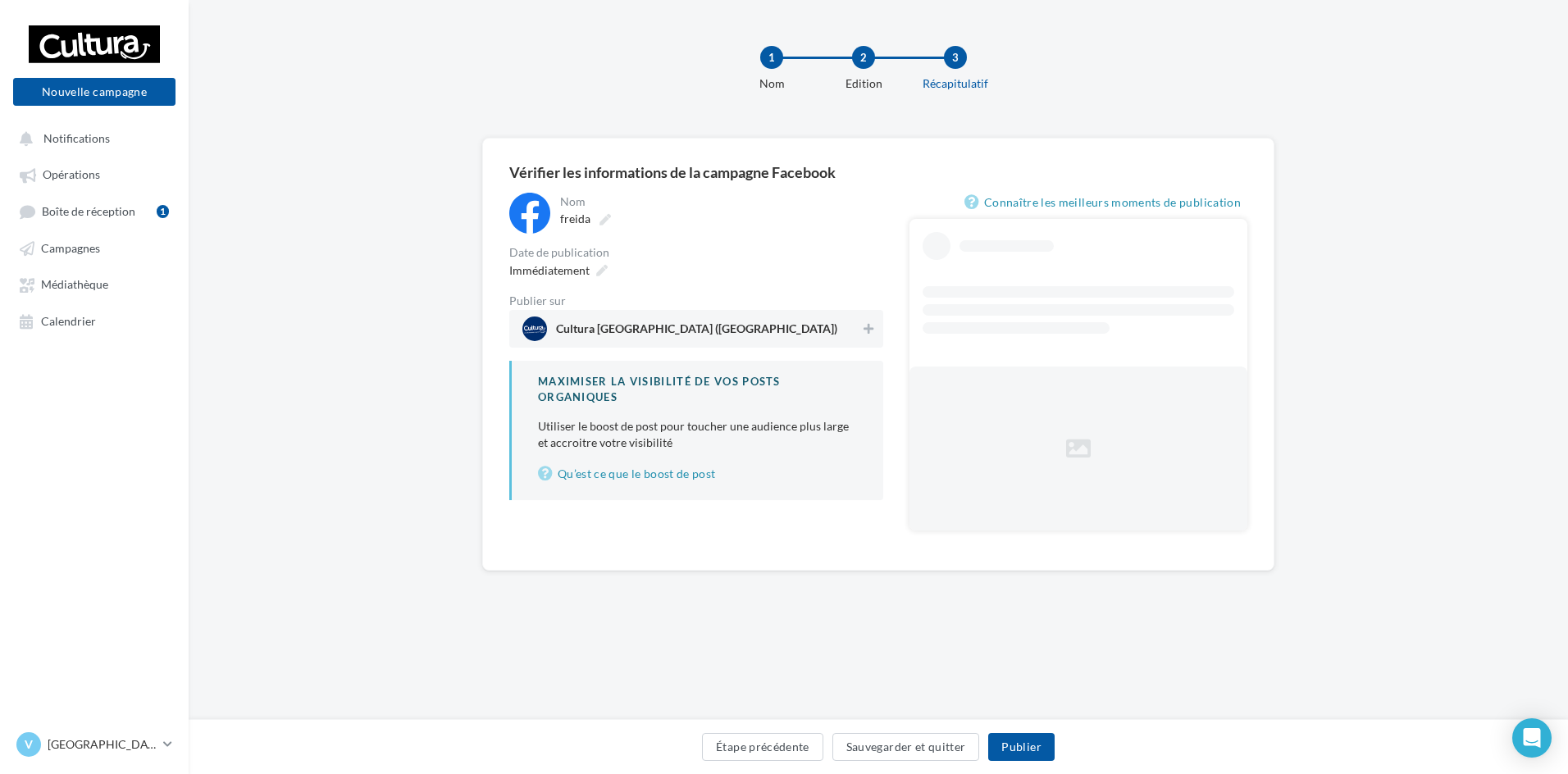
click at [711, 345] on div "Cultura [GEOGRAPHIC_DATA] ([GEOGRAPHIC_DATA])" at bounding box center [696, 329] width 374 height 38
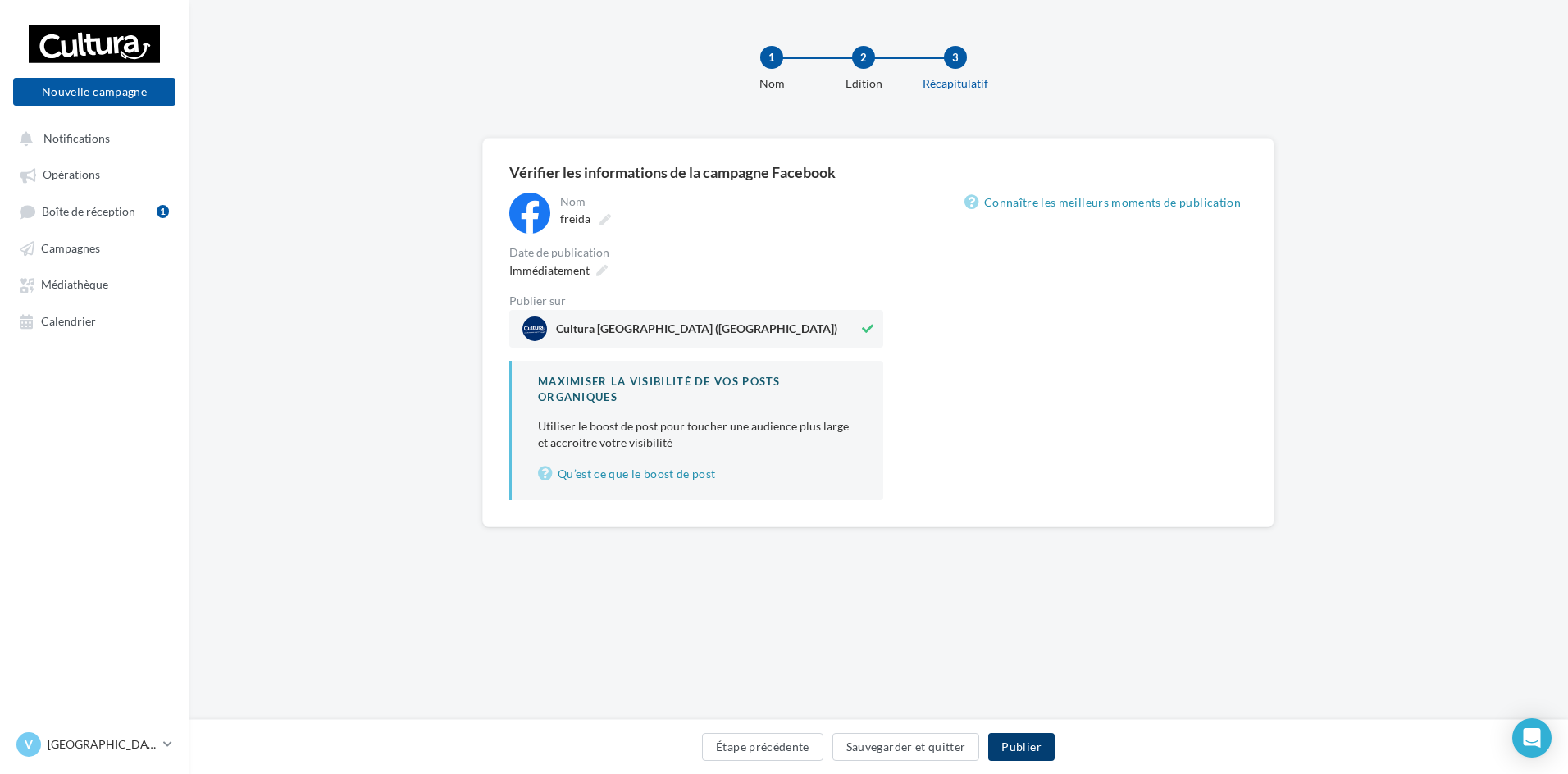
drag, startPoint x: 1015, startPoint y: 743, endPoint x: 986, endPoint y: 707, distance: 46.2
click at [1015, 743] on button "Publier" at bounding box center [1021, 747] width 66 height 28
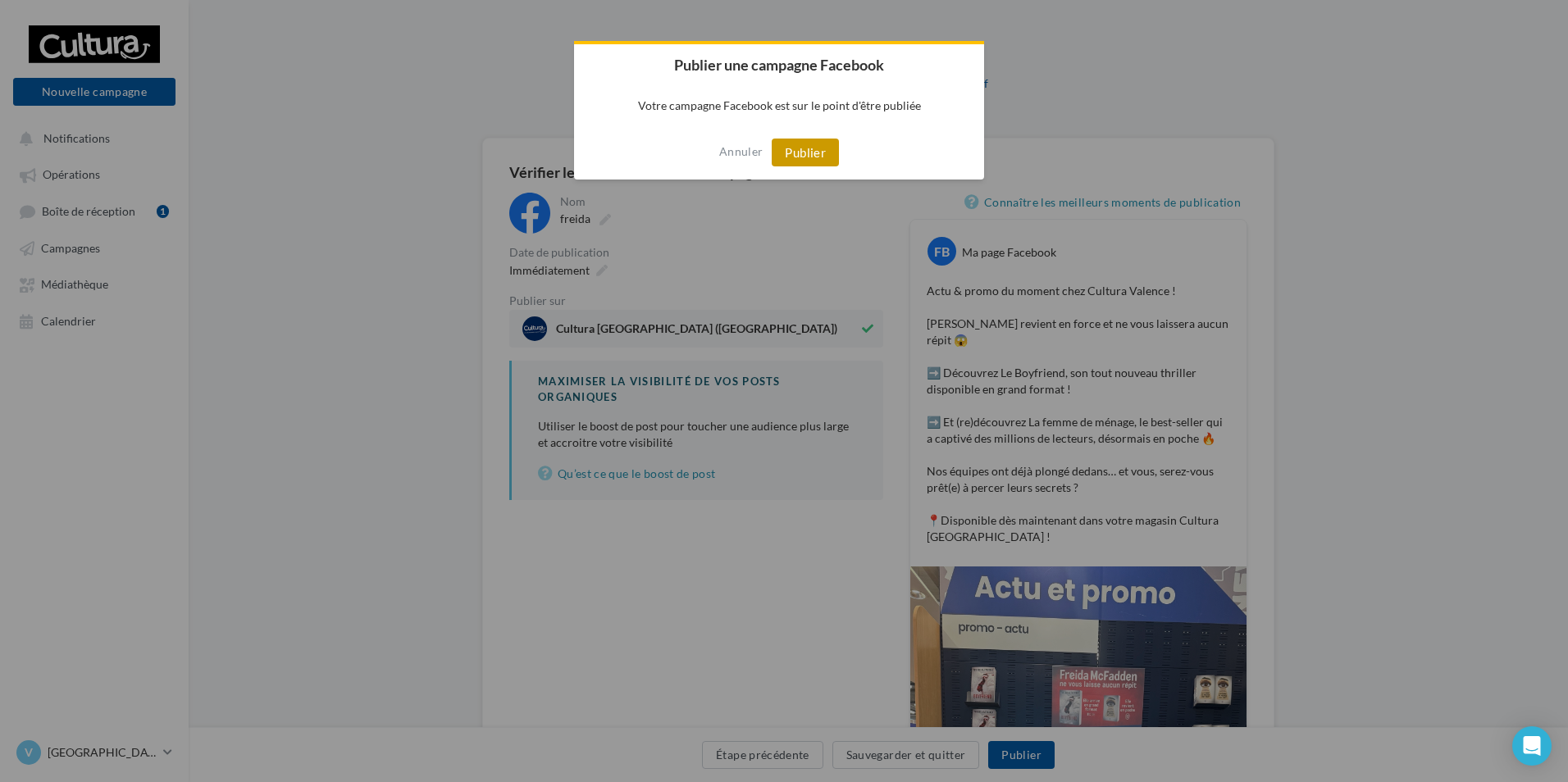
click at [789, 151] on button "Publier" at bounding box center [805, 152] width 68 height 28
click at [789, 149] on button "OK" at bounding box center [779, 152] width 45 height 28
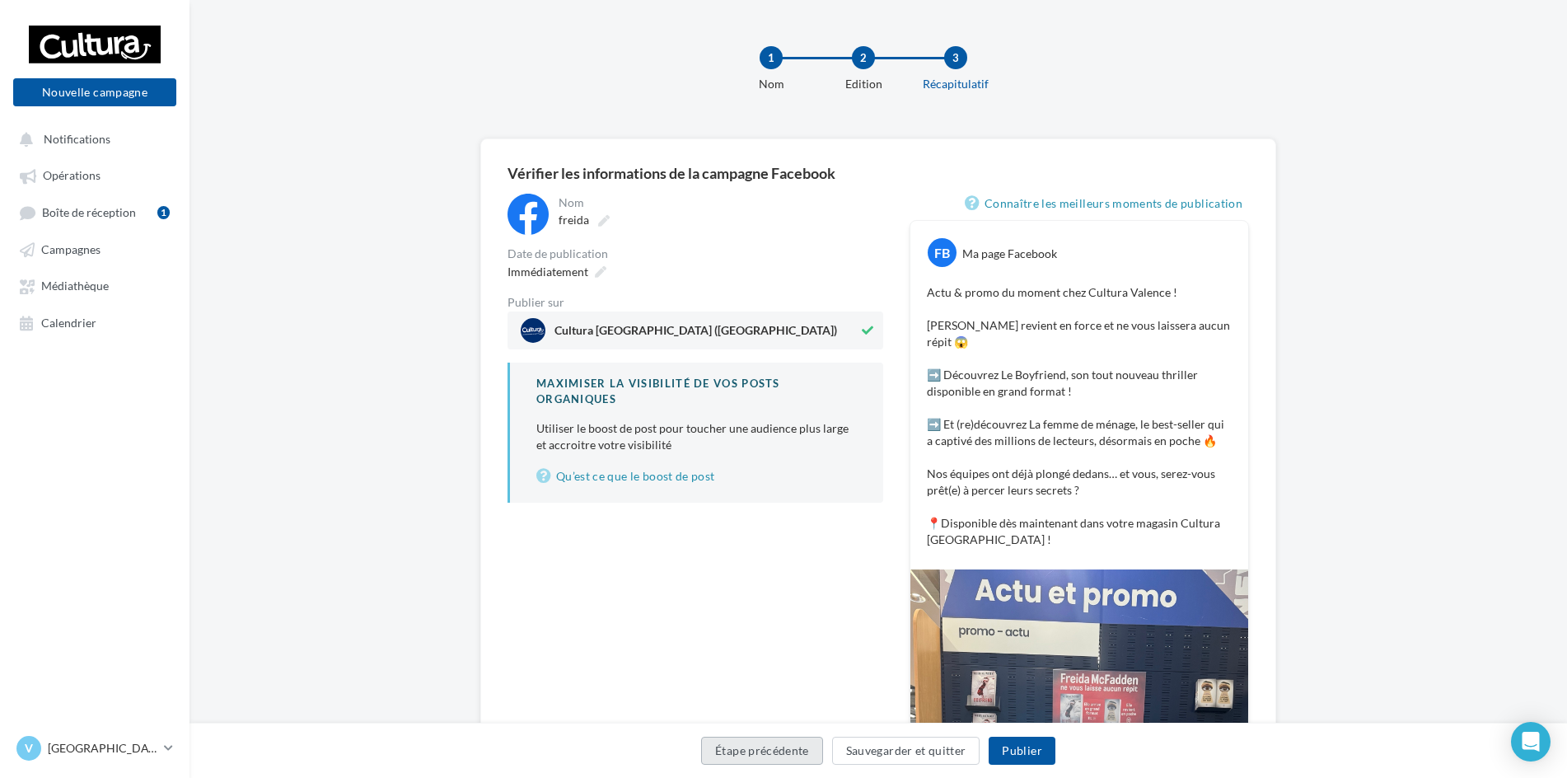
click at [785, 753] on button "Étape précédente" at bounding box center [762, 751] width 122 height 28
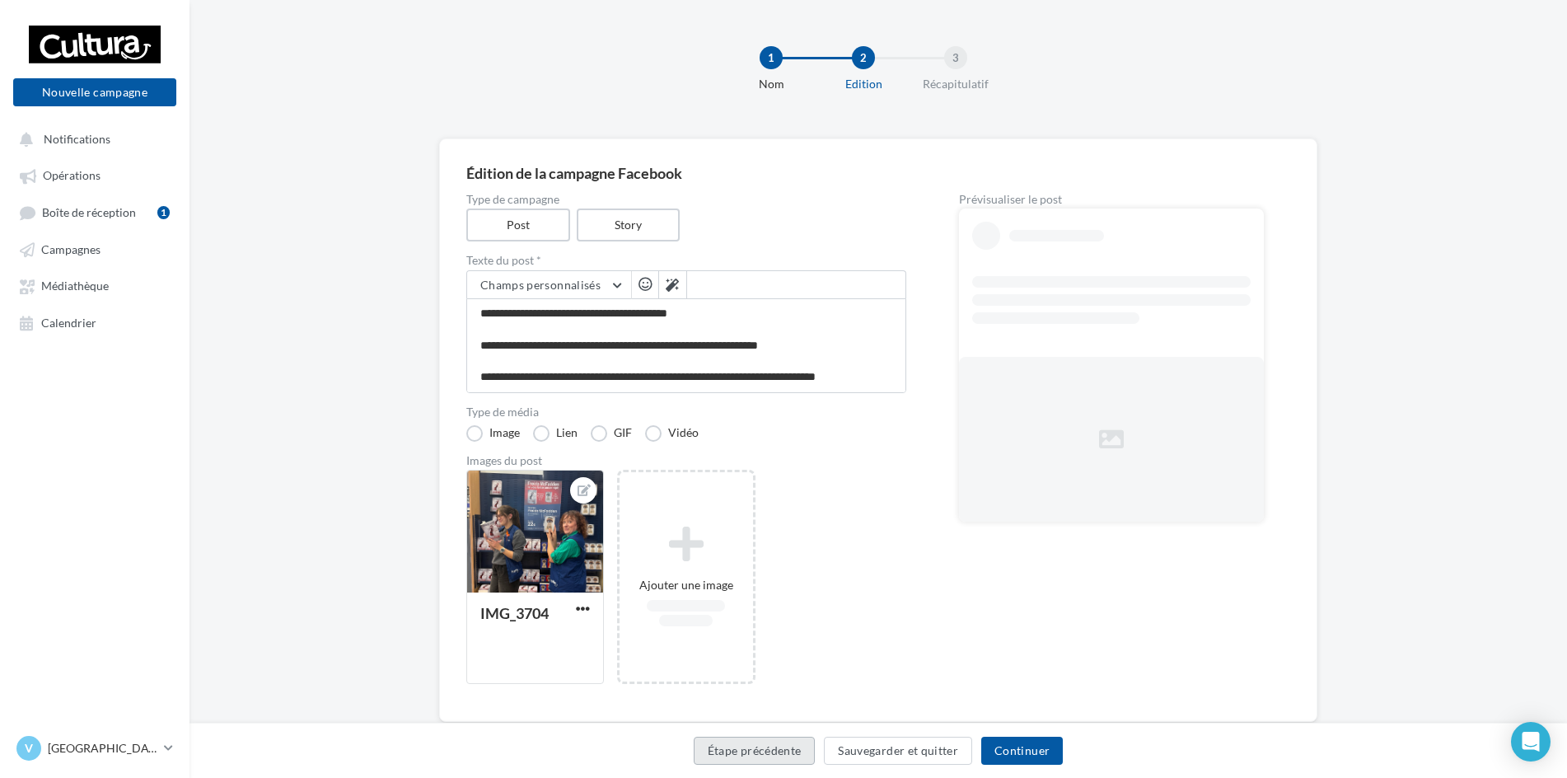
click at [785, 752] on button "Étape précédente" at bounding box center [755, 751] width 122 height 28
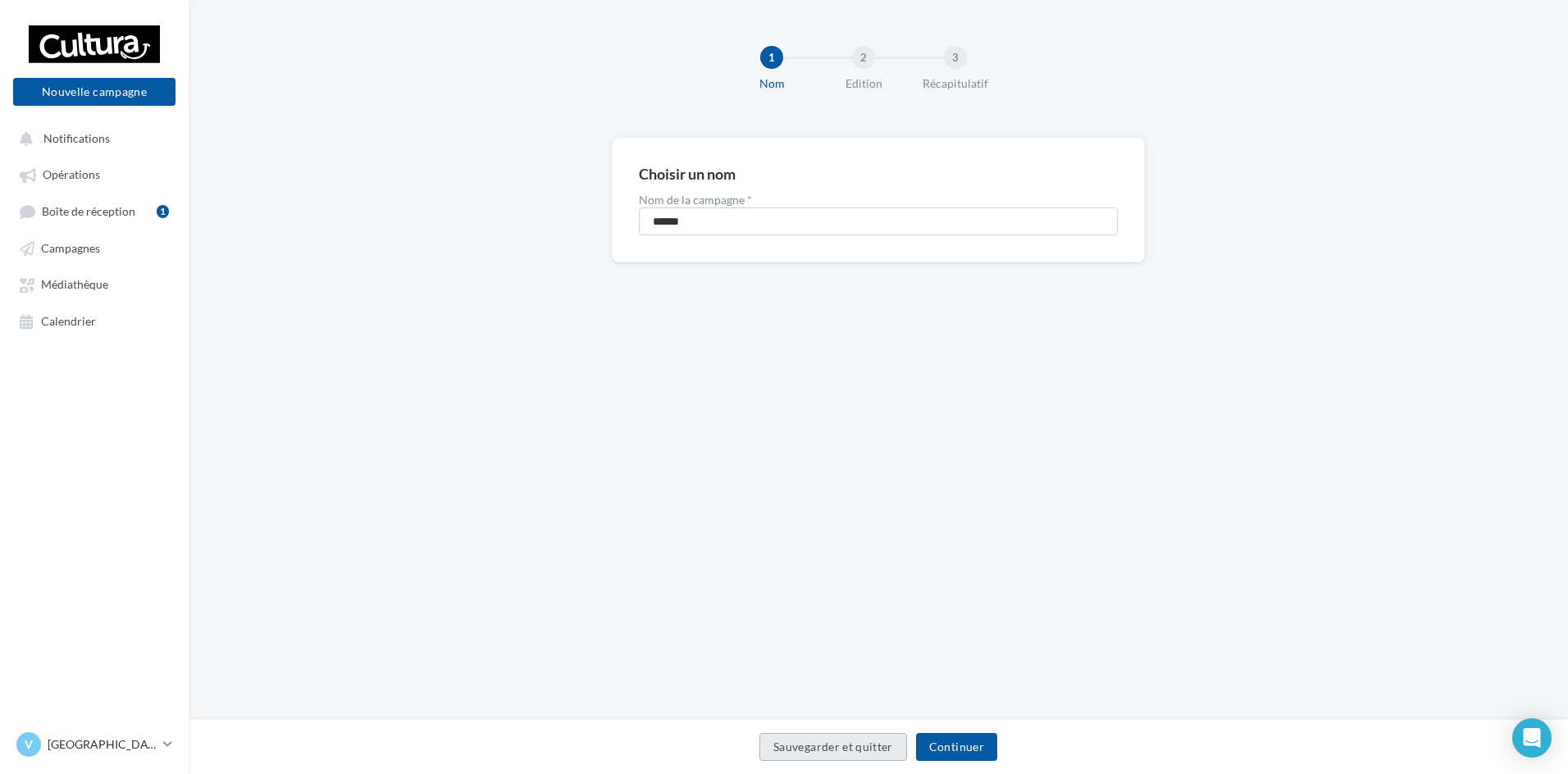
click at [814, 742] on button "Sauvegarder et quitter" at bounding box center [833, 747] width 147 height 28
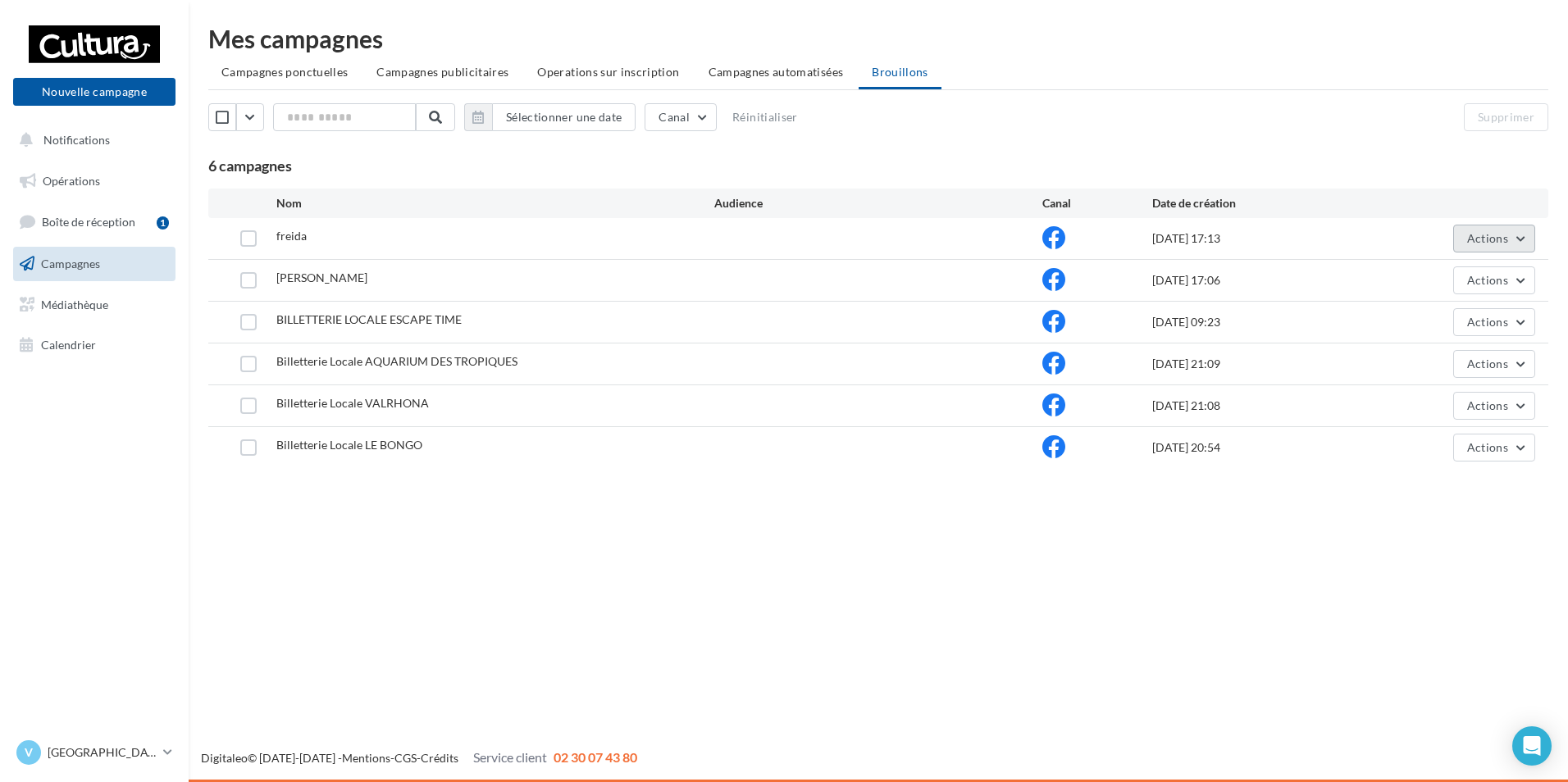
click at [1526, 244] on button "Actions" at bounding box center [1493, 239] width 82 height 28
click at [1457, 405] on button "Supprimer" at bounding box center [1453, 405] width 164 height 43
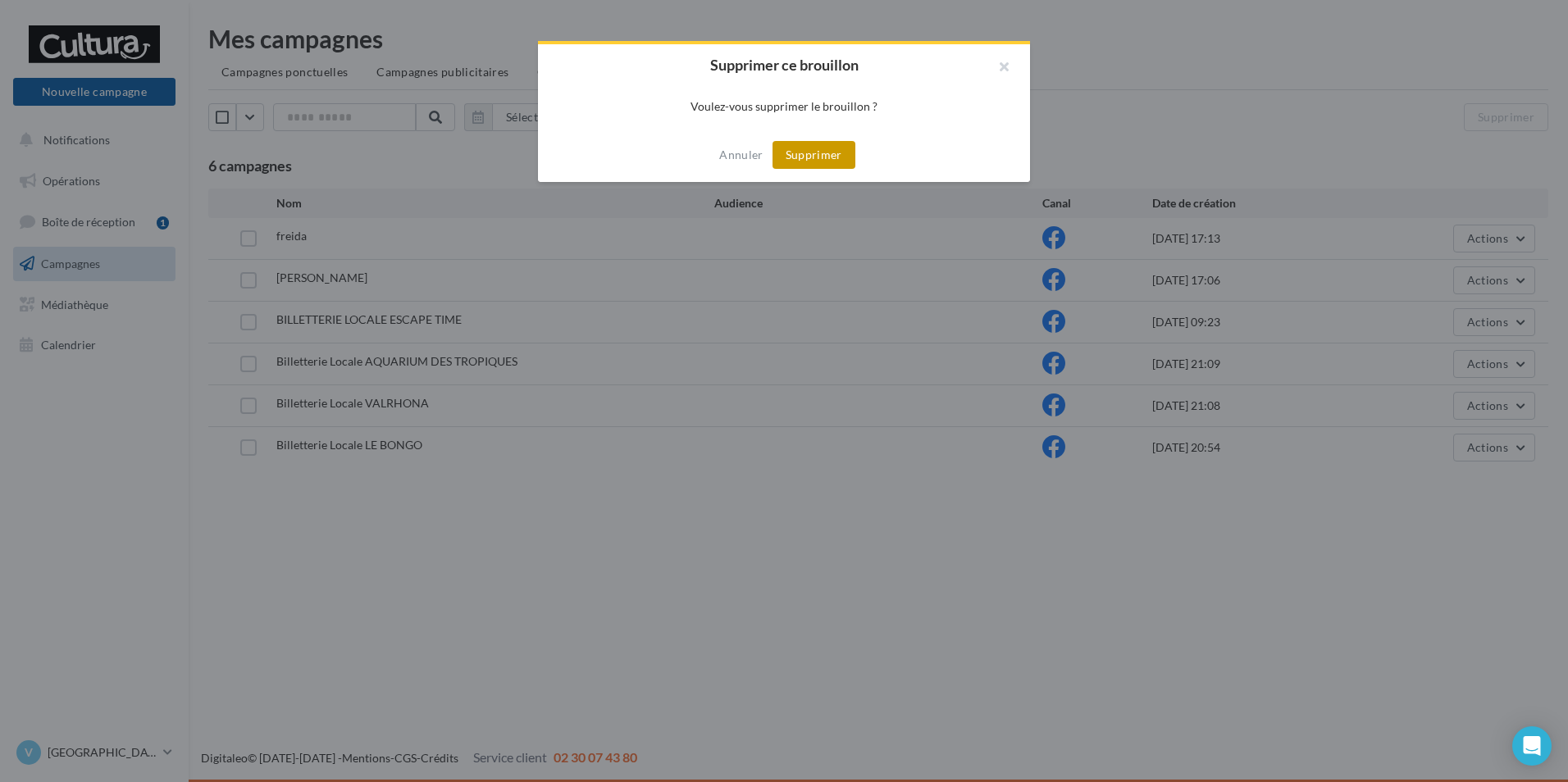
click at [818, 152] on button "Supprimer" at bounding box center [813, 155] width 83 height 28
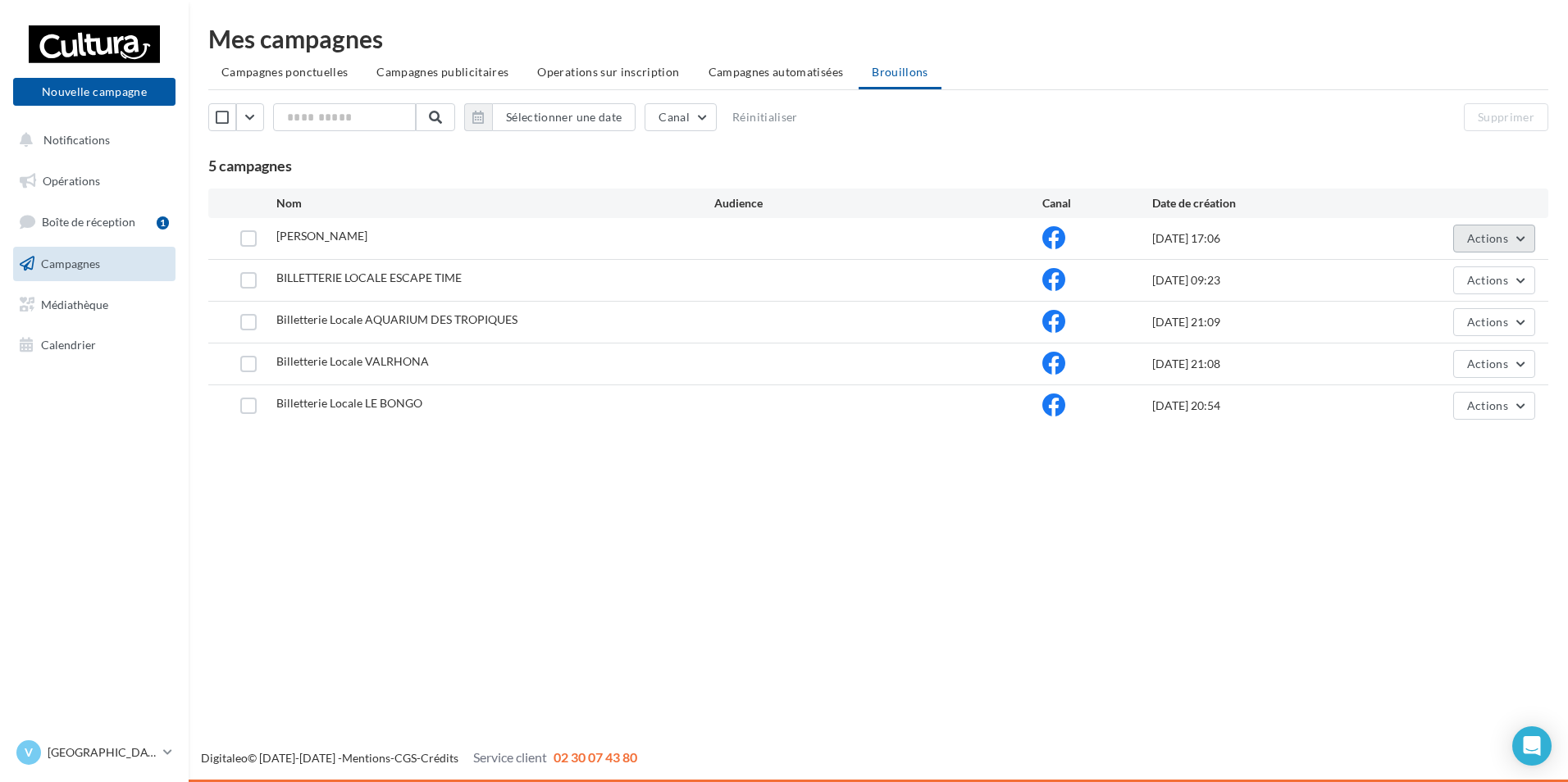
click at [1527, 231] on button "Actions" at bounding box center [1493, 239] width 82 height 28
click at [1465, 261] on button "Editer" at bounding box center [1453, 277] width 164 height 43
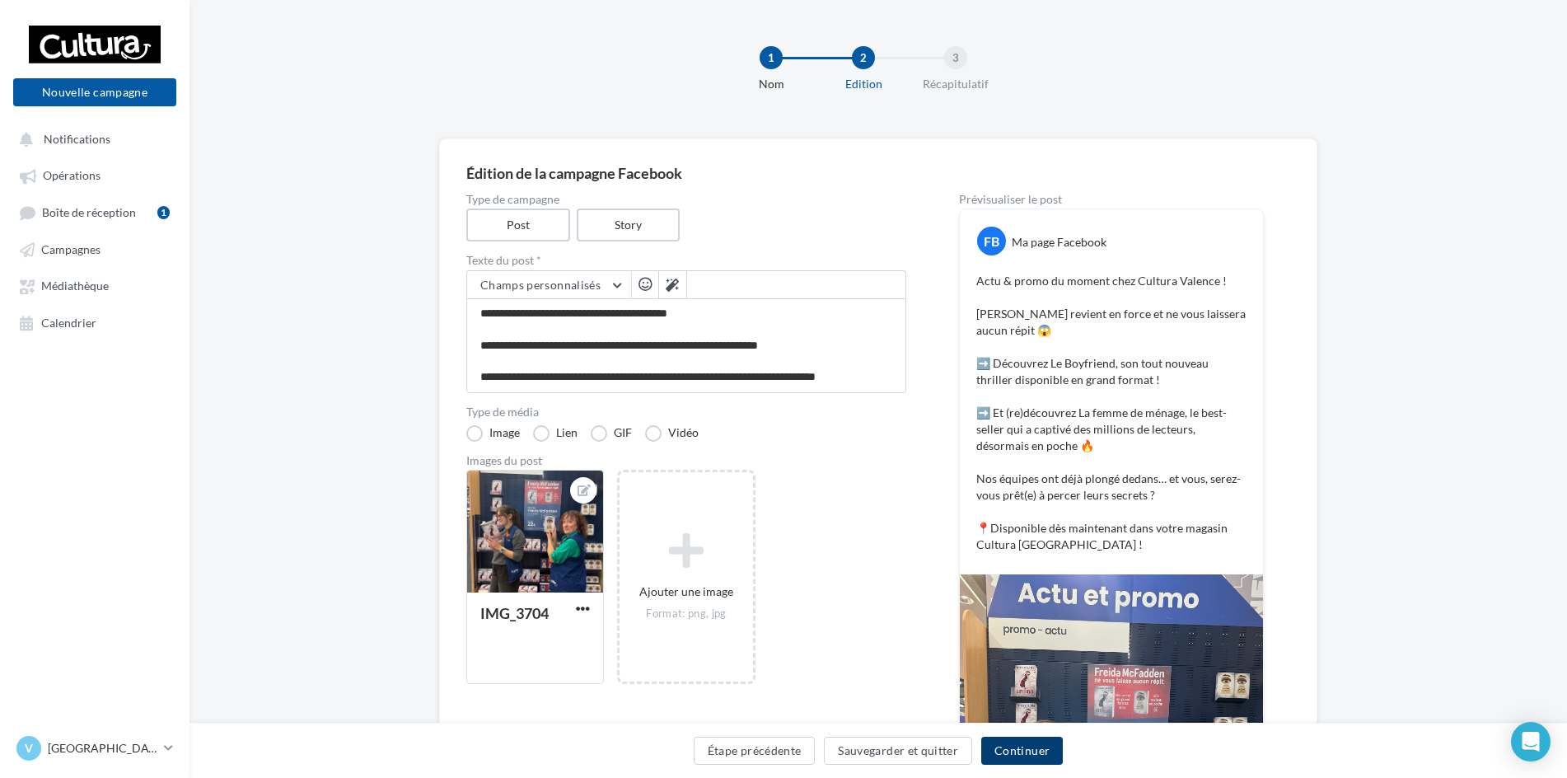
click at [1031, 749] on button "Continuer" at bounding box center [1023, 751] width 82 height 28
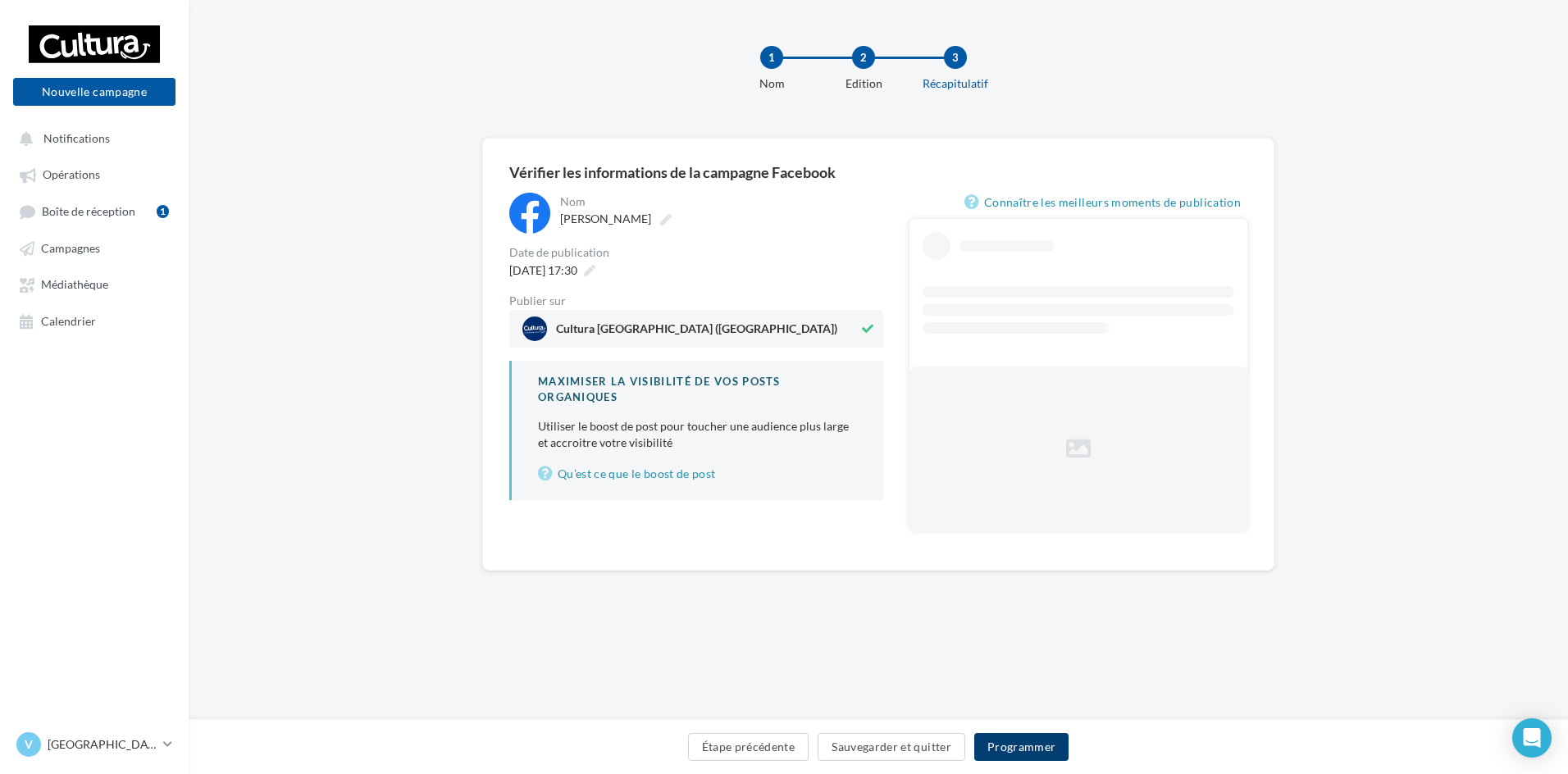
click at [1056, 757] on button "Programmer" at bounding box center [1022, 747] width 96 height 28
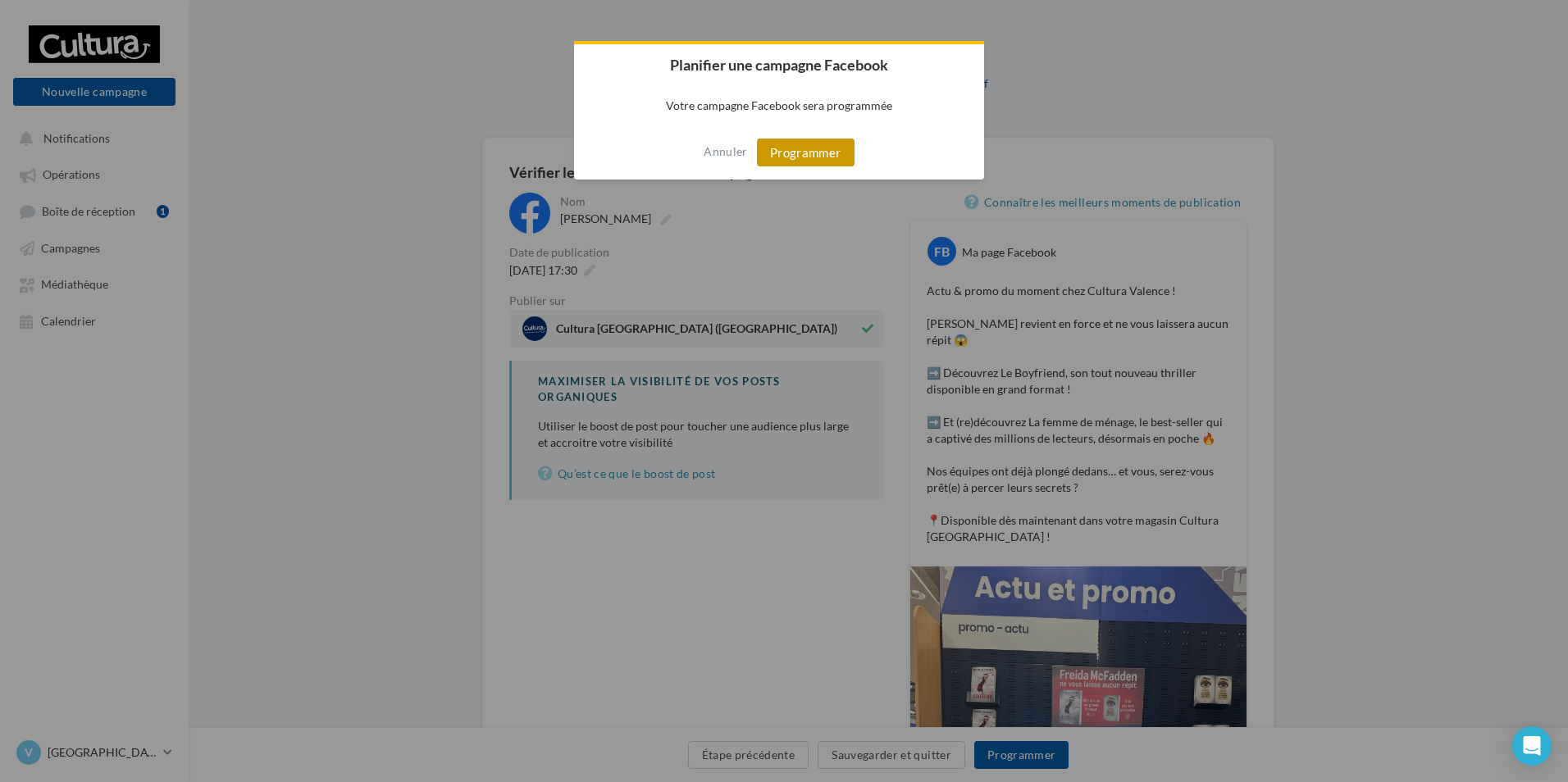
click at [790, 164] on button "Programmer" at bounding box center [806, 152] width 98 height 28
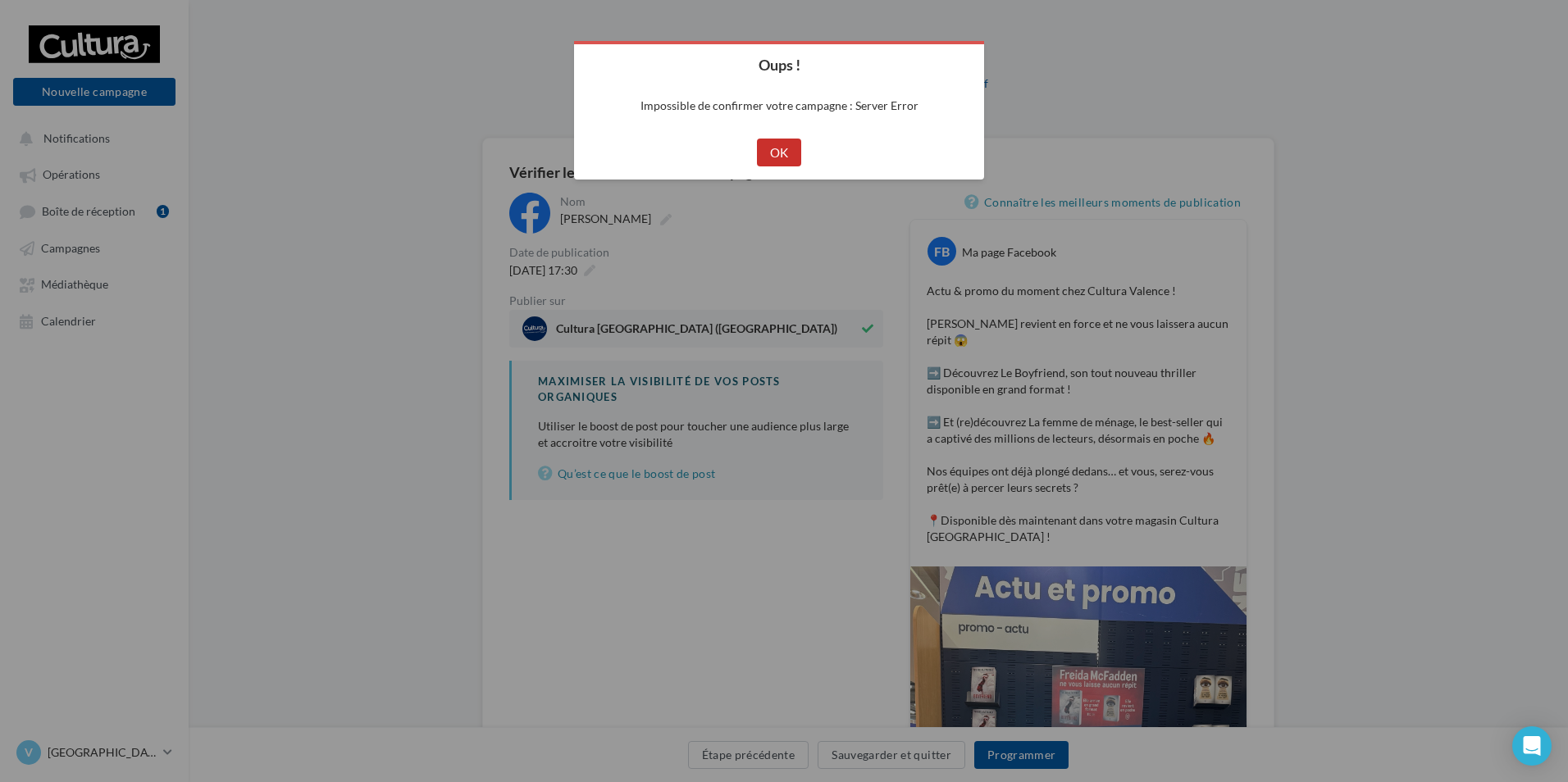
click at [790, 163] on button "OK" at bounding box center [779, 152] width 45 height 28
